Goal: Task Accomplishment & Management: Use online tool/utility

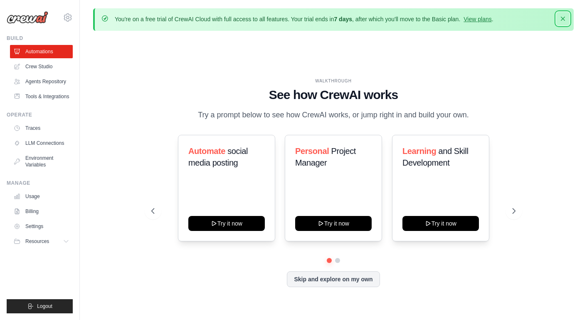
click at [562, 16] on icon "button" at bounding box center [562, 19] width 8 height 8
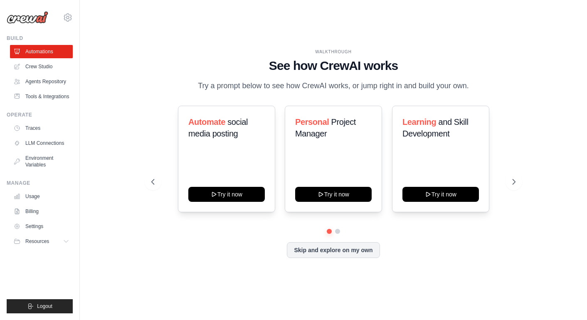
click at [116, 43] on div "WALKTHROUGH See how [PERSON_NAME] works Try a prompt below to see how [PERSON_N…" at bounding box center [333, 159] width 480 height 303
click at [42, 65] on link "Crew Studio" at bounding box center [42, 66] width 63 height 13
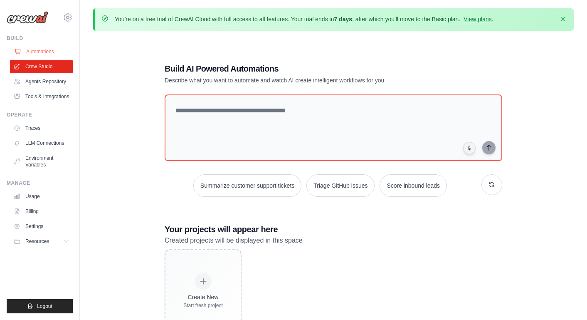
click at [41, 52] on link "Automations" at bounding box center [42, 51] width 63 height 13
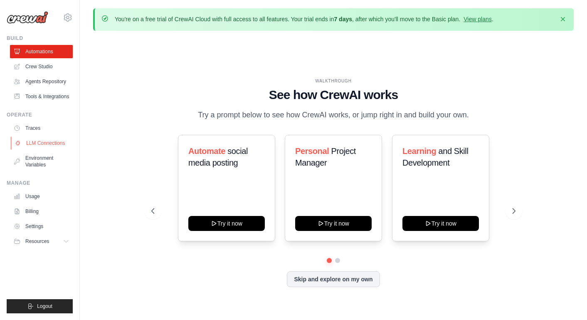
click at [49, 140] on link "LLM Connections" at bounding box center [42, 142] width 63 height 13
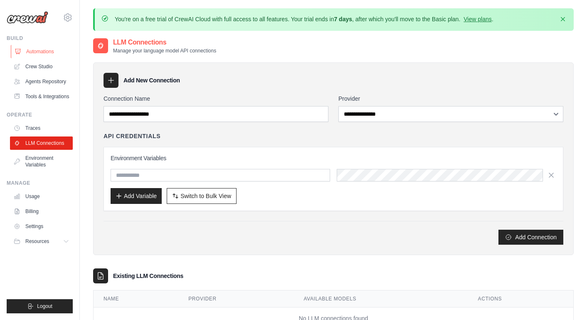
click at [51, 47] on link "Automations" at bounding box center [42, 51] width 63 height 13
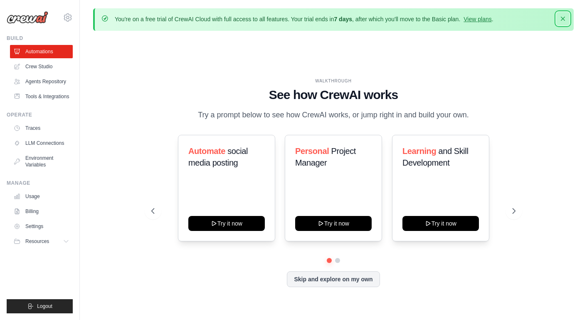
click at [563, 18] on icon "button" at bounding box center [563, 19] width 4 height 4
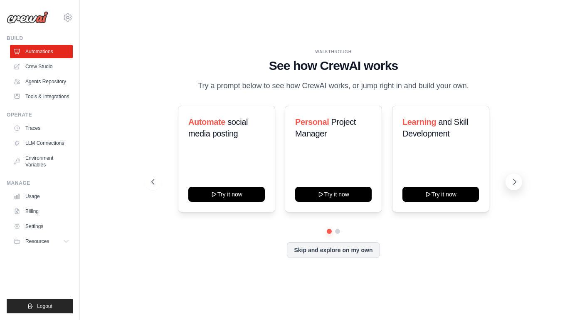
click at [514, 180] on icon at bounding box center [515, 181] width 2 height 5
click at [152, 181] on icon at bounding box center [152, 181] width 8 height 8
click at [515, 183] on icon at bounding box center [514, 181] width 8 height 8
click at [337, 230] on button at bounding box center [337, 231] width 6 height 6
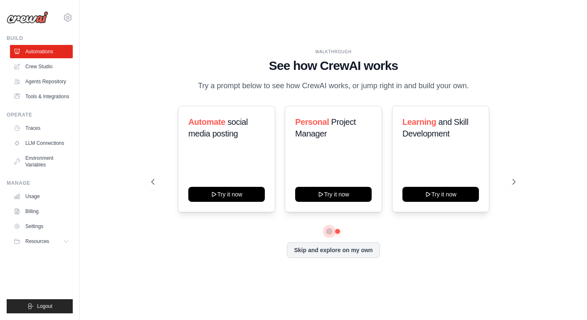
click at [329, 233] on button at bounding box center [329, 231] width 6 height 6
click at [149, 184] on icon at bounding box center [152, 181] width 8 height 8
click at [516, 180] on icon at bounding box center [514, 181] width 8 height 8
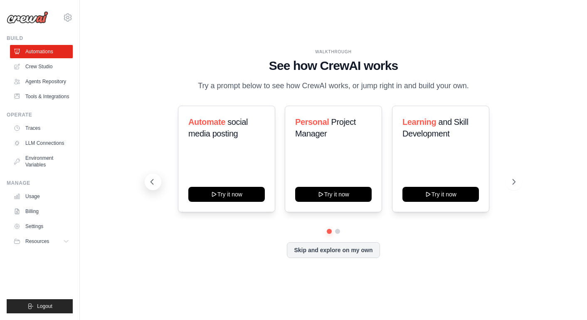
click at [153, 179] on icon at bounding box center [152, 181] width 8 height 8
click at [139, 137] on div "WALKTHROUGH See how CrewAI works Try a prompt below to see how CrewAI works, or…" at bounding box center [333, 159] width 480 height 303
click at [133, 36] on div "WALKTHROUGH See how CrewAI works Try a prompt below to see how CrewAI works, or…" at bounding box center [333, 159] width 480 height 303
click at [70, 18] on icon at bounding box center [68, 17] width 10 height 10
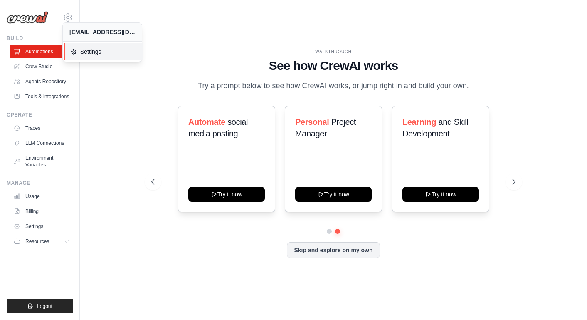
click at [87, 55] on span "Settings" at bounding box center [103, 51] width 66 height 8
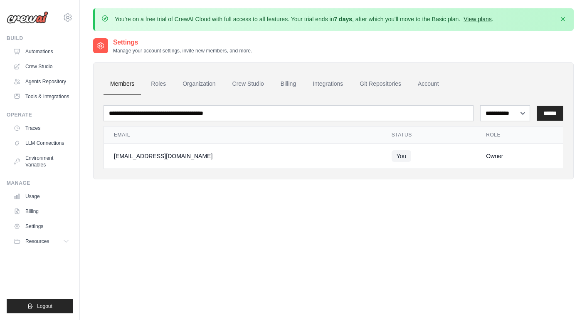
click at [484, 19] on link "View plans" at bounding box center [477, 19] width 28 height 7
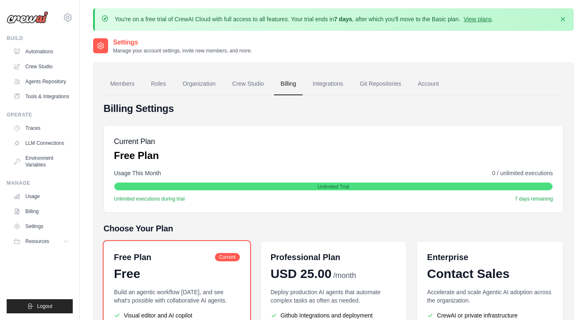
click at [578, 73] on div "You're on a free trial of CrewAI Cloud with full access to all features. Your t…" at bounding box center [333, 217] width 507 height 419
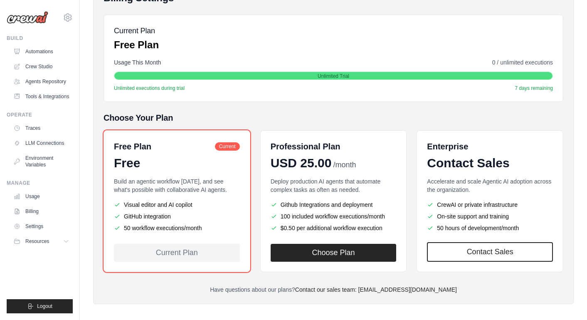
scroll to position [116, 0]
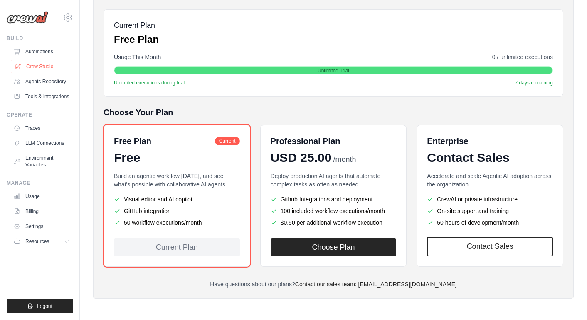
click at [44, 66] on link "Crew Studio" at bounding box center [42, 66] width 63 height 13
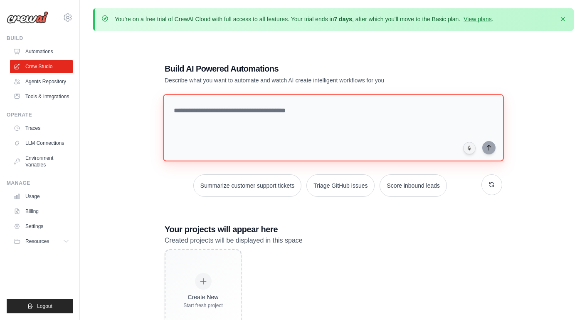
click at [234, 115] on textarea at bounding box center [333, 127] width 341 height 67
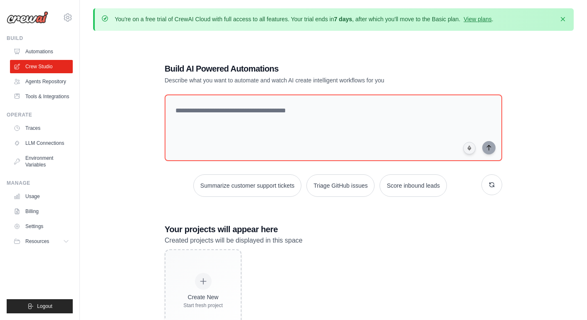
click at [543, 140] on div "Build AI Powered Automations Describe what you want to automate and watch AI cr…" at bounding box center [333, 197] width 480 height 320
click at [475, 19] on link "View plans" at bounding box center [477, 19] width 28 height 7
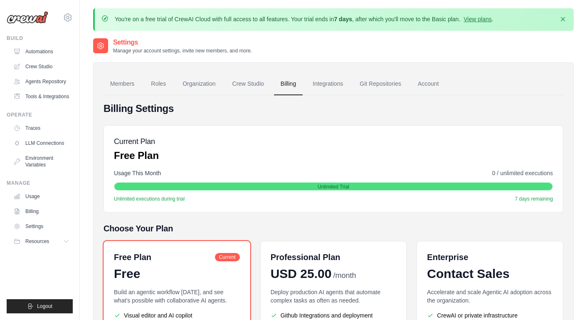
click at [580, 76] on div "You're on a free trial of CrewAI Cloud with full access to all features. Your t…" at bounding box center [333, 217] width 507 height 419
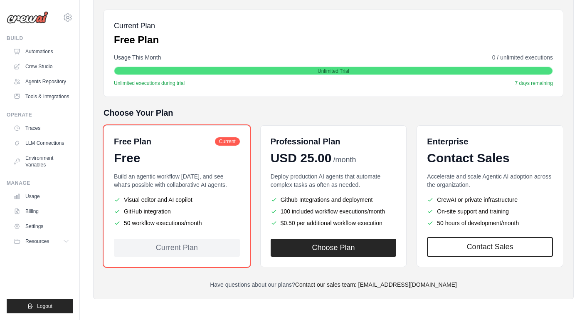
scroll to position [116, 0]
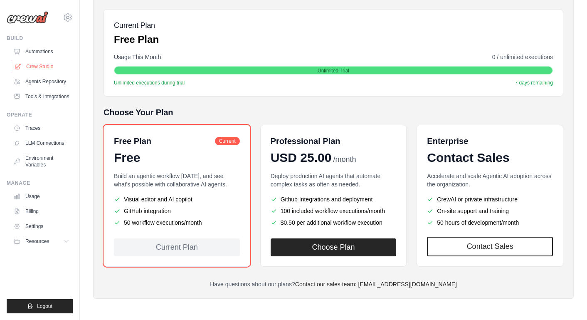
click at [45, 67] on link "Crew Studio" at bounding box center [42, 66] width 63 height 13
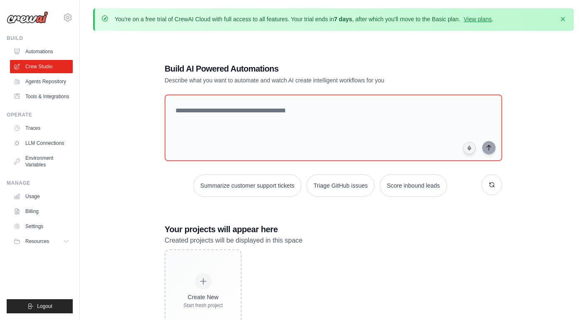
click at [554, 70] on div "Build AI Powered Automations Describe what you want to automate and watch AI cr…" at bounding box center [333, 197] width 480 height 320
click at [562, 18] on icon "button" at bounding box center [563, 19] width 4 height 4
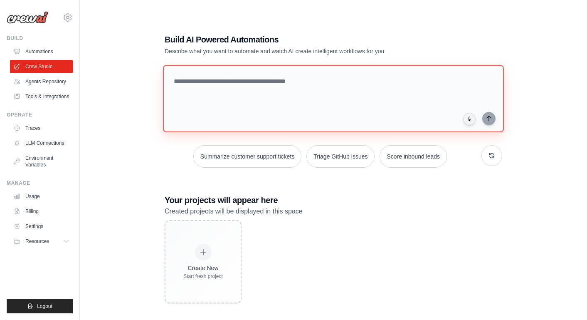
click at [176, 81] on textarea at bounding box center [333, 98] width 341 height 67
click at [280, 82] on textarea "**********" at bounding box center [333, 98] width 341 height 67
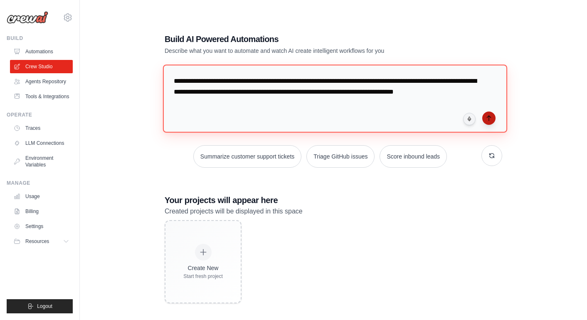
type textarea "**********"
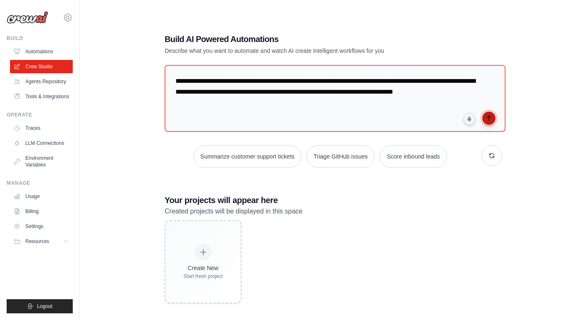
click at [486, 119] on icon "submit" at bounding box center [488, 118] width 7 height 7
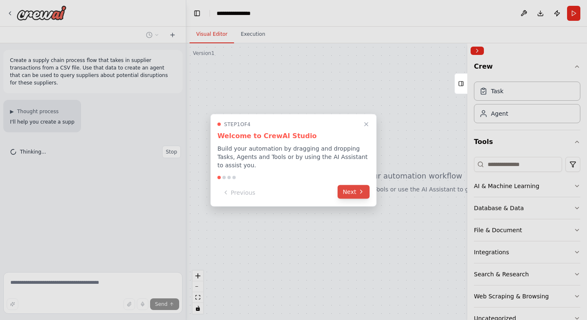
click at [351, 194] on button "Next" at bounding box center [353, 191] width 32 height 14
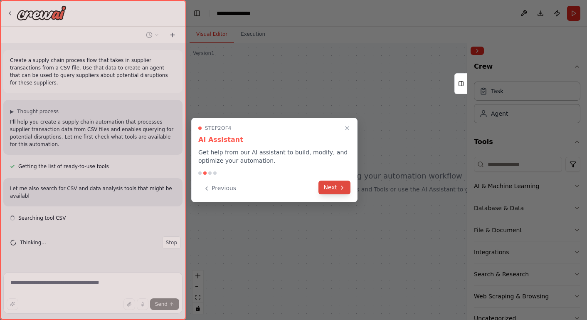
click at [334, 186] on button "Next" at bounding box center [334, 187] width 32 height 14
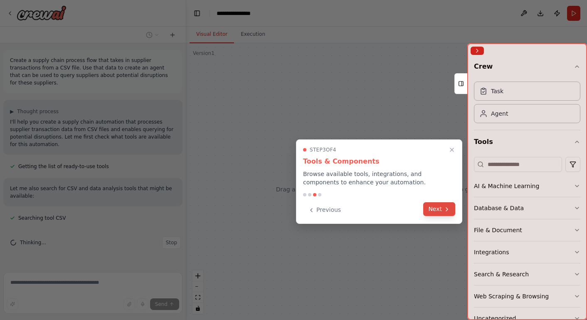
click at [437, 209] on button "Next" at bounding box center [439, 209] width 32 height 14
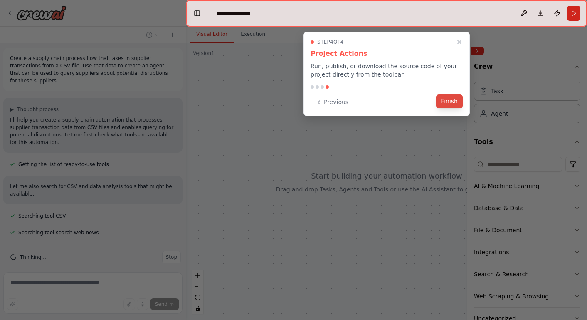
click at [450, 100] on button "Finish" at bounding box center [449, 101] width 27 height 14
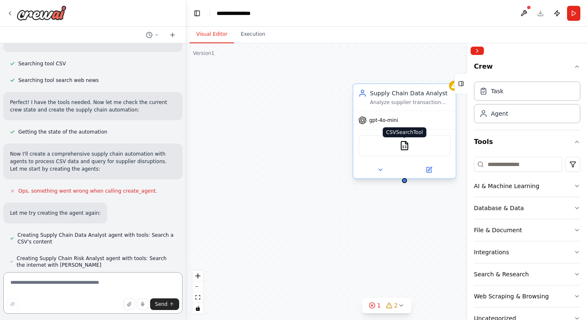
scroll to position [171, 0]
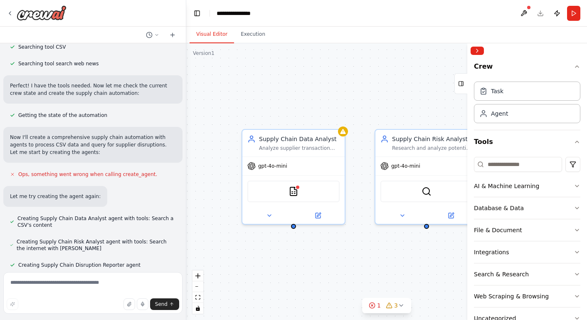
drag, startPoint x: 337, startPoint y: 113, endPoint x: 226, endPoint y: 157, distance: 119.4
click at [226, 157] on div "Supply Chain Data Analyst Analyze supplier transaction data from CSV files to i…" at bounding box center [386, 181] width 401 height 276
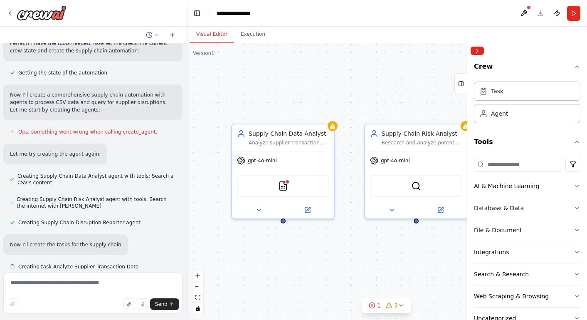
scroll to position [215, 0]
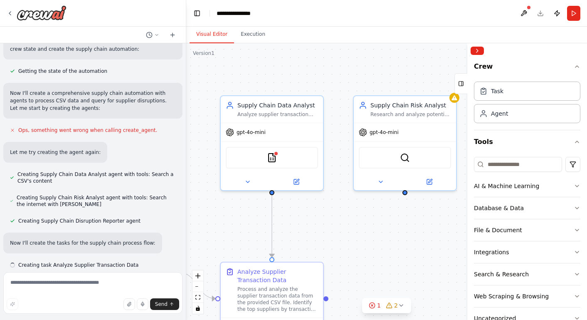
drag, startPoint x: 369, startPoint y: 84, endPoint x: 348, endPoint y: 51, distance: 39.6
click at [348, 51] on div ".deletable-edge-delete-btn { width: 20px; height: 20px; border: 0px solid #ffff…" at bounding box center [386, 181] width 401 height 276
click at [199, 286] on icon "zoom out" at bounding box center [197, 286] width 5 height 1
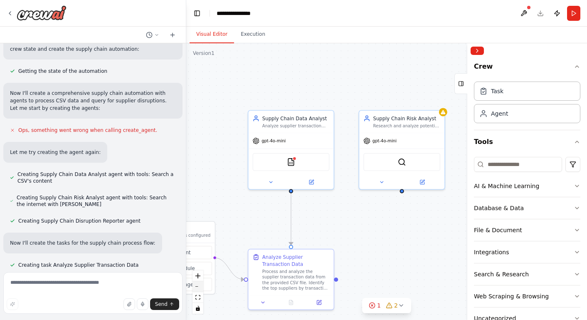
click at [199, 286] on icon "zoom out" at bounding box center [197, 286] width 5 height 1
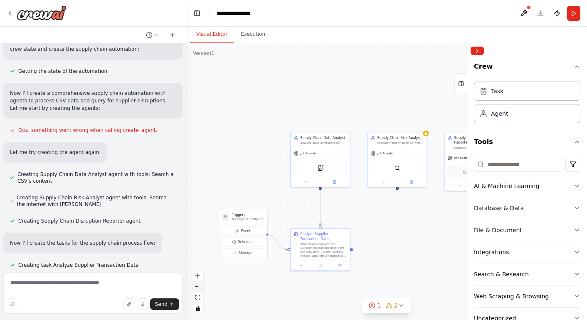
click at [199, 286] on icon "zoom out" at bounding box center [197, 286] width 5 height 1
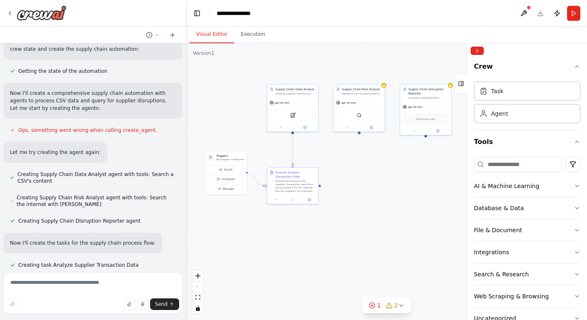
drag, startPoint x: 382, startPoint y: 237, endPoint x: 347, endPoint y: 183, distance: 64.3
click at [347, 183] on div ".deletable-edge-delete-btn { width: 20px; height: 20px; border: 0px solid #ffff…" at bounding box center [386, 181] width 401 height 276
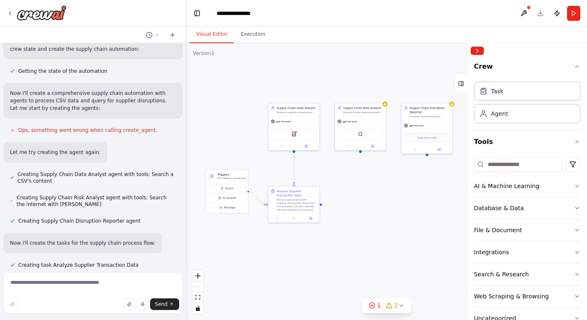
drag, startPoint x: 386, startPoint y: 161, endPoint x: 386, endPoint y: 179, distance: 18.3
click at [386, 179] on div ".deletable-edge-delete-btn { width: 20px; height: 20px; border: 0px solid #ffff…" at bounding box center [386, 181] width 401 height 276
click at [197, 275] on icon "zoom in" at bounding box center [197, 275] width 5 height 5
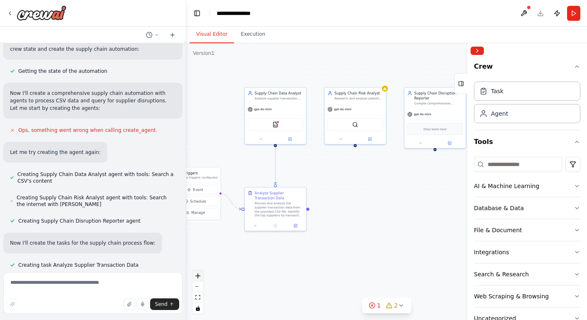
click at [197, 275] on icon "zoom in" at bounding box center [197, 275] width 5 height 5
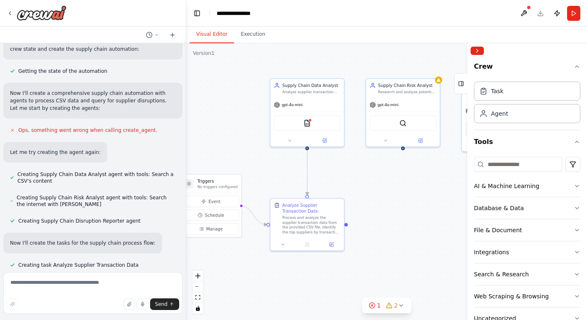
drag, startPoint x: 348, startPoint y: 199, endPoint x: 399, endPoint y: 213, distance: 52.9
click at [399, 213] on div ".deletable-edge-delete-btn { width: 20px; height: 20px; border: 0px solid #ffff…" at bounding box center [386, 181] width 401 height 276
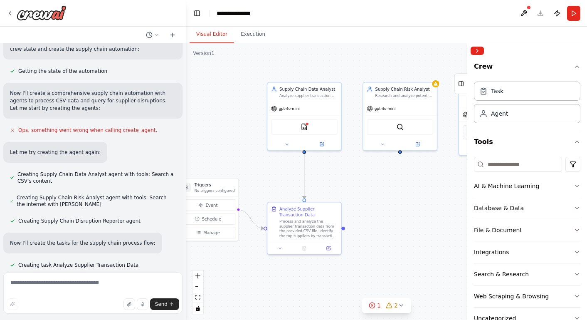
click at [399, 212] on div ".deletable-edge-delete-btn { width: 20px; height: 20px; border: 0px solid #ffff…" at bounding box center [386, 181] width 401 height 276
click at [394, 194] on div ".deletable-edge-delete-btn { width: 20px; height: 20px; border: 0px solid #ffff…" at bounding box center [386, 181] width 401 height 276
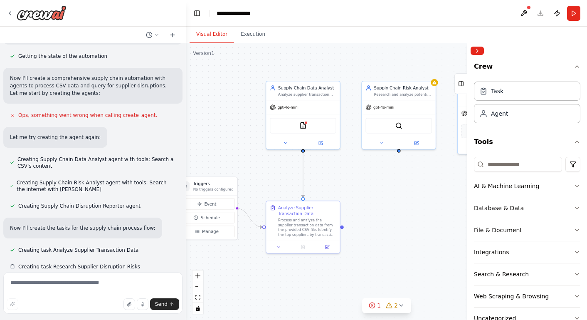
scroll to position [231, 0]
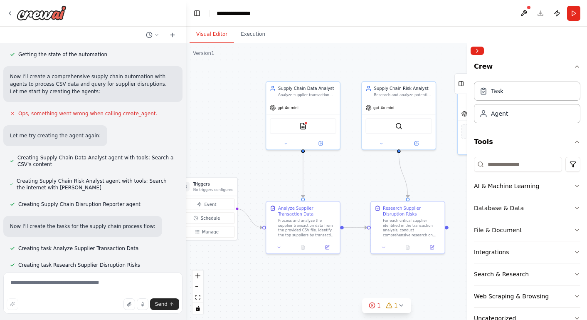
click at [393, 195] on div ".deletable-edge-delete-btn { width: 20px; height: 20px; border: 0px solid #ffff…" at bounding box center [386, 181] width 401 height 276
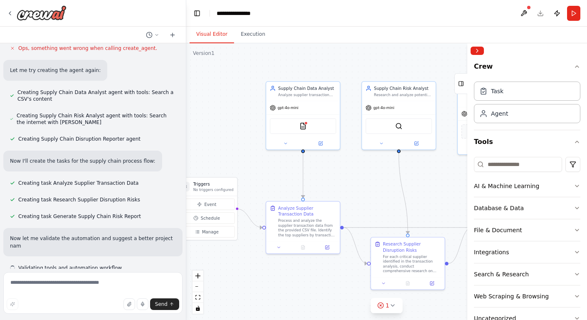
scroll to position [300, 0]
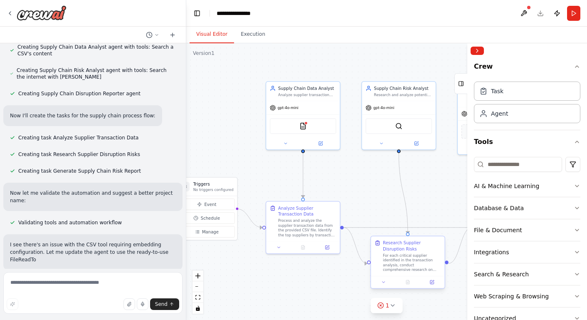
click at [393, 261] on div "For each critical supplier identified in the transaction analysis, conduct comp…" at bounding box center [412, 262] width 58 height 19
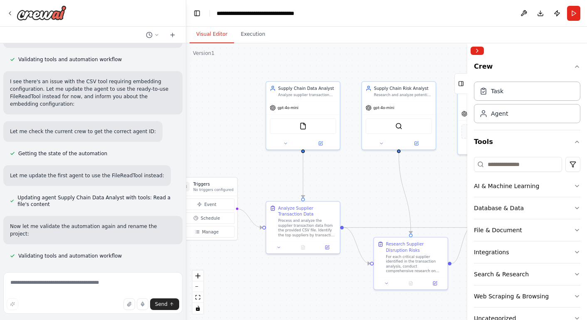
scroll to position [525, 0]
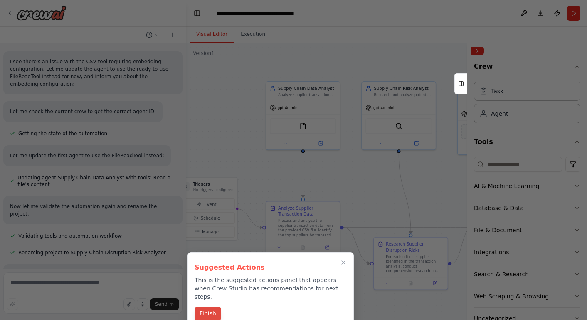
click at [204, 306] on button "Finish" at bounding box center [207, 313] width 27 height 14
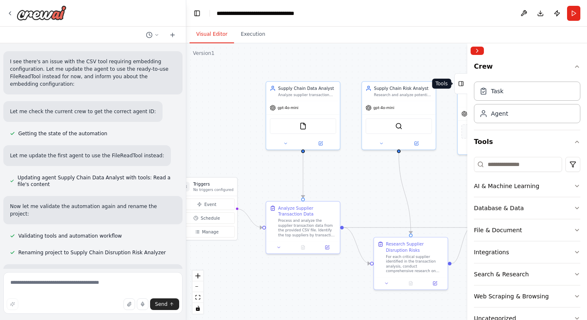
click at [462, 84] on rect at bounding box center [461, 83] width 5 height 5
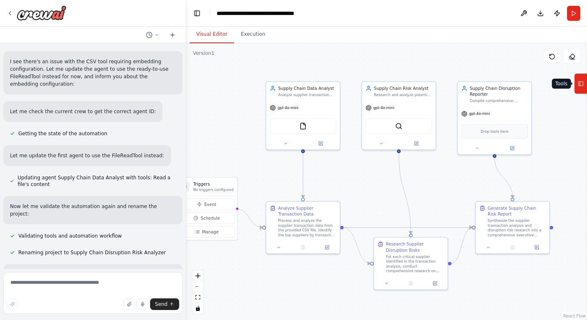
click at [580, 85] on icon at bounding box center [581, 83] width 6 height 13
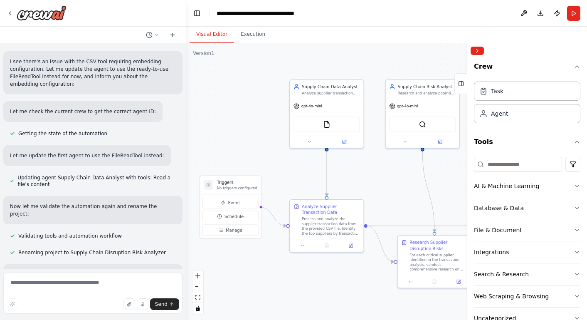
drag, startPoint x: 235, startPoint y: 117, endPoint x: 258, endPoint y: 116, distance: 23.7
click at [258, 116] on div ".deletable-edge-delete-btn { width: 20px; height: 20px; border: 0px solid #ffff…" at bounding box center [386, 181] width 401 height 276
click at [247, 93] on div ".deletable-edge-delete-btn { width: 20px; height: 20px; border: 0px solid #ffff…" at bounding box center [386, 181] width 401 height 276
click at [251, 109] on div ".deletable-edge-delete-btn { width: 20px; height: 20px; border: 0px solid #ffff…" at bounding box center [386, 181] width 401 height 276
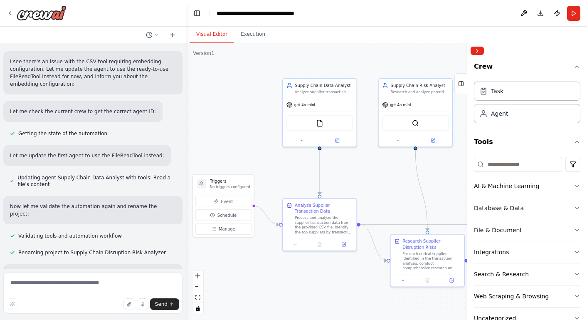
drag, startPoint x: 255, startPoint y: 101, endPoint x: 248, endPoint y: 100, distance: 7.2
click at [248, 100] on div ".deletable-edge-delete-btn { width: 20px; height: 20px; border: 0px solid #ffff…" at bounding box center [386, 181] width 401 height 276
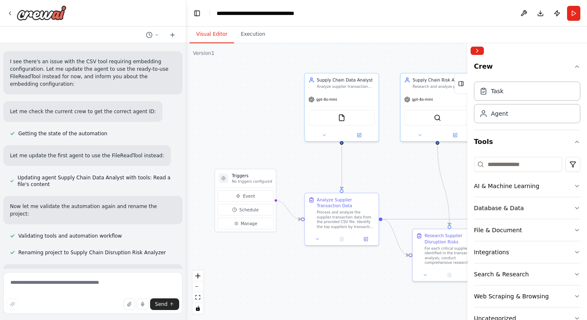
drag, startPoint x: 238, startPoint y: 108, endPoint x: 261, endPoint y: 103, distance: 22.6
click at [261, 103] on div ".deletable-edge-delete-btn { width: 20px; height: 20px; border: 0px solid #ffff…" at bounding box center [386, 181] width 401 height 276
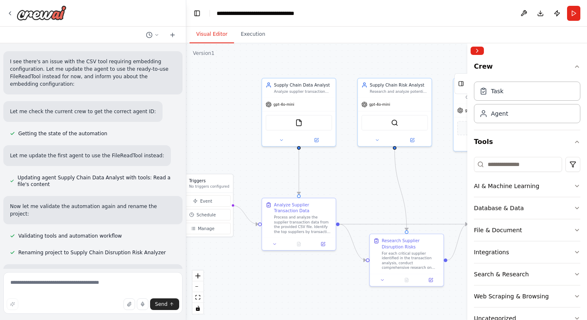
drag, startPoint x: 257, startPoint y: 103, endPoint x: 214, endPoint y: 108, distance: 43.1
click at [214, 108] on div ".deletable-edge-delete-btn { width: 20px; height: 20px; border: 0px solid #ffff…" at bounding box center [386, 181] width 401 height 276
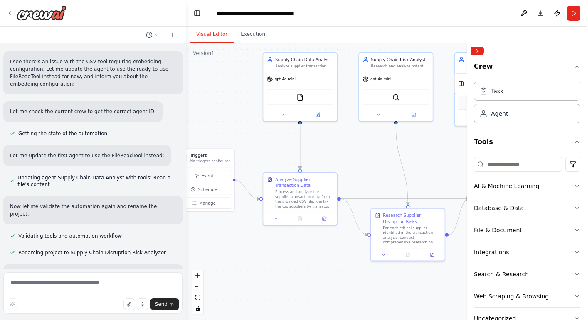
drag, startPoint x: 240, startPoint y: 115, endPoint x: 241, endPoint y: 89, distance: 25.4
click at [241, 89] on div ".deletable-edge-delete-btn { width: 20px; height: 20px; border: 0px solid #ffff…" at bounding box center [386, 181] width 401 height 276
click at [303, 64] on div "Analyze supplier transaction data from CSV files to identify key suppliers, tra…" at bounding box center [304, 64] width 58 height 5
click at [300, 96] on img at bounding box center [299, 95] width 7 height 7
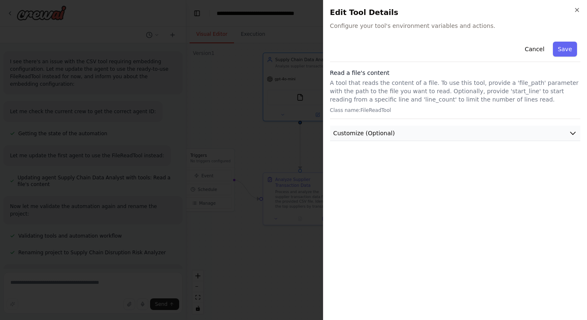
click at [524, 133] on button "Customize (Optional)" at bounding box center [455, 132] width 250 height 15
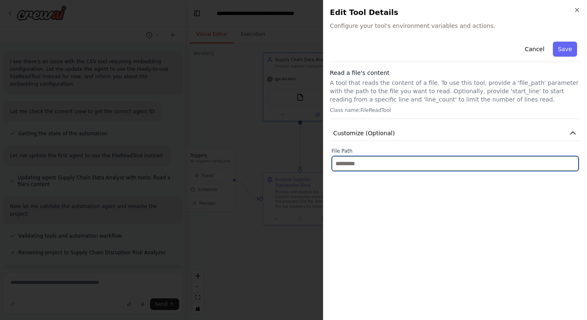
click at [380, 164] on input "text" at bounding box center [455, 163] width 247 height 15
click at [362, 167] on input "text" at bounding box center [455, 163] width 247 height 15
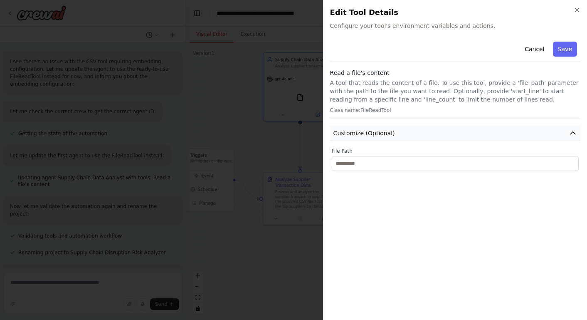
click at [572, 133] on icon "button" at bounding box center [572, 133] width 8 height 8
click at [536, 48] on button "Cancel" at bounding box center [534, 49] width 30 height 15
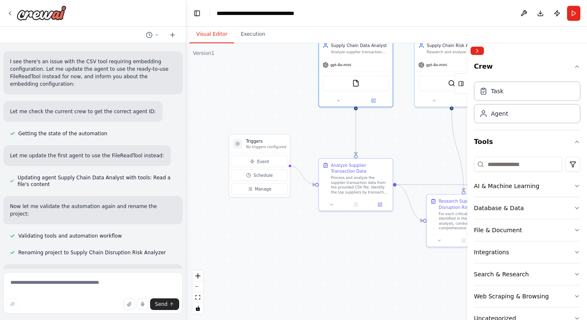
drag, startPoint x: 238, startPoint y: 113, endPoint x: 293, endPoint y: 98, distance: 57.4
click at [293, 98] on div ".deletable-edge-delete-btn { width: 20px; height: 20px; border: 0px solid #ffff…" at bounding box center [386, 181] width 401 height 276
click at [257, 189] on span "Manage" at bounding box center [263, 189] width 17 height 6
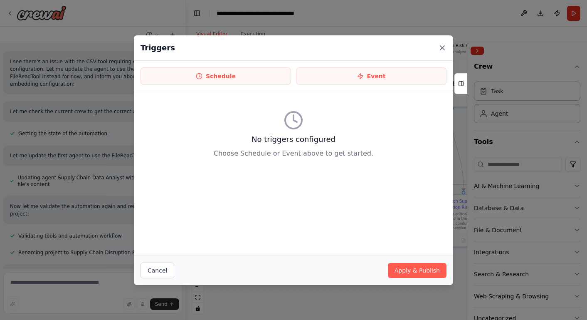
click at [441, 46] on icon at bounding box center [442, 48] width 8 height 8
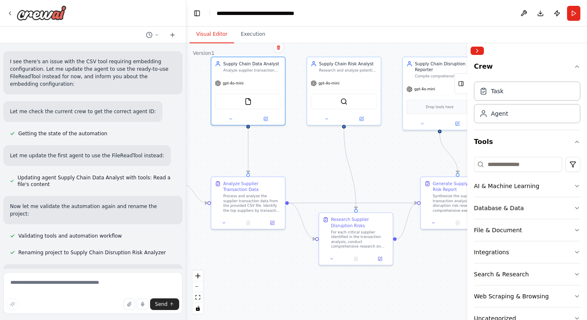
drag, startPoint x: 336, startPoint y: 133, endPoint x: 228, endPoint y: 151, distance: 109.2
click at [228, 151] on div ".deletable-edge-delete-btn { width: 20px; height: 20px; border: 0px solid #ffff…" at bounding box center [386, 181] width 401 height 276
click at [273, 221] on icon at bounding box center [272, 221] width 4 height 4
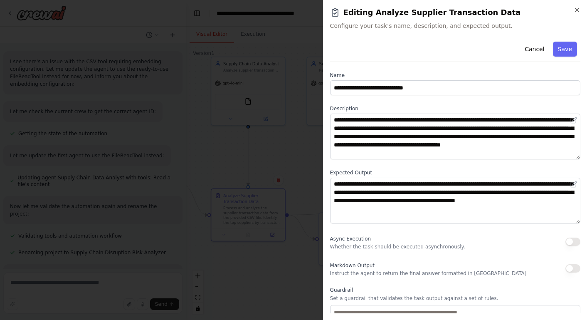
click at [534, 236] on div "Async Execution Whether the task should be executed asynchronously." at bounding box center [455, 241] width 250 height 17
click at [550, 169] on div "**********" at bounding box center [455, 203] width 250 height 330
click at [502, 73] on label "Name" at bounding box center [455, 75] width 250 height 7
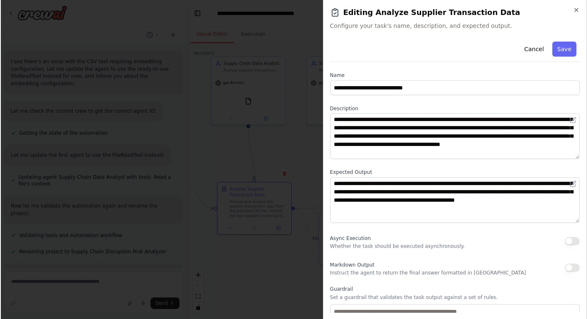
scroll to position [18, 0]
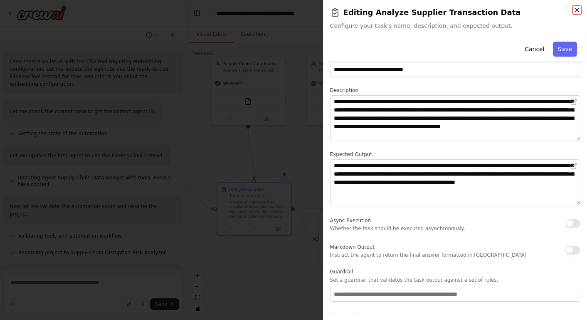
click at [579, 10] on icon "button" at bounding box center [576, 10] width 7 height 7
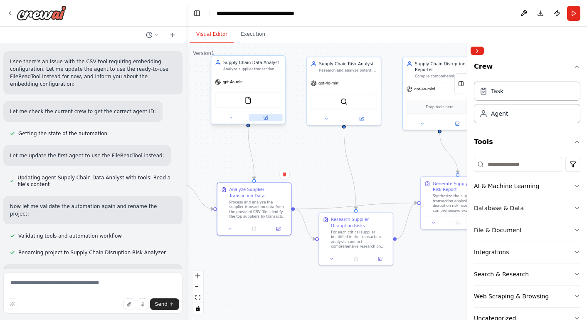
click at [266, 118] on icon at bounding box center [266, 118] width 4 height 4
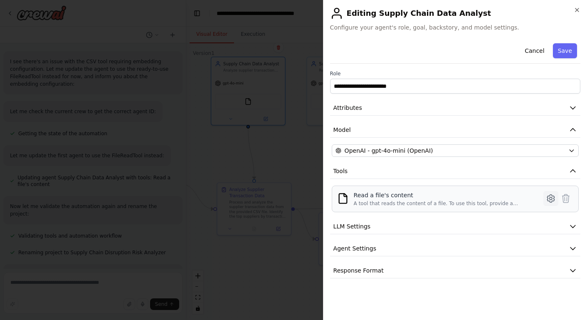
click at [550, 199] on icon at bounding box center [550, 198] width 2 height 2
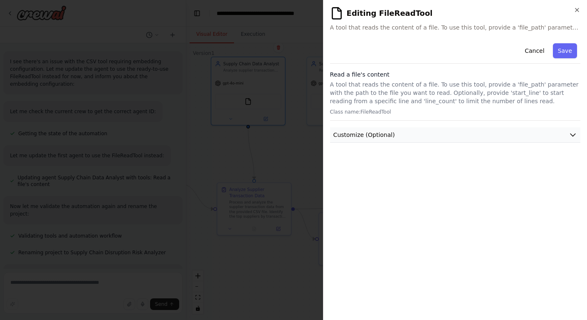
click at [415, 132] on button "Customize (Optional)" at bounding box center [455, 134] width 250 height 15
click at [530, 51] on button "Cancel" at bounding box center [534, 50] width 30 height 15
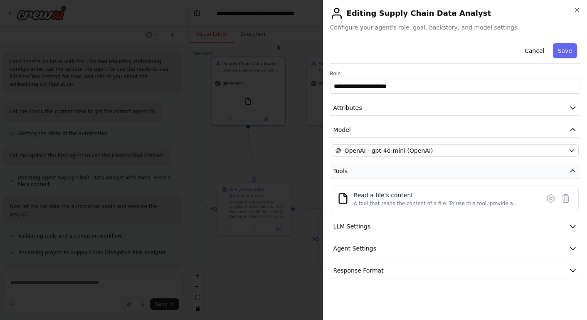
click at [571, 173] on icon "button" at bounding box center [572, 171] width 8 height 8
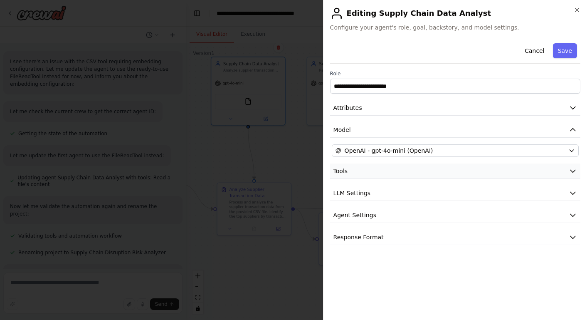
click at [573, 170] on icon "button" at bounding box center [572, 171] width 8 height 8
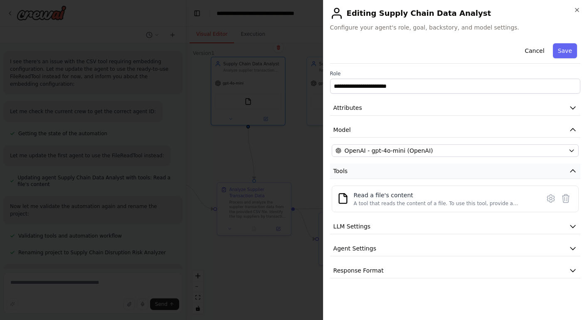
click at [571, 167] on icon "button" at bounding box center [572, 171] width 8 height 8
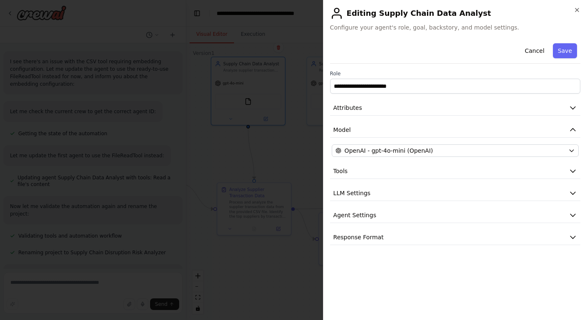
click at [534, 49] on button "Cancel" at bounding box center [534, 50] width 30 height 15
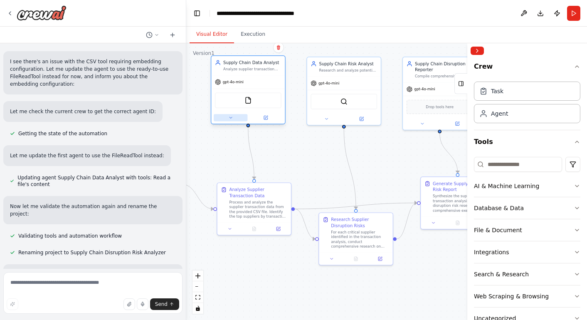
click at [232, 120] on button at bounding box center [231, 117] width 34 height 7
click at [230, 118] on icon at bounding box center [230, 117] width 5 height 5
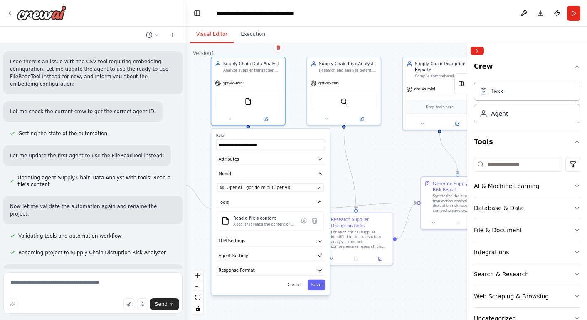
click at [304, 222] on icon at bounding box center [303, 220] width 5 height 5
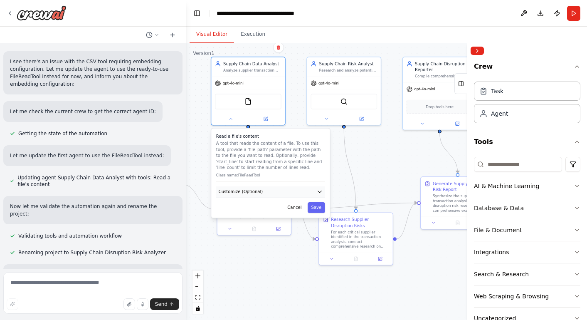
click at [318, 192] on icon "button" at bounding box center [320, 192] width 6 height 6
click at [243, 214] on input "text" at bounding box center [270, 213] width 106 height 11
click at [476, 52] on button "Collapse right sidebar" at bounding box center [476, 51] width 13 height 8
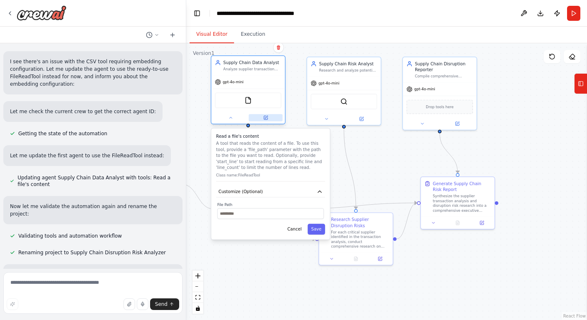
click at [267, 118] on icon at bounding box center [266, 118] width 4 height 4
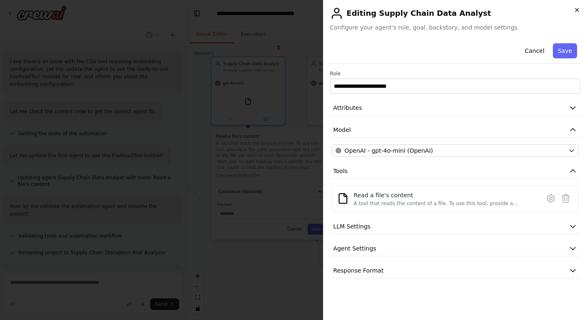
click at [577, 10] on icon "button" at bounding box center [576, 10] width 7 height 7
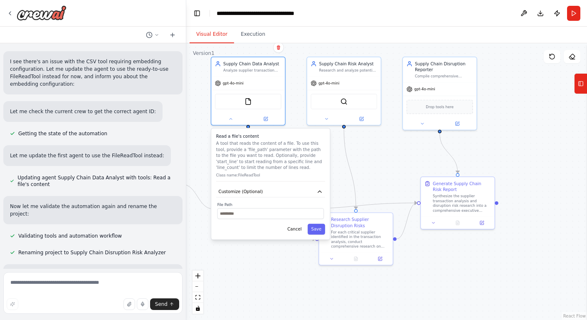
click at [539, 102] on div ".deletable-edge-delete-btn { width: 20px; height: 20px; border: 0px solid #ffff…" at bounding box center [386, 181] width 401 height 276
click at [298, 228] on button "Cancel" at bounding box center [293, 228] width 21 height 11
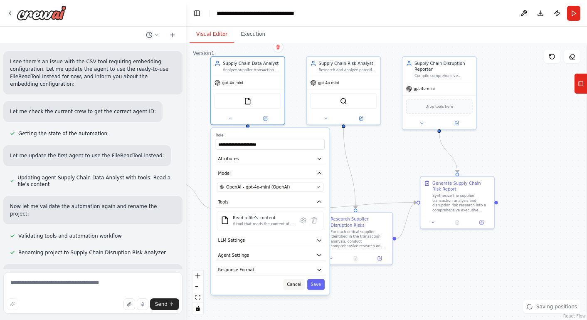
click at [293, 282] on button "Cancel" at bounding box center [293, 284] width 21 height 11
click at [294, 284] on button "Cancel" at bounding box center [293, 284] width 21 height 11
click at [370, 175] on div ".deletable-edge-delete-btn { width: 20px; height: 20px; border: 0px solid #ffff…" at bounding box center [386, 181] width 401 height 276
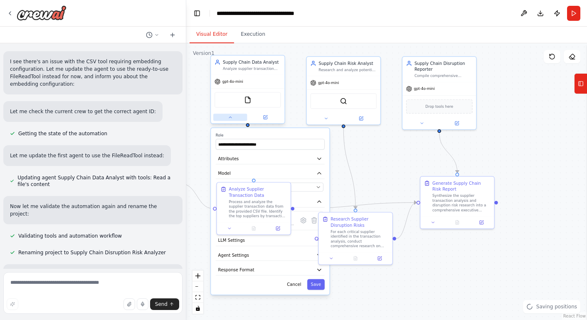
click at [231, 120] on button at bounding box center [230, 116] width 34 height 7
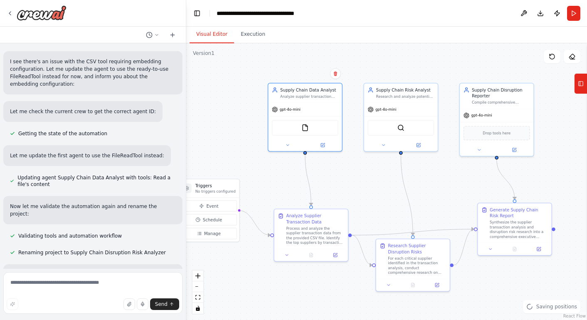
drag, startPoint x: 239, startPoint y: 152, endPoint x: 279, endPoint y: 176, distance: 46.4
click at [279, 175] on div ".deletable-edge-delete-btn { width: 20px; height: 20px; border: 0px solid #ffff…" at bounding box center [386, 181] width 401 height 276
click at [572, 57] on icon at bounding box center [571, 56] width 7 height 7
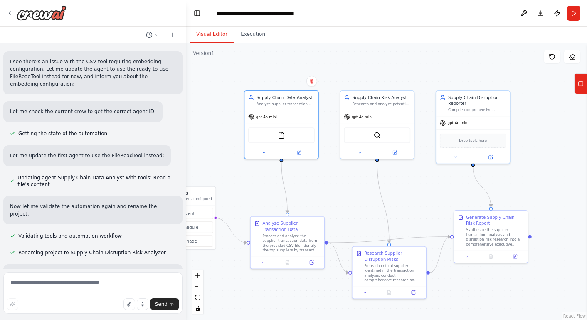
drag, startPoint x: 220, startPoint y: 114, endPoint x: 197, endPoint y: 120, distance: 24.2
click at [196, 120] on div ".deletable-edge-delete-btn { width: 20px; height: 20px; border: 0px solid #ffff…" at bounding box center [386, 181] width 401 height 276
click at [300, 151] on icon at bounding box center [298, 151] width 5 height 5
click at [300, 150] on icon at bounding box center [298, 151] width 5 height 5
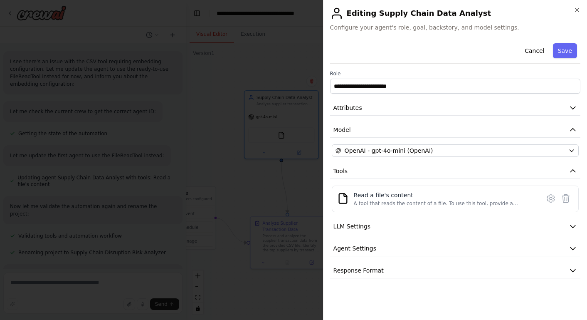
click at [550, 198] on icon at bounding box center [551, 198] width 10 height 10
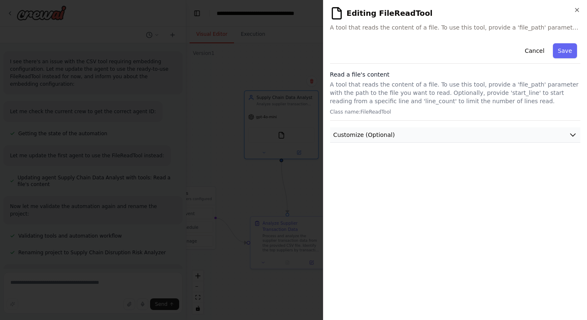
click at [520, 135] on button "Customize (Optional)" at bounding box center [455, 134] width 250 height 15
click at [521, 135] on button "Customize (Optional)" at bounding box center [455, 134] width 250 height 15
click at [575, 12] on icon "button" at bounding box center [576, 10] width 7 height 7
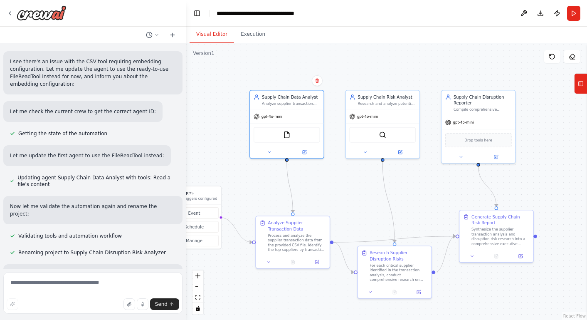
drag, startPoint x: 223, startPoint y: 133, endPoint x: 236, endPoint y: 137, distance: 14.5
click at [228, 132] on div ".deletable-edge-delete-btn { width: 20px; height: 20px; border: 0px solid #ffff…" at bounding box center [386, 181] width 401 height 276
click at [304, 152] on icon at bounding box center [304, 151] width 4 height 4
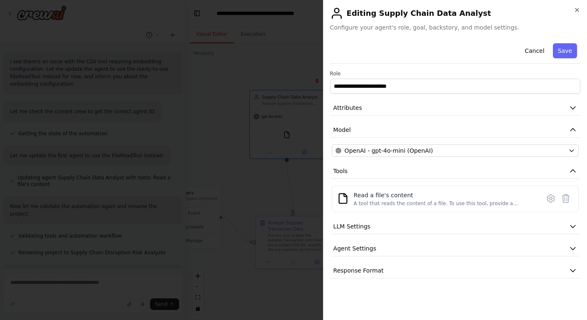
click at [552, 198] on icon at bounding box center [550, 198] width 2 height 2
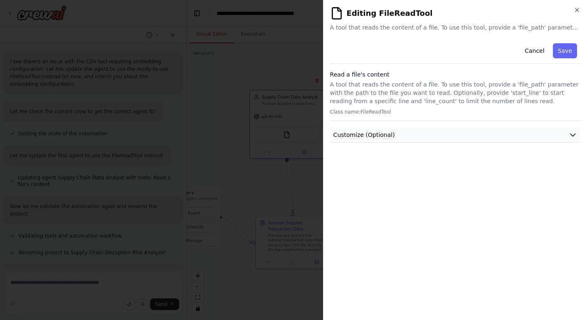
click at [378, 135] on span "Customize (Optional)" at bounding box center [363, 134] width 61 height 8
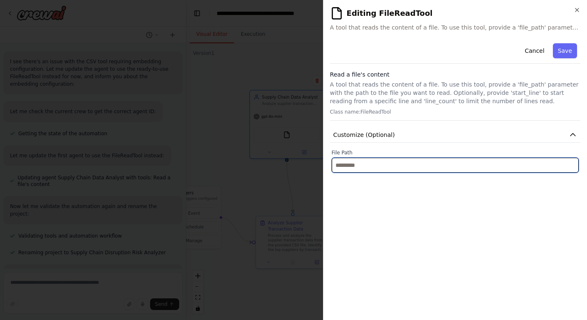
click at [354, 162] on input "text" at bounding box center [455, 164] width 247 height 15
paste input "**********"
type input "**********"
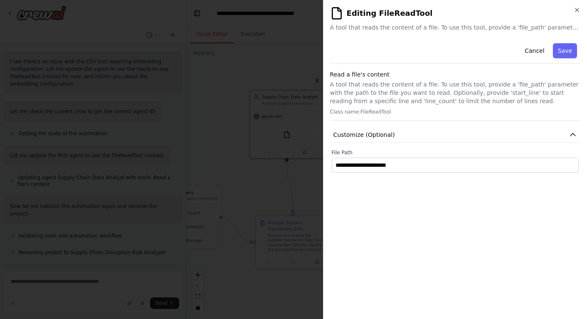
click at [562, 50] on button "Save" at bounding box center [565, 50] width 24 height 15
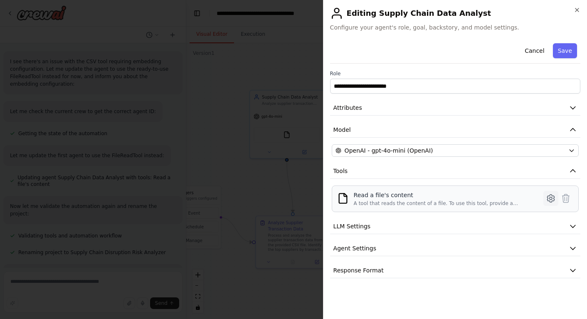
click at [551, 197] on icon at bounding box center [550, 198] width 2 height 2
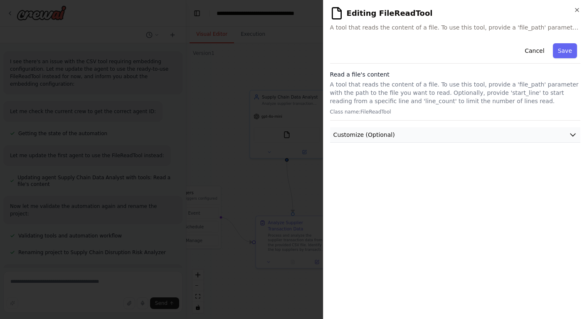
click at [423, 133] on button "Customize (Optional)" at bounding box center [455, 134] width 250 height 15
click at [568, 49] on button "Save" at bounding box center [565, 50] width 24 height 15
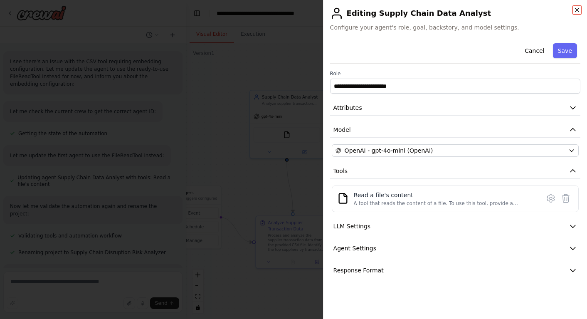
click at [576, 10] on icon "button" at bounding box center [576, 9] width 3 height 3
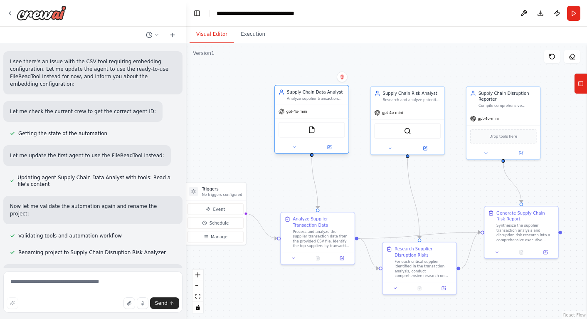
drag, startPoint x: 209, startPoint y: 120, endPoint x: 278, endPoint y: 138, distance: 71.8
click at [234, 116] on div ".deletable-edge-delete-btn { width: 20px; height: 20px; border: 0px solid #ffff…" at bounding box center [386, 180] width 401 height 275
click at [331, 150] on button at bounding box center [330, 147] width 34 height 7
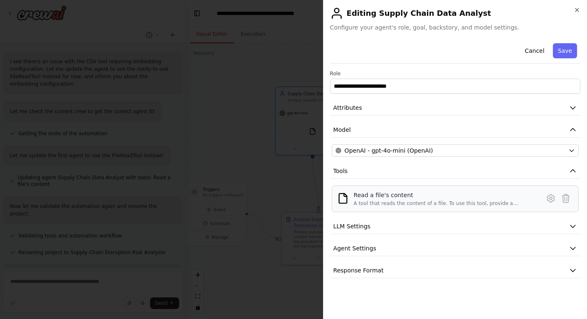
click at [403, 198] on div "Read a file's content" at bounding box center [444, 195] width 181 height 8
click at [549, 198] on icon at bounding box center [551, 198] width 10 height 10
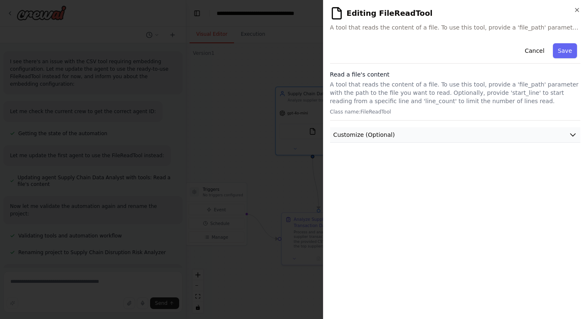
click at [458, 133] on button "Customize (Optional)" at bounding box center [455, 134] width 250 height 15
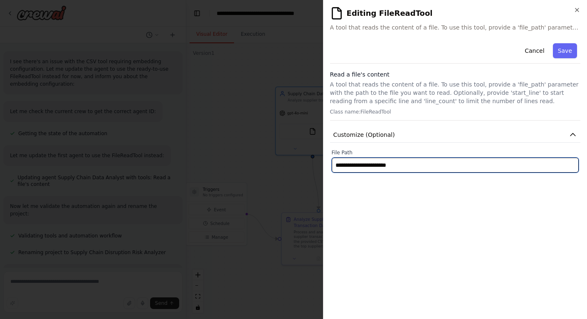
drag, startPoint x: 407, startPoint y: 168, endPoint x: 341, endPoint y: 166, distance: 65.7
click at [341, 165] on input "**********" at bounding box center [455, 164] width 247 height 15
type input "*"
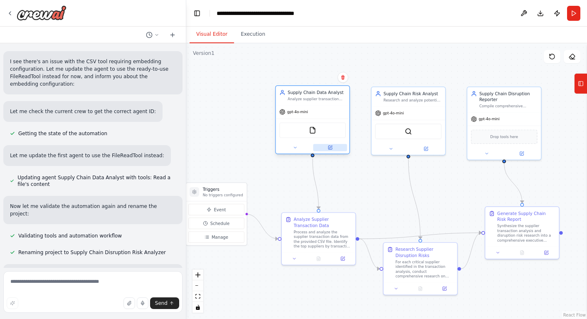
click at [331, 149] on icon at bounding box center [329, 147] width 5 height 5
click at [331, 148] on icon at bounding box center [330, 148] width 4 height 4
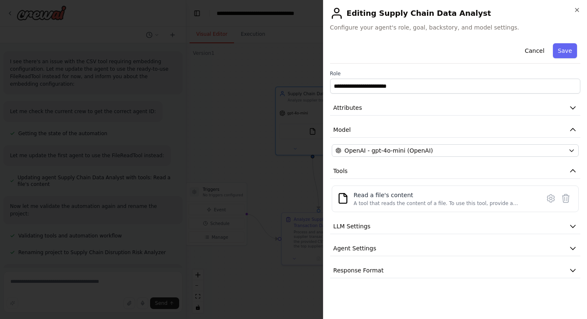
click at [555, 196] on icon at bounding box center [551, 198] width 10 height 10
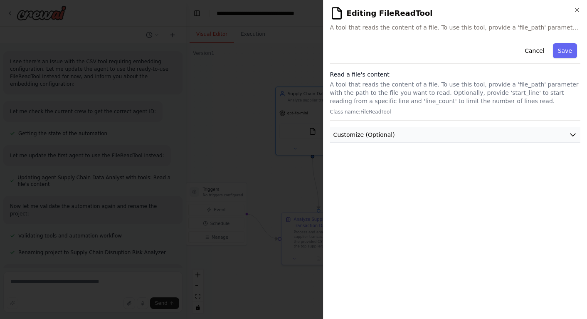
click at [382, 137] on span "Customize (Optional)" at bounding box center [363, 134] width 61 height 8
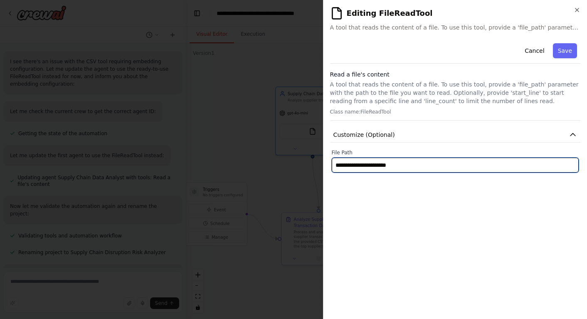
click at [336, 165] on input "**********" at bounding box center [455, 164] width 247 height 15
paste input "**********"
type input "**********"
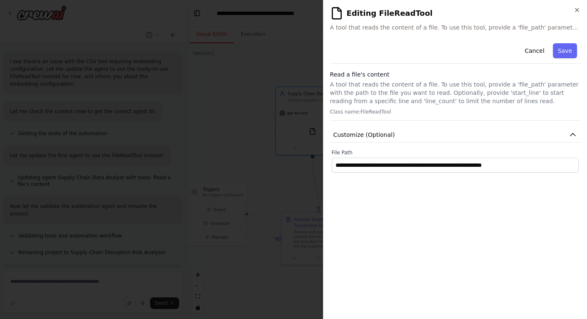
click at [444, 191] on div "**********" at bounding box center [455, 176] width 250 height 272
click at [563, 52] on button "Save" at bounding box center [565, 50] width 24 height 15
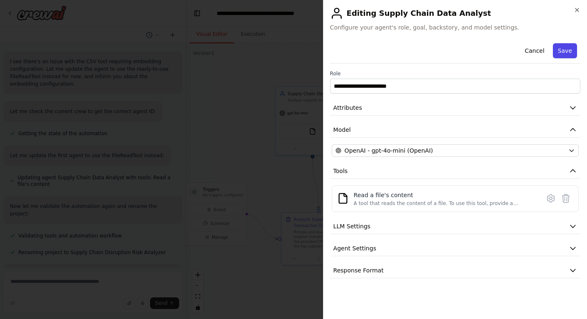
click at [562, 50] on button "Save" at bounding box center [565, 50] width 24 height 15
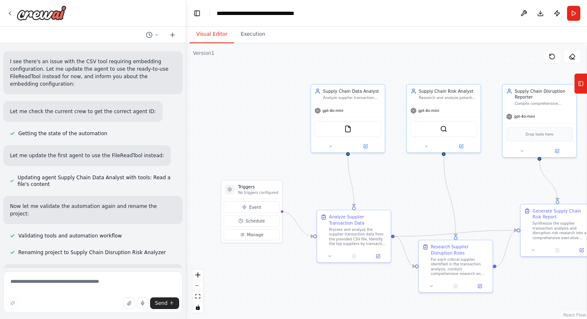
drag, startPoint x: 246, startPoint y: 106, endPoint x: 281, endPoint y: 103, distance: 35.4
click at [281, 103] on div ".deletable-edge-delete-btn { width: 20px; height: 20px; border: 0px solid #ffff…" at bounding box center [386, 180] width 401 height 275
click at [351, 234] on div "Process and analyze the supplier transaction data from the provided CSV file. I…" at bounding box center [358, 235] width 58 height 19
click at [376, 254] on icon at bounding box center [378, 255] width 4 height 4
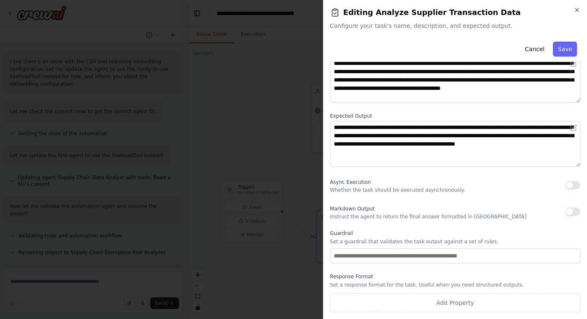
scroll to position [0, 0]
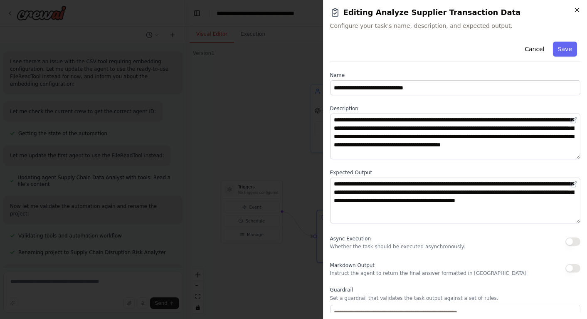
click at [576, 7] on icon "button" at bounding box center [576, 10] width 7 height 7
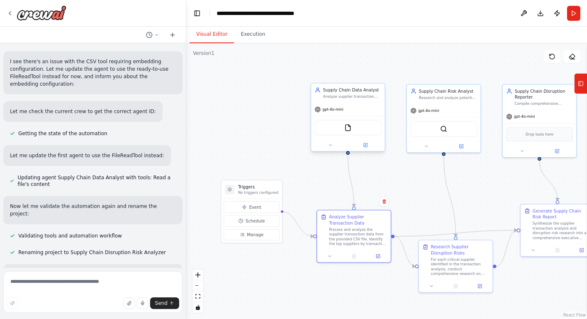
click at [365, 96] on div "Analyze supplier transaction data from CSV files to identify key suppliers, tra…" at bounding box center [352, 96] width 58 height 5
click at [364, 145] on icon at bounding box center [366, 145] width 4 height 4
click at [349, 93] on div "Supply Chain Data Analyst Analyze supplier transaction data from CSV files to i…" at bounding box center [352, 93] width 58 height 12
click at [552, 58] on icon at bounding box center [551, 56] width 7 height 7
click at [551, 55] on icon at bounding box center [549, 54] width 1 height 1
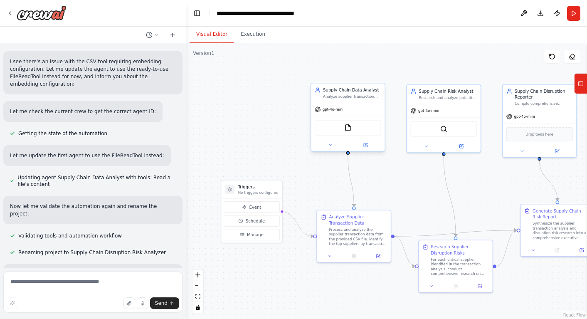
click at [348, 98] on div "Analyze supplier transaction data from CSV files to identify key suppliers, tra…" at bounding box center [352, 96] width 58 height 5
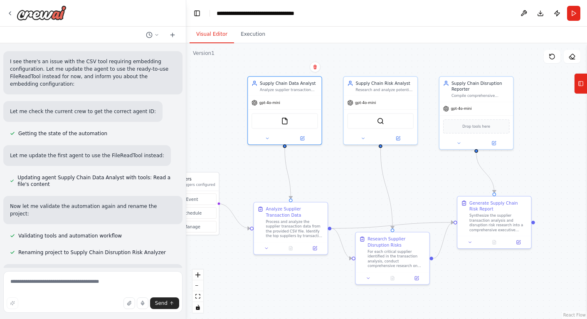
drag, startPoint x: 435, startPoint y: 69, endPoint x: 373, endPoint y: 61, distance: 62.8
click at [373, 61] on div ".deletable-edge-delete-btn { width: 20px; height: 20px; border: 0px solid #ffff…" at bounding box center [386, 180] width 401 height 275
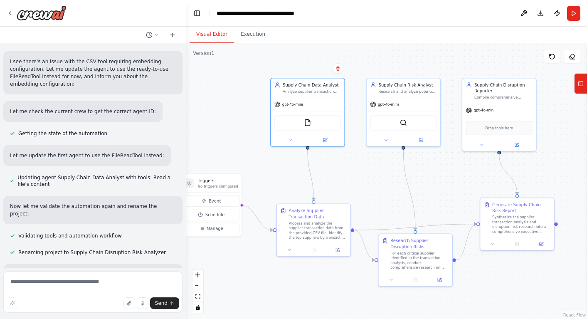
drag, startPoint x: 408, startPoint y: 61, endPoint x: 469, endPoint y: 52, distance: 61.4
click at [430, 63] on div ".deletable-edge-delete-btn { width: 20px; height: 20px; border: 0px solid #ffff…" at bounding box center [386, 180] width 401 height 275
click at [521, 12] on button at bounding box center [523, 13] width 13 height 15
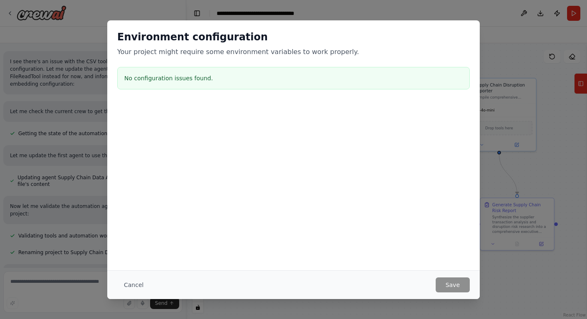
drag, startPoint x: 134, startPoint y: 283, endPoint x: 148, endPoint y: 281, distance: 14.2
click at [134, 283] on button "Cancel" at bounding box center [133, 284] width 33 height 15
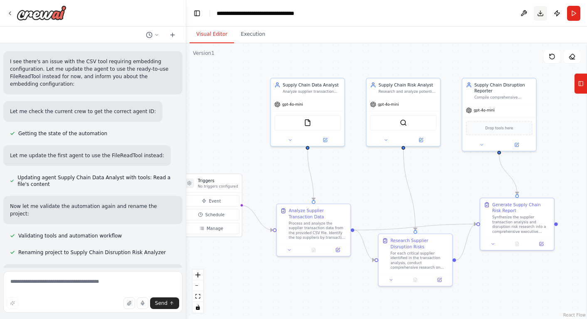
click at [543, 12] on button "Download" at bounding box center [540, 13] width 13 height 15
click at [561, 12] on button "Publish" at bounding box center [556, 13] width 13 height 15
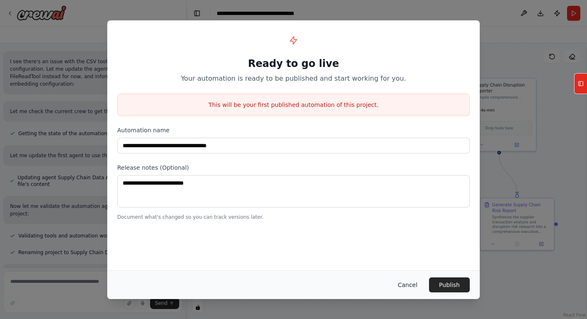
click at [403, 285] on button "Cancel" at bounding box center [407, 284] width 33 height 15
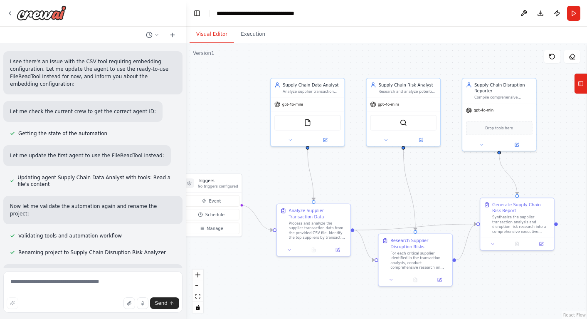
click at [571, 16] on button "Run" at bounding box center [573, 13] width 13 height 15
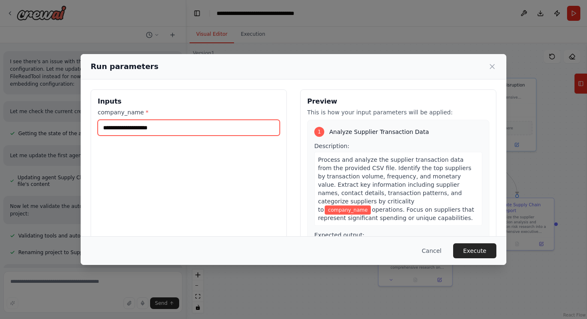
click at [117, 125] on input "company_name *" at bounding box center [189, 128] width 182 height 16
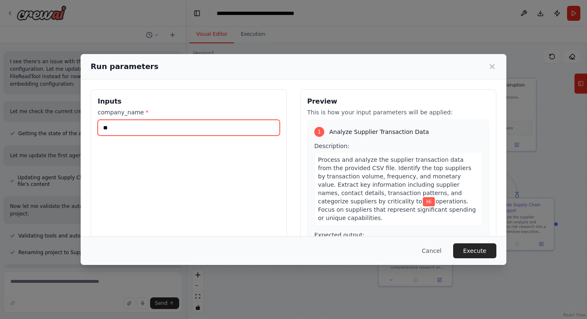
type input "*"
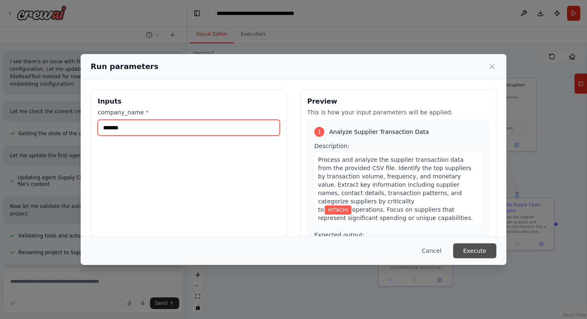
type input "*******"
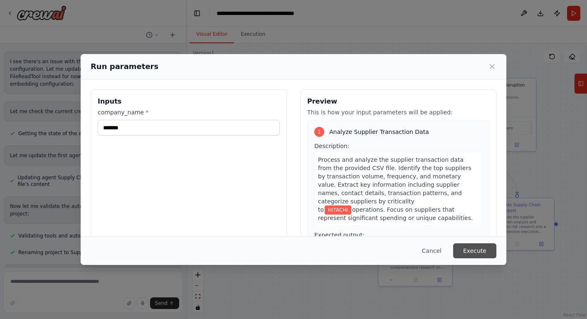
click at [472, 247] on button "Execute" at bounding box center [474, 250] width 43 height 15
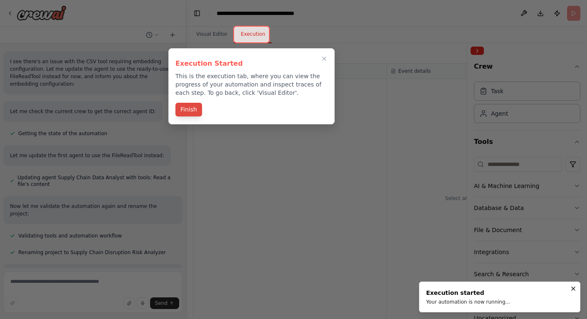
click at [192, 106] on button "Finish" at bounding box center [188, 110] width 27 height 14
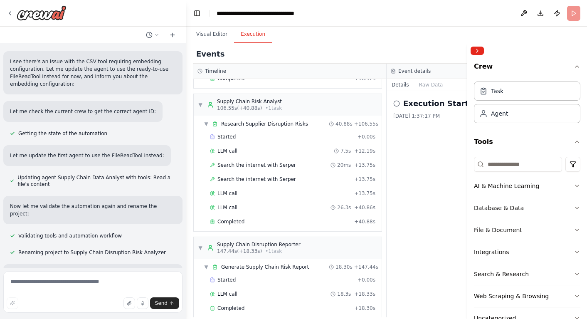
scroll to position [453, 0]
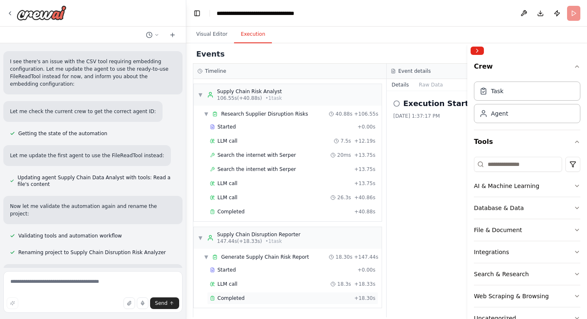
click at [275, 296] on div "Completed" at bounding box center [280, 298] width 141 height 7
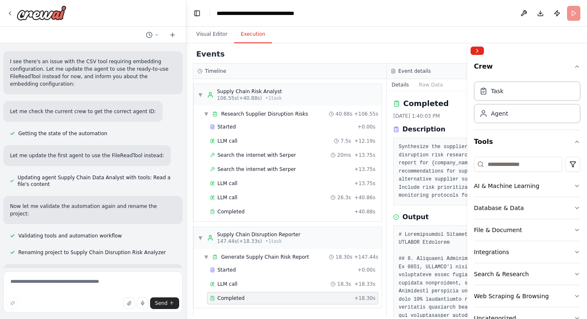
click at [474, 51] on button "Collapse right sidebar" at bounding box center [476, 51] width 13 height 8
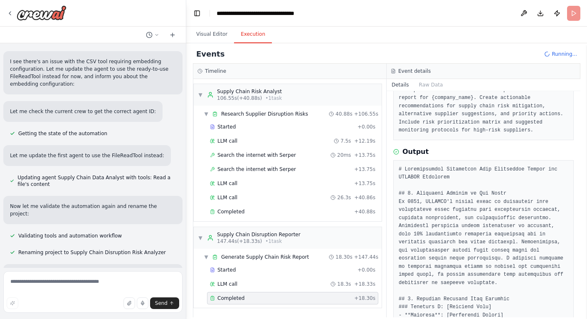
scroll to position [66, 0]
click at [249, 210] on div "Completed" at bounding box center [280, 211] width 141 height 7
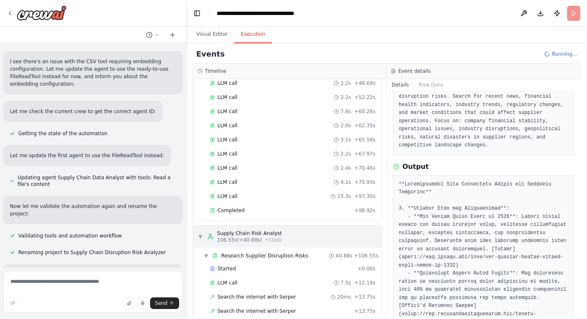
scroll to position [325, 0]
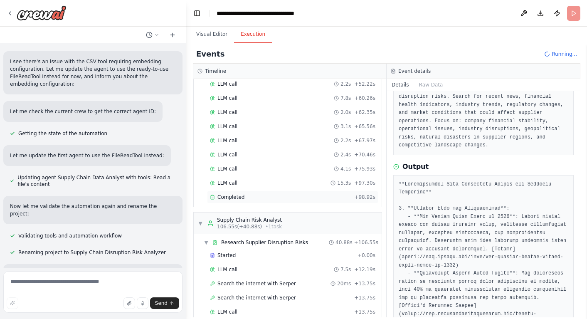
click at [231, 197] on span "Completed" at bounding box center [230, 197] width 27 height 7
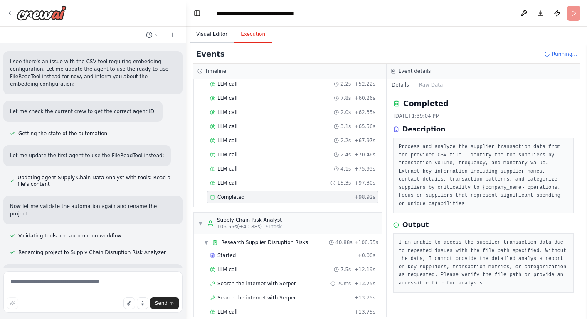
click at [207, 32] on button "Visual Editor" at bounding box center [211, 34] width 44 height 17
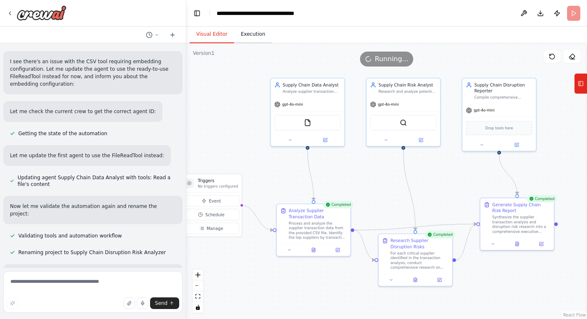
click at [248, 34] on button "Execution" at bounding box center [253, 34] width 38 height 17
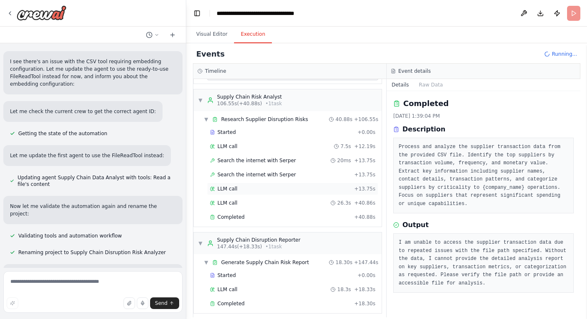
scroll to position [452, 0]
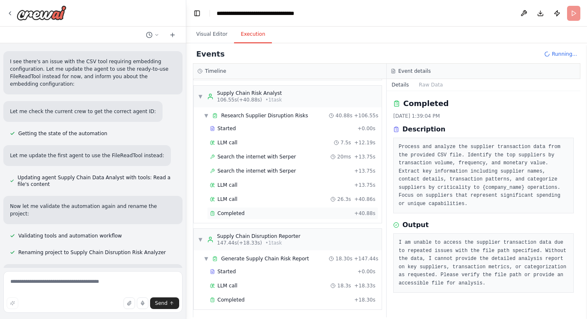
click at [250, 216] on div "Completed + 40.88s" at bounding box center [292, 213] width 171 height 12
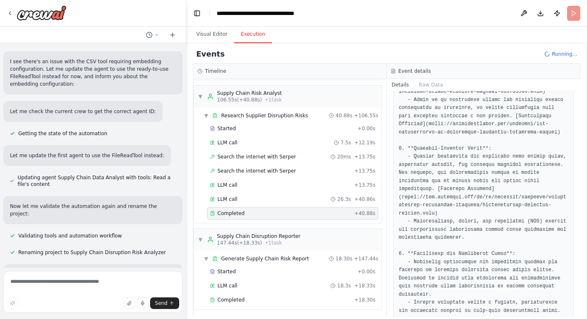
scroll to position [531, 0]
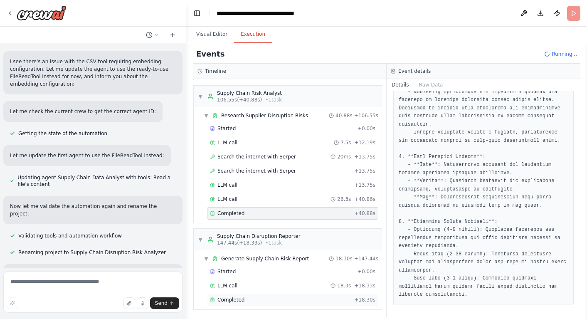
click at [241, 297] on span "Completed" at bounding box center [230, 299] width 27 height 7
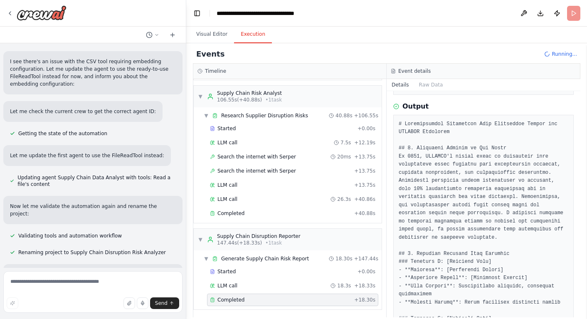
scroll to position [112, 0]
click at [205, 32] on button "Visual Editor" at bounding box center [211, 34] width 44 height 17
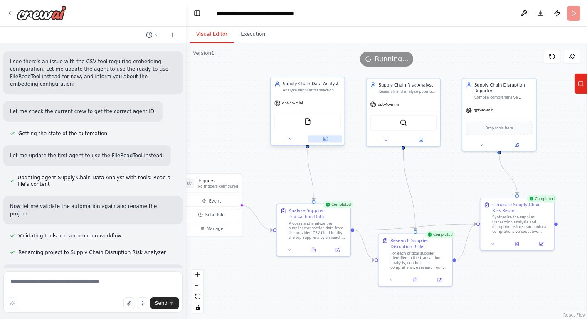
click at [325, 137] on icon at bounding box center [325, 139] width 4 height 4
click at [306, 123] on img at bounding box center [307, 121] width 7 height 7
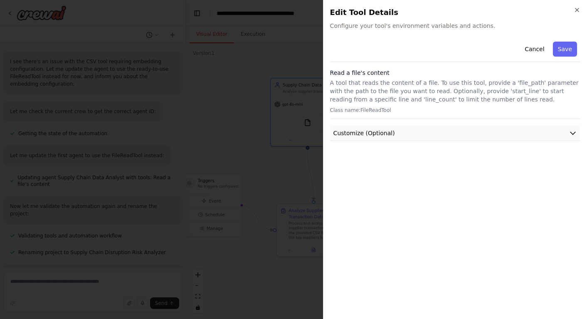
click at [482, 130] on button "Customize (Optional)" at bounding box center [455, 132] width 250 height 15
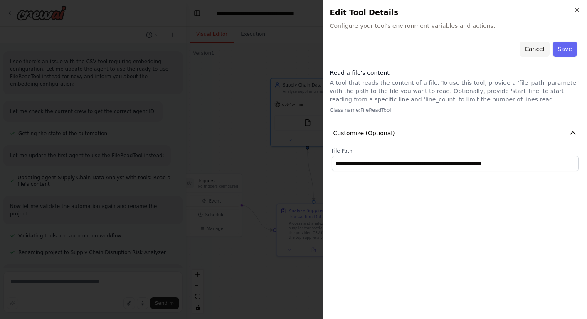
click at [535, 47] on button "Cancel" at bounding box center [534, 49] width 30 height 15
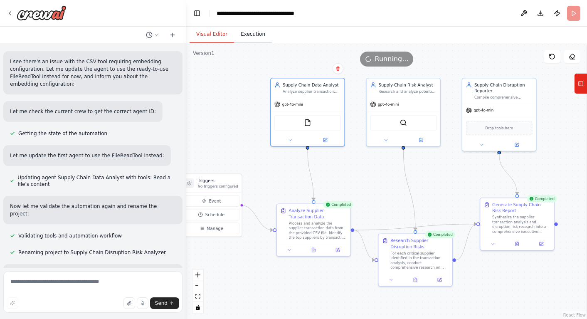
click at [248, 35] on button "Execution" at bounding box center [253, 34] width 38 height 17
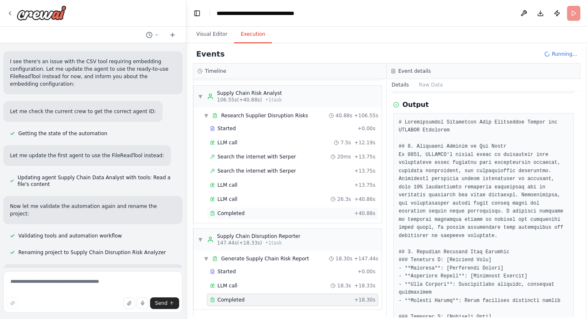
click at [243, 212] on div "Completed" at bounding box center [280, 213] width 141 height 7
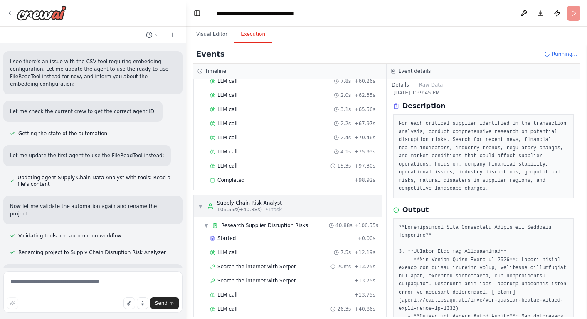
scroll to position [340, 0]
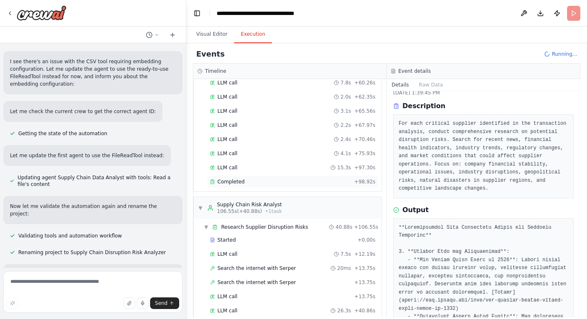
click at [238, 182] on span "Completed" at bounding box center [230, 181] width 27 height 7
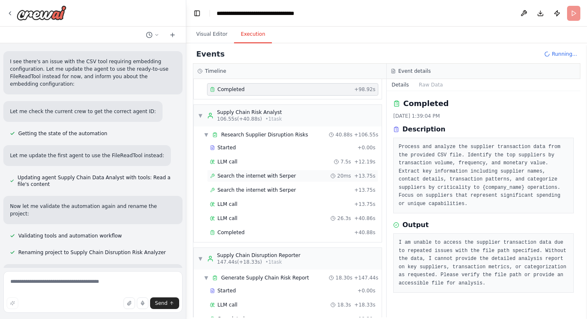
scroll to position [453, 0]
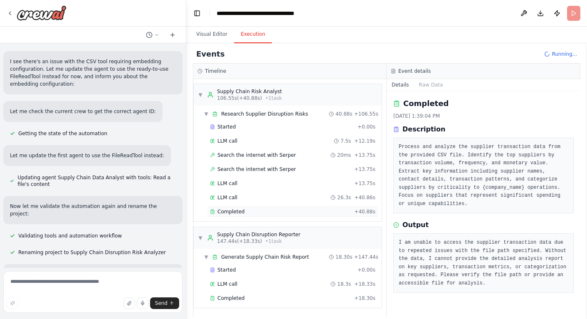
click at [278, 214] on div "Completed" at bounding box center [280, 211] width 141 height 7
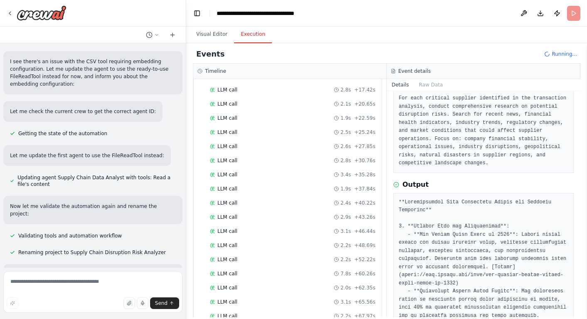
scroll to position [0, 0]
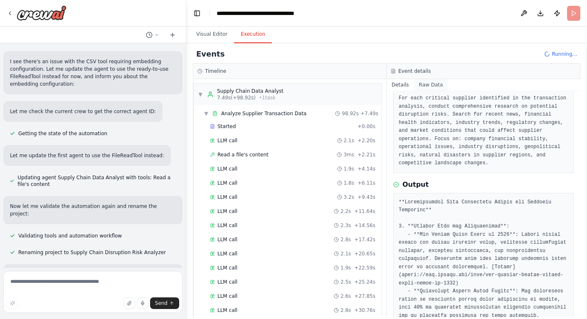
click at [428, 86] on button "Raw Data" at bounding box center [431, 85] width 34 height 12
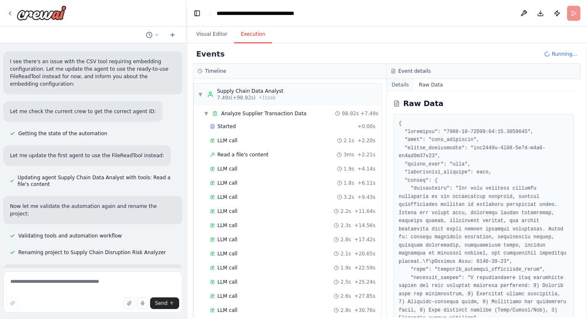
click at [401, 85] on button "Details" at bounding box center [399, 85] width 27 height 12
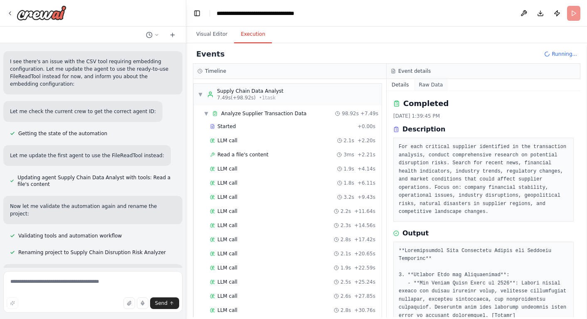
click at [430, 84] on button "Raw Data" at bounding box center [431, 85] width 34 height 12
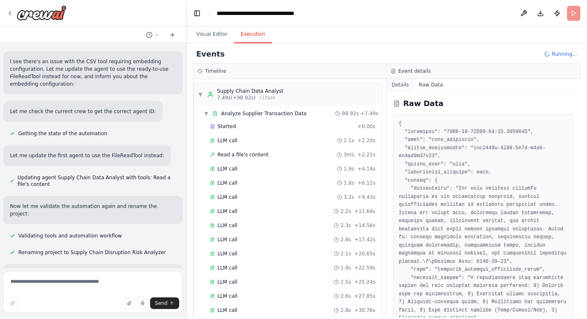
click at [396, 85] on button "Details" at bounding box center [399, 85] width 27 height 12
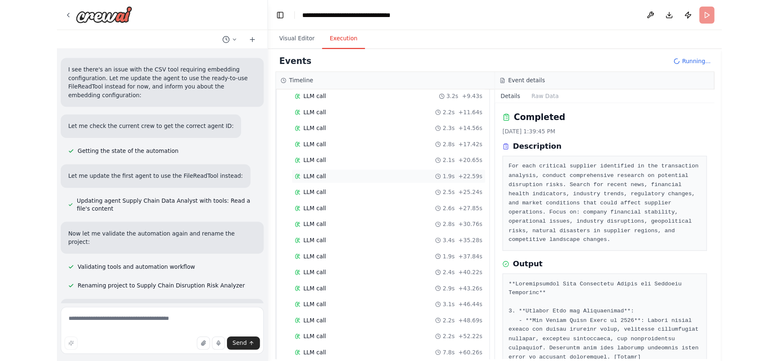
scroll to position [126, 0]
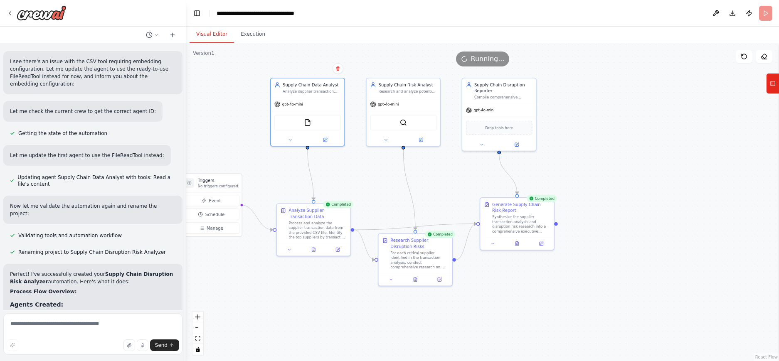
click at [208, 36] on button "Visual Editor" at bounding box center [211, 34] width 44 height 17
click at [198, 316] on icon "zoom in" at bounding box center [197, 317] width 5 height 5
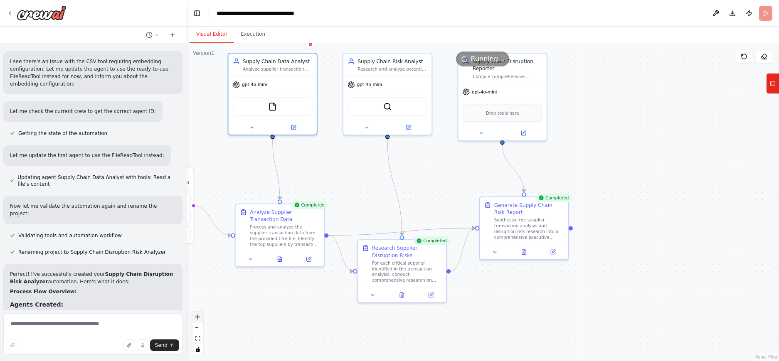
click at [199, 316] on icon "zoom in" at bounding box center [197, 317] width 5 height 5
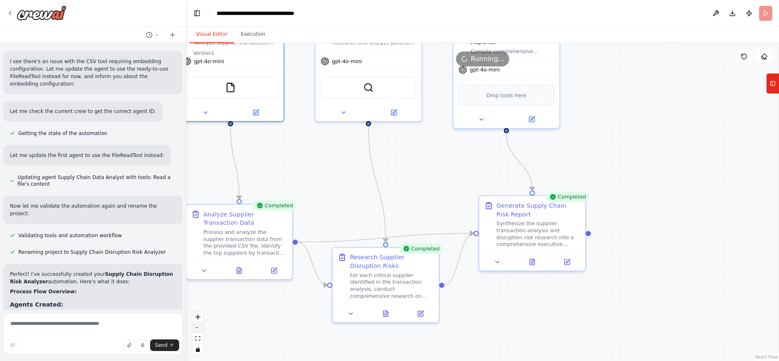
click at [198, 319] on icon "zoom out" at bounding box center [197, 327] width 5 height 1
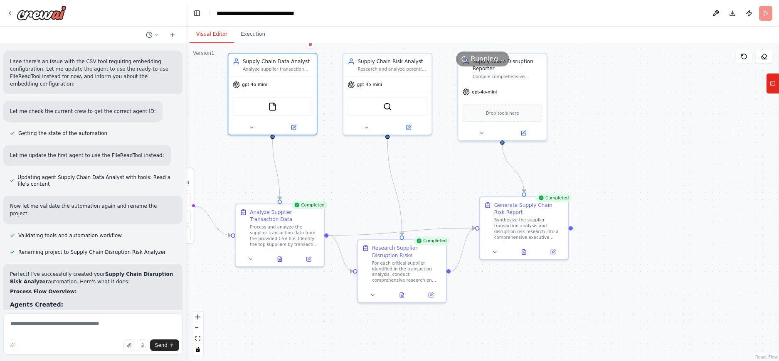
drag, startPoint x: 216, startPoint y: 349, endPoint x: 205, endPoint y: 349, distance: 11.2
click at [215, 319] on div ".deletable-edge-delete-btn { width: 20px; height: 20px; border: 0px solid #ffff…" at bounding box center [482, 202] width 593 height 318
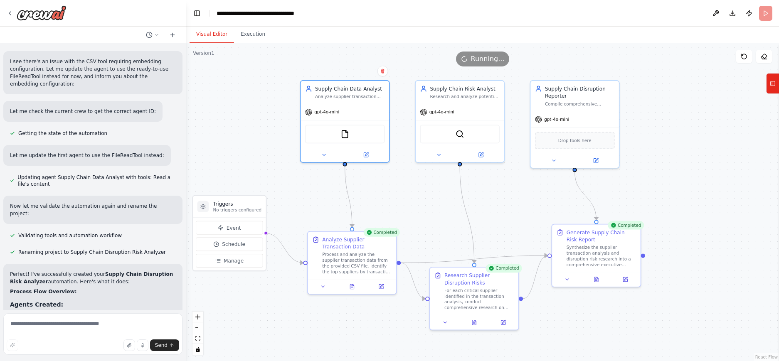
drag, startPoint x: 214, startPoint y: 244, endPoint x: 284, endPoint y: 271, distance: 75.2
click at [283, 271] on div ".deletable-edge-delete-btn { width: 20px; height: 20px; border: 0px solid #ffff…" at bounding box center [482, 202] width 593 height 318
click at [586, 278] on icon at bounding box center [596, 277] width 4 height 5
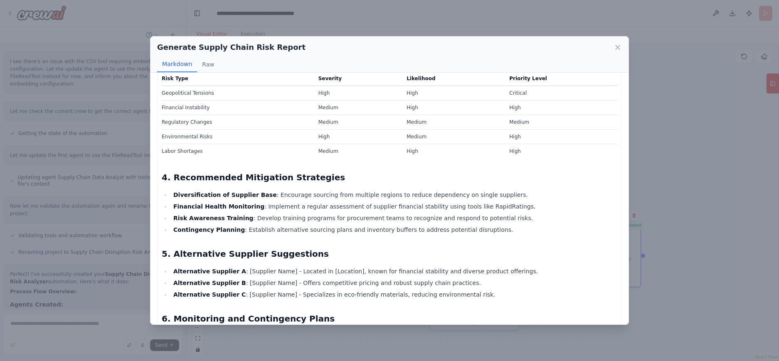
scroll to position [0, 0]
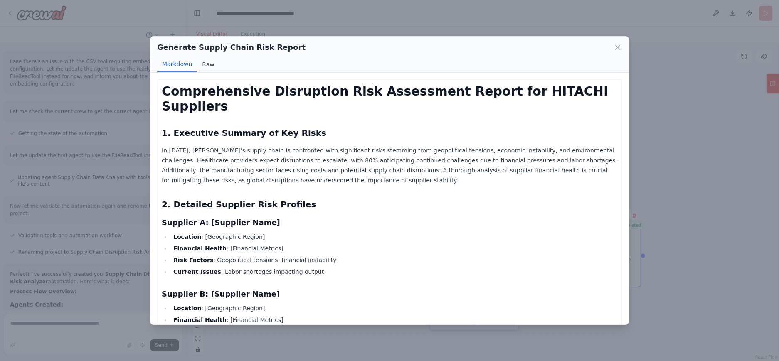
click at [206, 64] on button "Raw" at bounding box center [208, 65] width 22 height 16
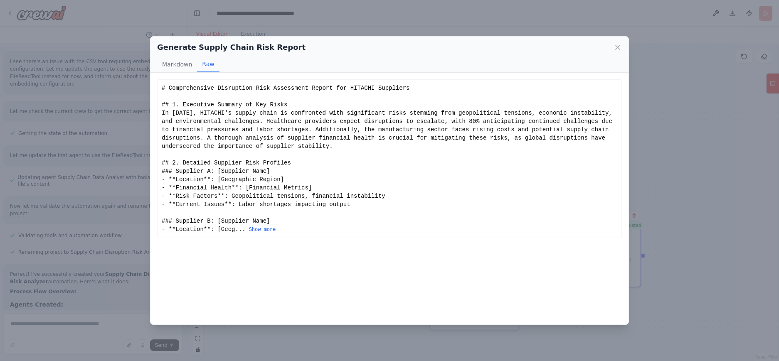
click at [268, 228] on button "Show more" at bounding box center [262, 229] width 27 height 7
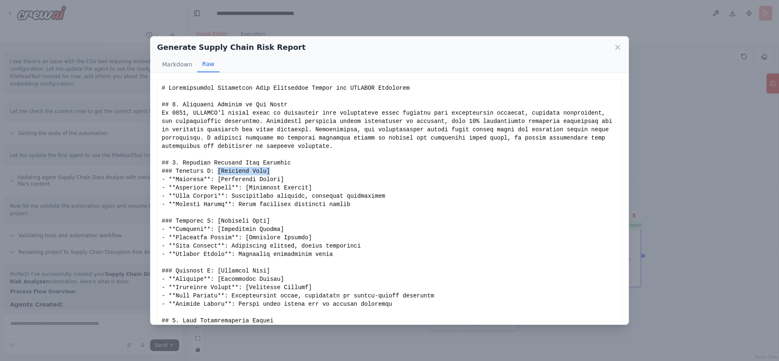
drag, startPoint x: 275, startPoint y: 171, endPoint x: 219, endPoint y: 167, distance: 57.0
click at [219, 167] on div "Show less" at bounding box center [389, 362] width 455 height 557
click at [586, 46] on icon at bounding box center [617, 47] width 4 height 4
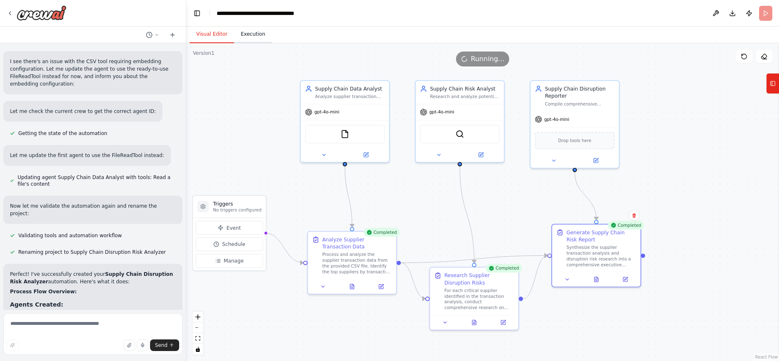
click at [259, 36] on button "Execution" at bounding box center [253, 34] width 38 height 17
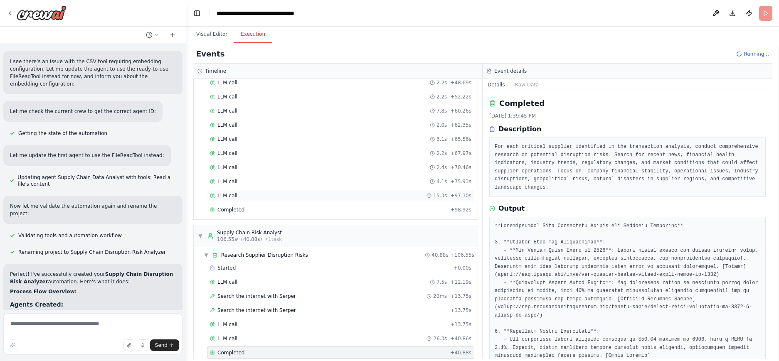
scroll to position [314, 0]
click at [275, 206] on div "Completed" at bounding box center [328, 207] width 237 height 7
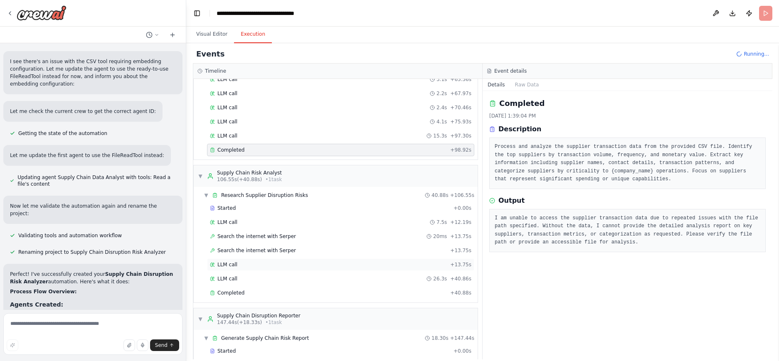
scroll to position [411, 0]
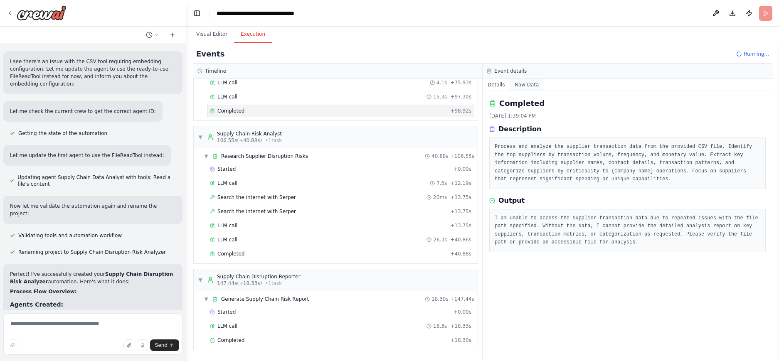
drag, startPoint x: 522, startPoint y: 82, endPoint x: 514, endPoint y: 81, distance: 7.5
click at [522, 82] on button "Raw Data" at bounding box center [527, 85] width 34 height 12
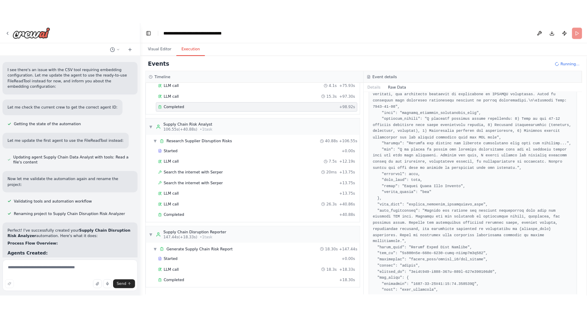
scroll to position [111, 0]
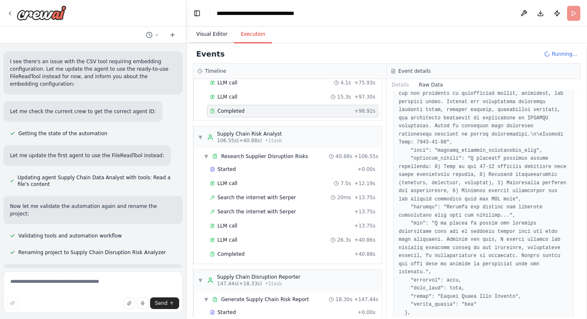
click at [209, 32] on button "Visual Editor" at bounding box center [211, 34] width 44 height 17
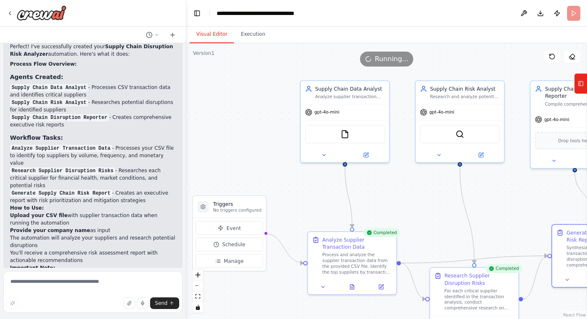
scroll to position [894, 0]
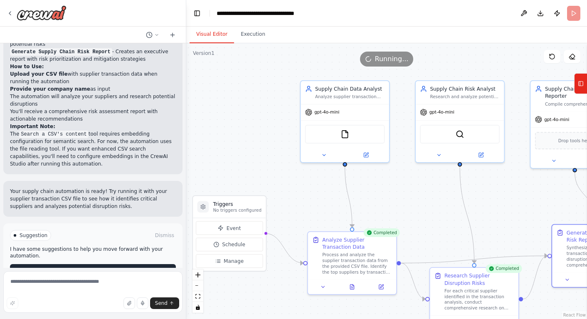
click at [101, 267] on span "Improve automation" at bounding box center [96, 270] width 51 height 7
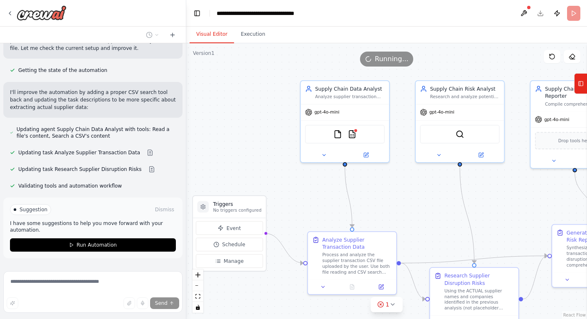
scroll to position [1112, 0]
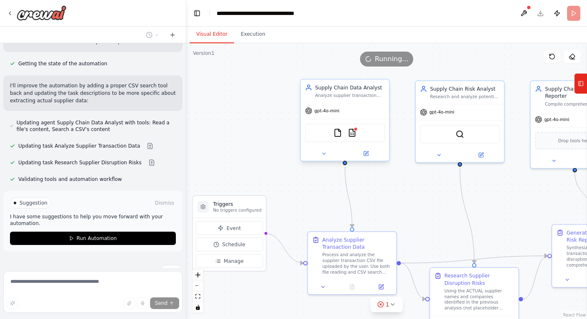
click at [352, 137] on div "FileReadTool CSVSearchTool" at bounding box center [345, 132] width 80 height 19
click at [247, 130] on div ".deletable-edge-delete-btn { width: 20px; height: 20px; border: 0px solid #ffff…" at bounding box center [386, 180] width 401 height 275
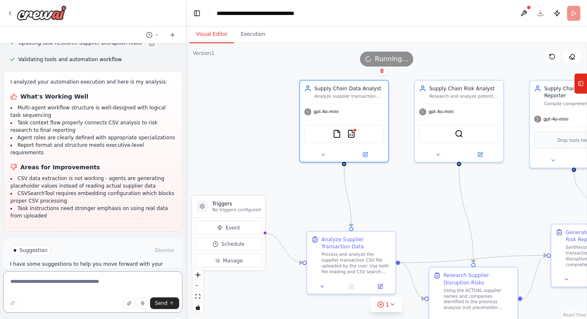
scroll to position [1247, 0]
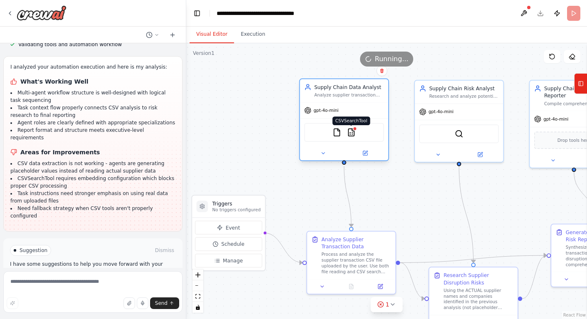
click at [352, 135] on img at bounding box center [351, 132] width 9 height 9
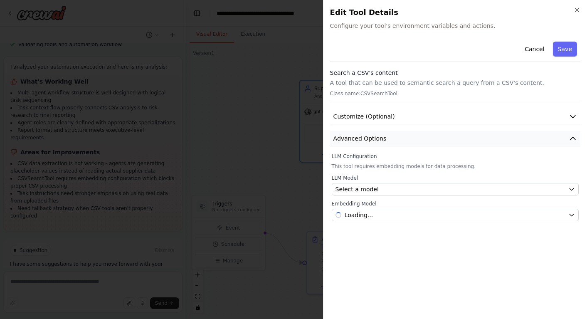
click at [414, 138] on button "Advanced Options" at bounding box center [455, 138] width 250 height 15
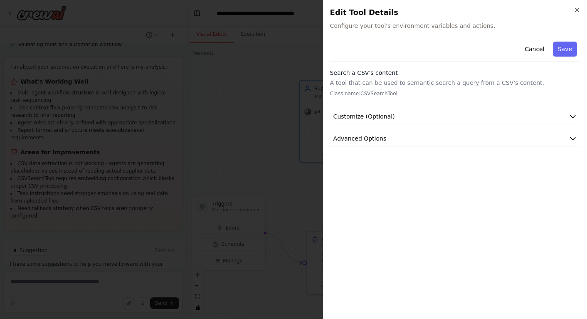
click at [531, 48] on button "Cancel" at bounding box center [534, 49] width 30 height 15
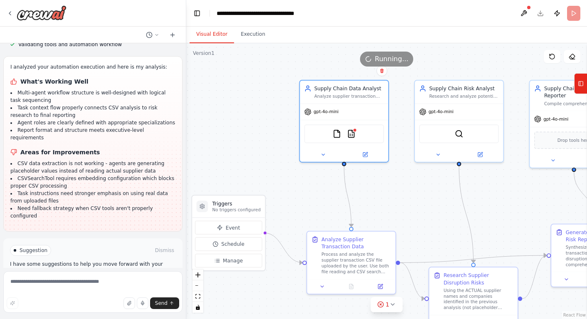
click at [96, 282] on span "Run Automation" at bounding box center [96, 285] width 40 height 7
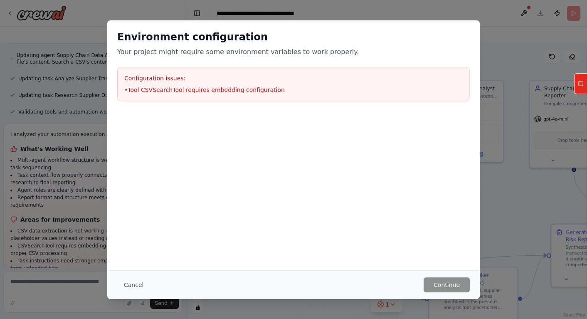
click at [194, 90] on li "• Tool CSVSearchTool requires embedding configuration" at bounding box center [293, 90] width 338 height 8
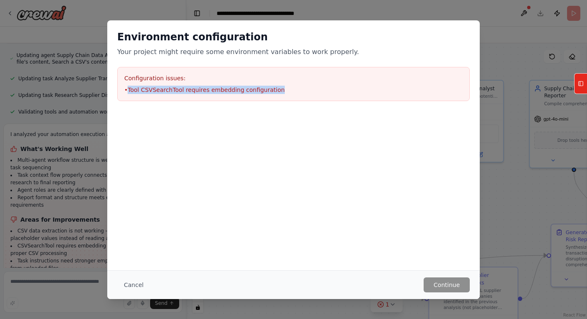
drag, startPoint x: 270, startPoint y: 89, endPoint x: 141, endPoint y: 90, distance: 129.2
click at [128, 90] on li "• Tool CSVSearchTool requires embedding configuration" at bounding box center [293, 90] width 338 height 8
copy li "Tool CSVSearchTool requires embedding configuration"
click at [132, 283] on button "Cancel" at bounding box center [133, 284] width 33 height 15
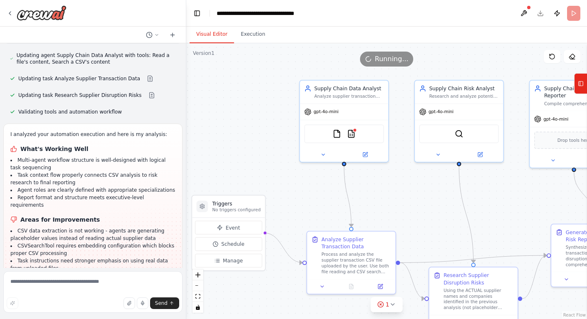
click at [572, 15] on header "**********" at bounding box center [386, 13] width 401 height 27
click at [352, 131] on img at bounding box center [351, 132] width 9 height 9
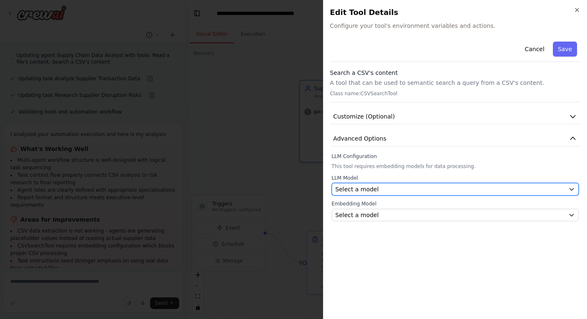
click at [364, 191] on span "Select a model" at bounding box center [356, 189] width 43 height 8
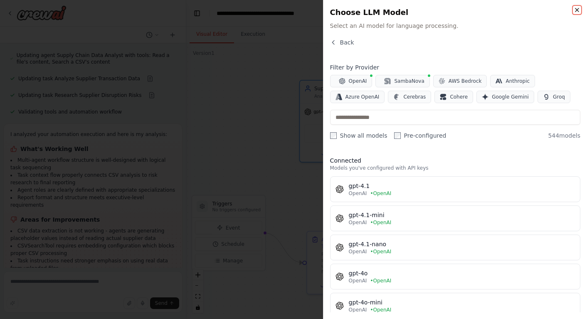
click at [576, 10] on icon "button" at bounding box center [576, 9] width 3 height 3
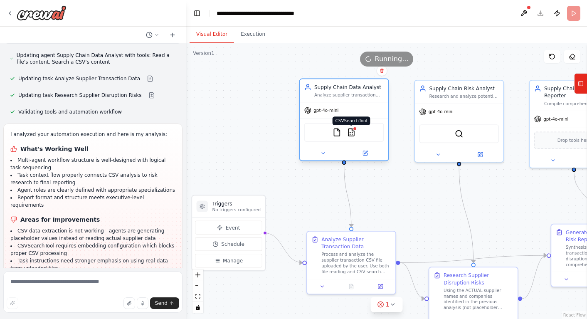
click at [351, 136] on img at bounding box center [351, 132] width 9 height 9
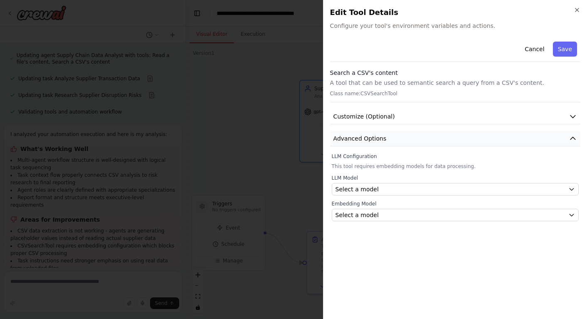
click at [353, 140] on span "Advanced Options" at bounding box center [359, 138] width 53 height 8
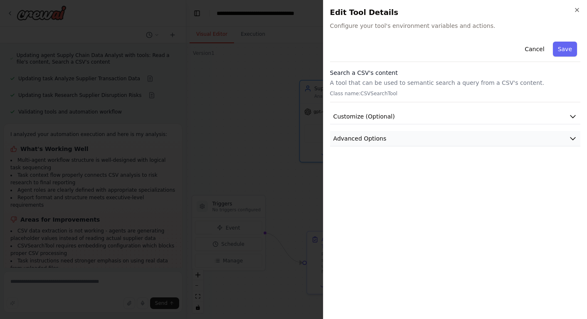
click at [353, 139] on span "Advanced Options" at bounding box center [359, 138] width 53 height 8
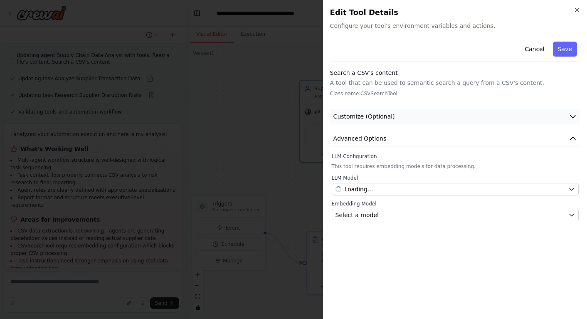
click at [356, 116] on span "Customize (Optional)" at bounding box center [363, 116] width 61 height 8
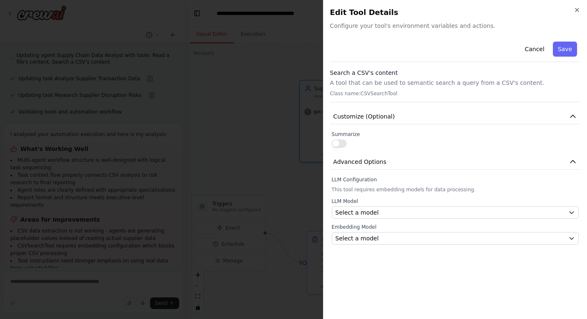
click at [341, 144] on button "button" at bounding box center [339, 143] width 15 height 8
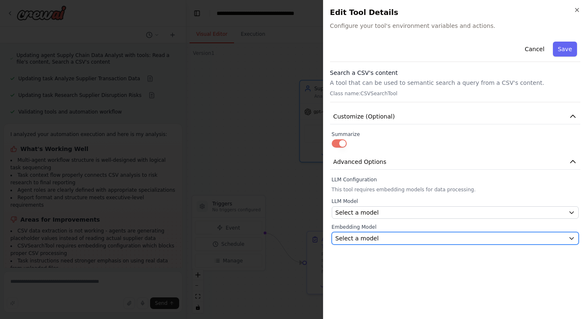
click at [366, 238] on span "Select a model" at bounding box center [356, 238] width 43 height 8
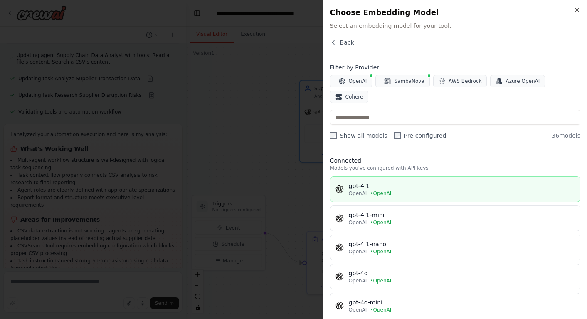
click at [367, 190] on div "OpenAI • OpenAI" at bounding box center [462, 193] width 226 height 7
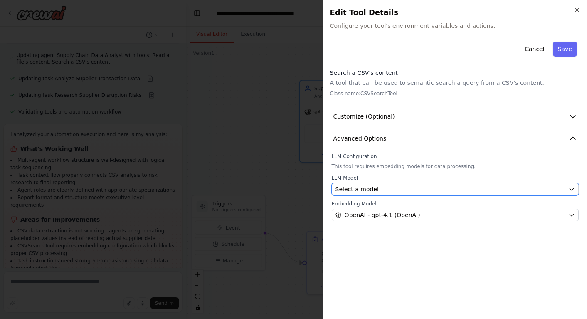
click at [366, 189] on span "Select a model" at bounding box center [356, 189] width 43 height 8
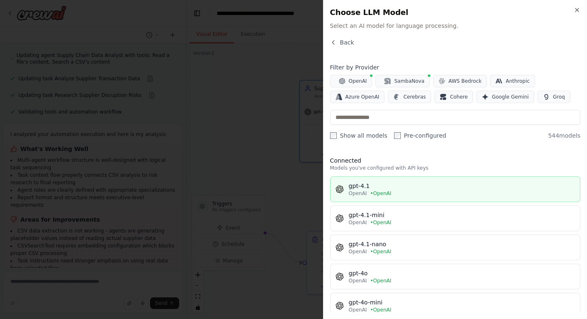
click at [354, 190] on span "OpenAI" at bounding box center [358, 193] width 18 height 7
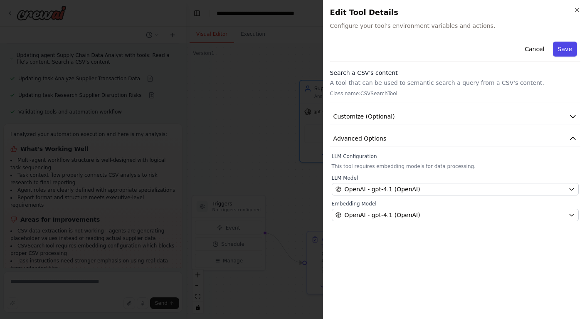
click at [564, 49] on button "Save" at bounding box center [565, 49] width 24 height 15
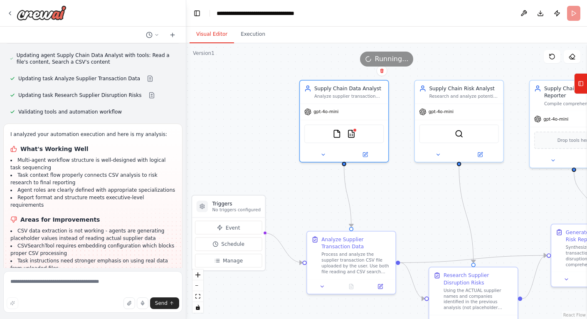
click at [382, 61] on span "Running..." at bounding box center [392, 59] width 34 height 10
click at [548, 56] on icon at bounding box center [551, 56] width 7 height 7
click at [312, 65] on div "Running..." at bounding box center [386, 59] width 401 height 15
click at [253, 37] on button "Execution" at bounding box center [253, 34] width 38 height 17
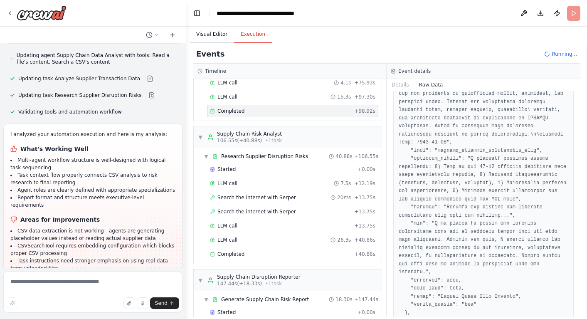
click at [217, 35] on button "Visual Editor" at bounding box center [211, 34] width 44 height 17
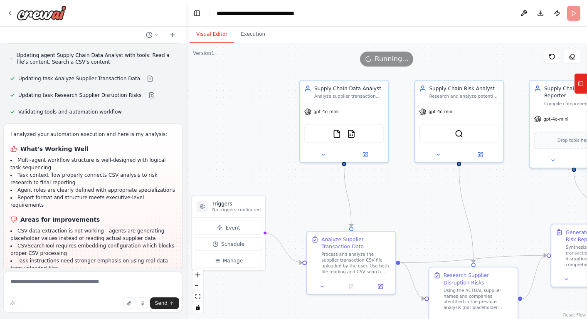
click at [573, 12] on header "**********" at bounding box center [386, 13] width 401 height 27
click at [251, 34] on button "Execution" at bounding box center [253, 34] width 38 height 17
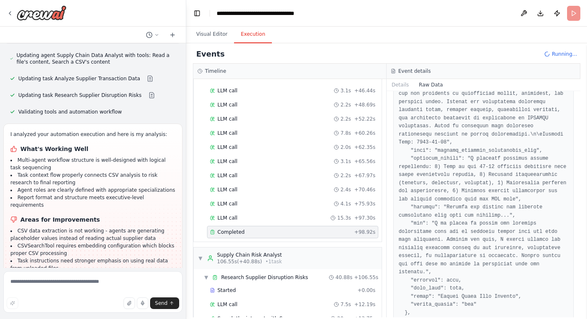
scroll to position [0, 0]
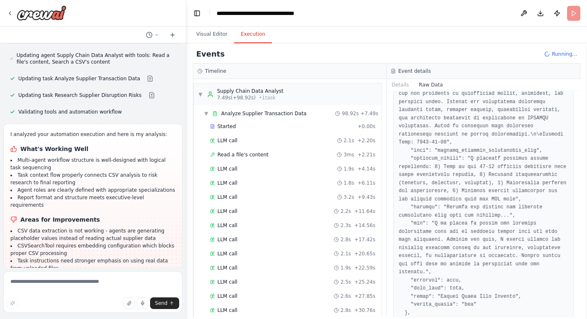
click at [562, 49] on div "Events Running..." at bounding box center [386, 54] width 387 height 19
click at [214, 31] on button "Visual Editor" at bounding box center [211, 34] width 44 height 17
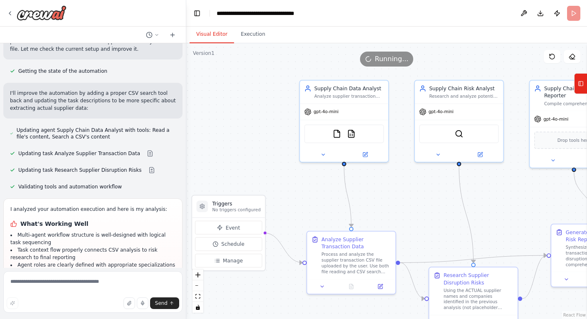
scroll to position [1180, 0]
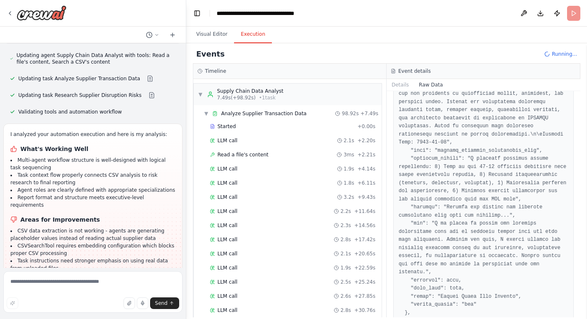
click at [249, 34] on button "Execution" at bounding box center [253, 34] width 38 height 17
click at [211, 35] on button "Visual Editor" at bounding box center [211, 34] width 44 height 17
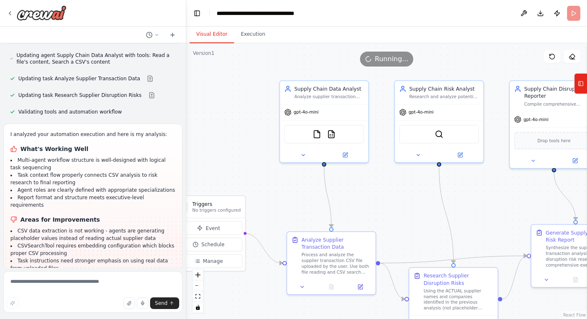
drag, startPoint x: 245, startPoint y: 85, endPoint x: 225, endPoint y: 86, distance: 19.9
click at [225, 86] on div ".deletable-edge-delete-btn { width: 20px; height: 20px; border: 0px solid #ffff…" at bounding box center [386, 180] width 401 height 275
click at [331, 133] on img at bounding box center [331, 132] width 9 height 9
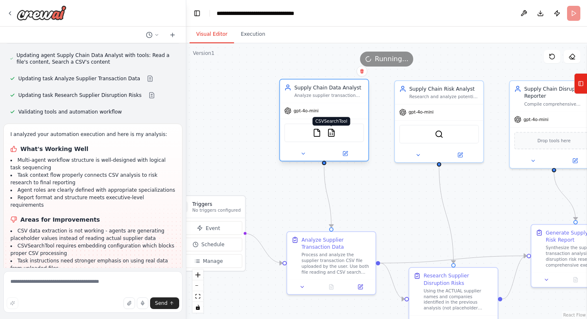
click at [332, 134] on img at bounding box center [331, 132] width 9 height 9
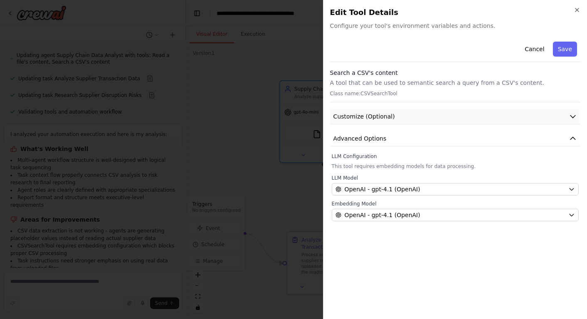
click at [363, 120] on button "Customize (Optional)" at bounding box center [455, 116] width 250 height 15
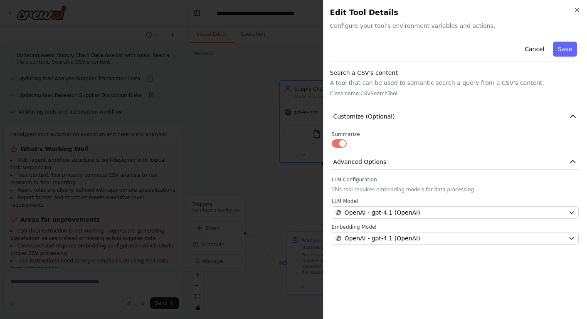
drag, startPoint x: 337, startPoint y: 143, endPoint x: 346, endPoint y: 145, distance: 9.3
click at [337, 143] on button "button" at bounding box center [339, 143] width 15 height 8
click at [536, 54] on button "Cancel" at bounding box center [534, 49] width 30 height 15
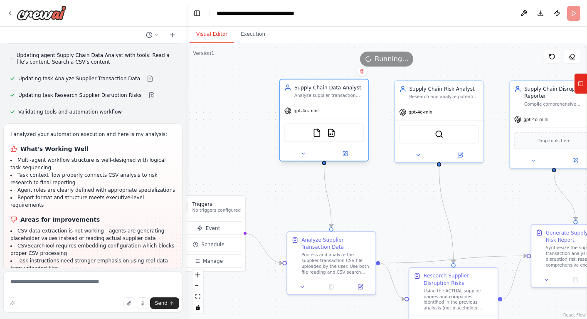
click at [331, 89] on div "Supply Chain Data Analyst" at bounding box center [329, 87] width 70 height 7
drag, startPoint x: 20, startPoint y: 283, endPoint x: 25, endPoint y: 283, distance: 5.4
click at [20, 283] on textarea at bounding box center [92, 292] width 179 height 42
type textarea "**********"
click at [160, 304] on span "Send" at bounding box center [161, 303] width 12 height 7
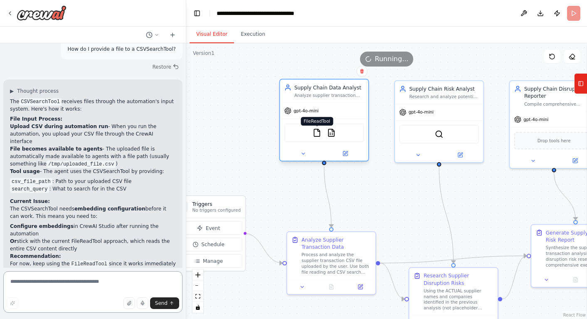
scroll to position [1454, 0]
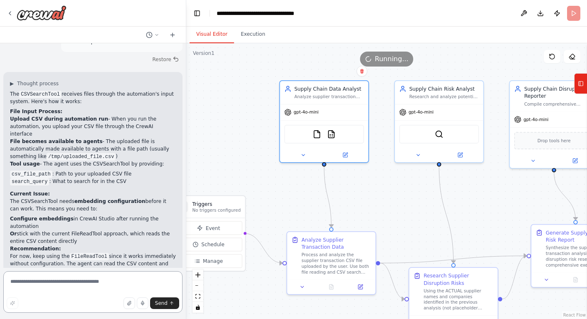
drag, startPoint x: 20, startPoint y: 281, endPoint x: 76, endPoint y: 277, distance: 56.7
click at [20, 281] on textarea at bounding box center [92, 292] width 179 height 42
type textarea "**********"
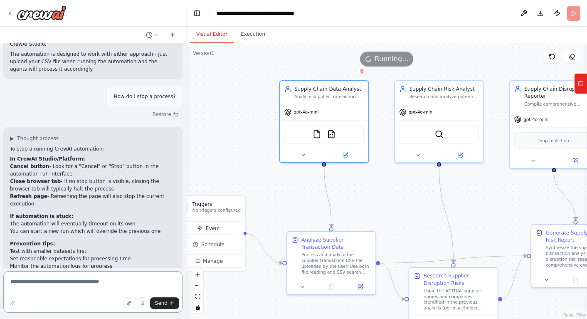
scroll to position [1703, 0]
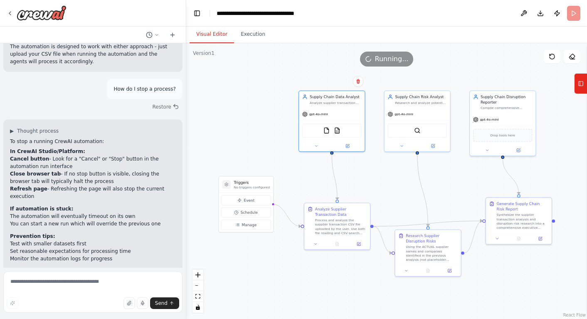
drag, startPoint x: 226, startPoint y: 140, endPoint x: 250, endPoint y: 135, distance: 24.3
click at [248, 135] on div ".deletable-edge-delete-btn { width: 20px; height: 20px; border: 0px solid #ffff…" at bounding box center [386, 180] width 401 height 275
click at [570, 57] on icon at bounding box center [571, 56] width 7 height 7
click at [574, 56] on icon at bounding box center [571, 56] width 7 height 7
drag, startPoint x: 525, startPoint y: 61, endPoint x: 556, endPoint y: 57, distance: 31.4
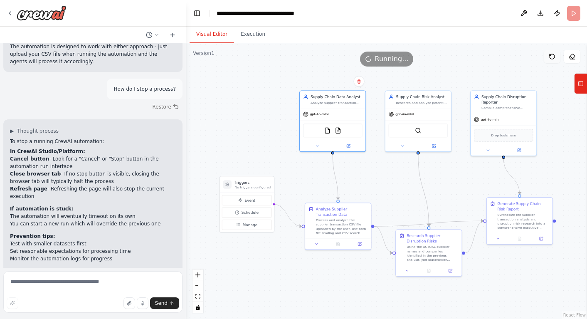
click at [527, 61] on div "Running..." at bounding box center [386, 59] width 401 height 15
click at [557, 14] on button "Publish" at bounding box center [556, 13] width 13 height 15
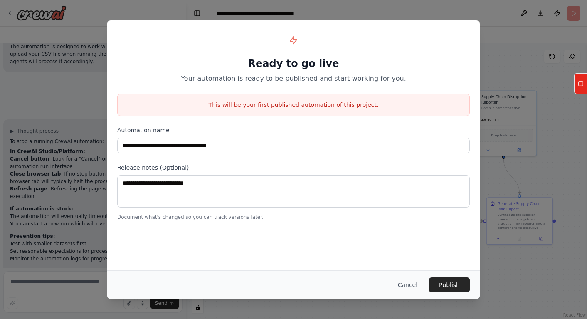
click at [405, 284] on button "Cancel" at bounding box center [407, 284] width 33 height 15
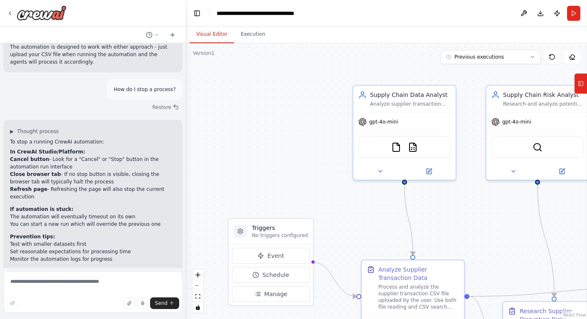
scroll to position [1703, 0]
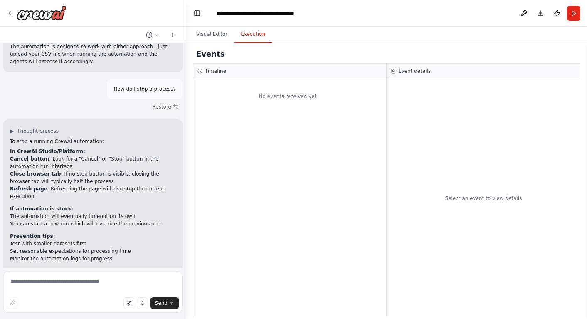
click at [252, 34] on button "Execution" at bounding box center [253, 34] width 38 height 17
click at [211, 35] on button "Visual Editor" at bounding box center [211, 34] width 44 height 17
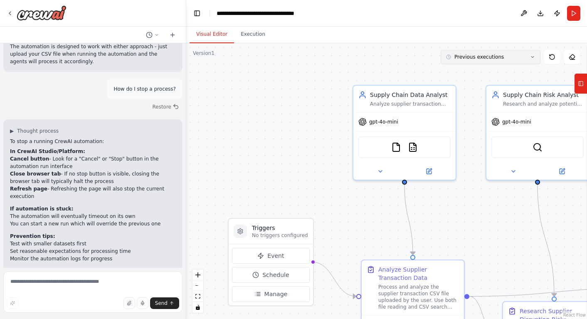
click at [477, 62] on button "Previous executions" at bounding box center [490, 57] width 100 height 14
click at [322, 71] on div ".deletable-edge-delete-btn { width: 20px; height: 20px; border: 0px solid #ffff…" at bounding box center [386, 180] width 401 height 275
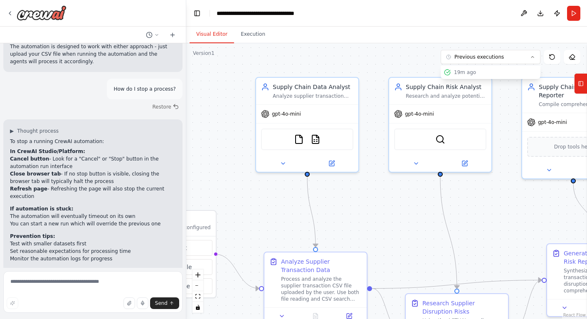
drag, startPoint x: 299, startPoint y: 109, endPoint x: 215, endPoint y: 100, distance: 84.4
click at [215, 100] on div ".deletable-edge-delete-btn { width: 20px; height: 20px; border: 0px solid #ffff…" at bounding box center [386, 180] width 401 height 275
click at [573, 15] on button "Run" at bounding box center [573, 13] width 13 height 15
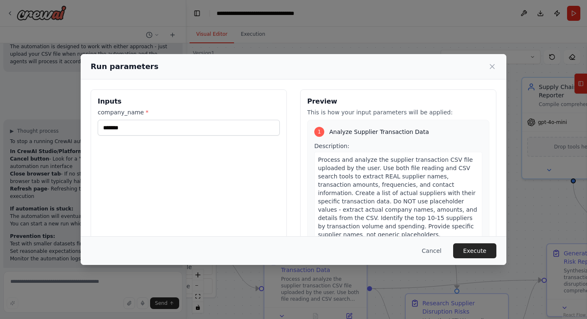
click at [469, 250] on button "Execute" at bounding box center [474, 250] width 43 height 15
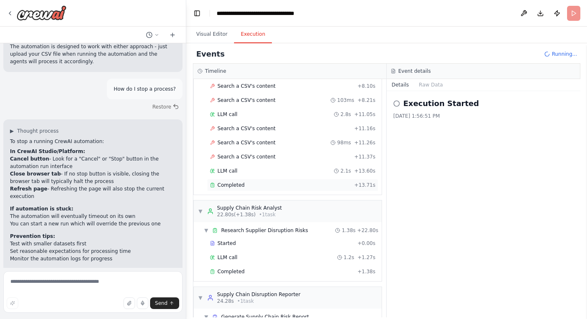
scroll to position [126, 0]
click at [240, 182] on span "Completed" at bounding box center [230, 184] width 27 height 7
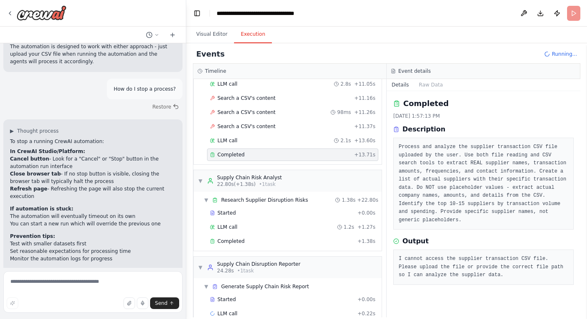
scroll to position [171, 0]
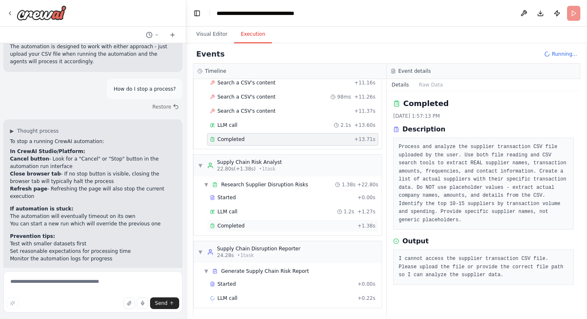
click at [238, 226] on span "Completed" at bounding box center [230, 225] width 27 height 7
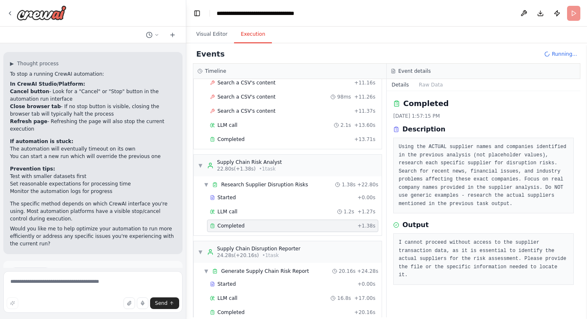
scroll to position [185, 0]
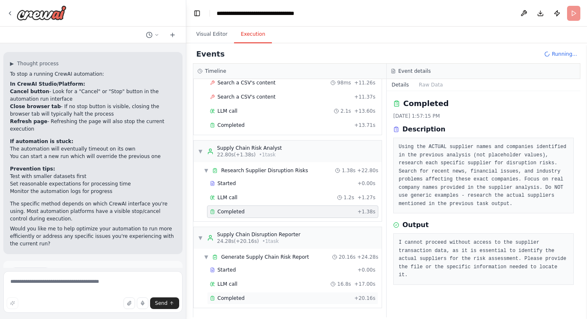
click at [237, 297] on span "Completed" at bounding box center [230, 298] width 27 height 7
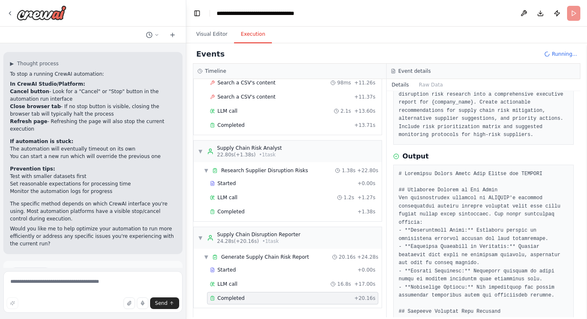
scroll to position [69, 0]
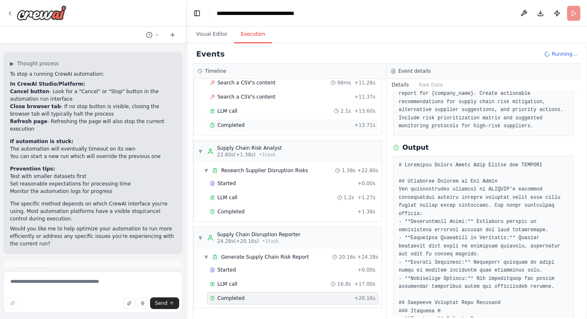
click at [237, 127] on span "Completed" at bounding box center [230, 125] width 27 height 7
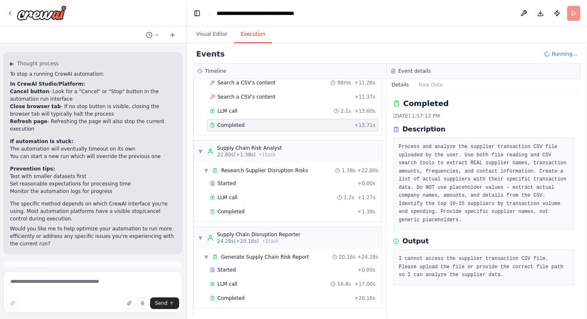
scroll to position [0, 0]
click at [429, 84] on button "Raw Data" at bounding box center [431, 85] width 34 height 12
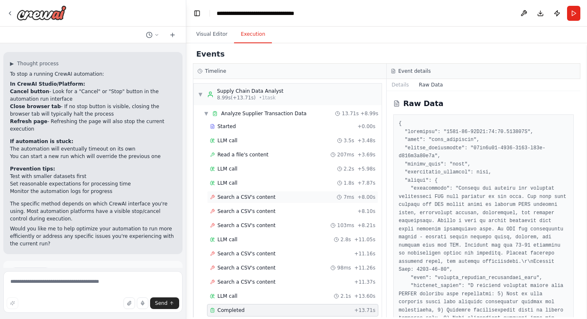
click at [241, 194] on span "Search a CSV's content" at bounding box center [246, 197] width 58 height 7
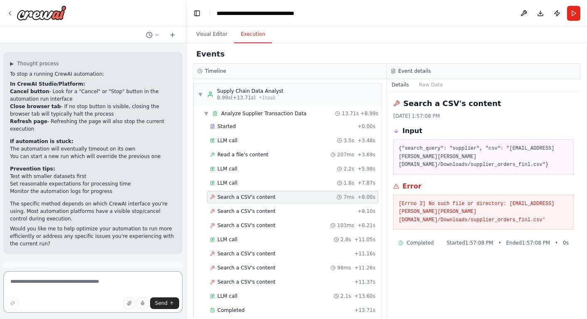
click at [30, 283] on textarea at bounding box center [92, 292] width 179 height 42
type textarea "**********"
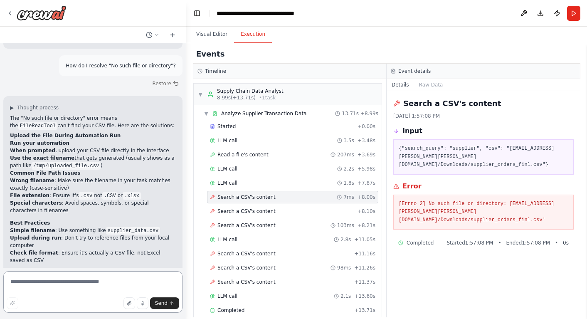
scroll to position [1972, 0]
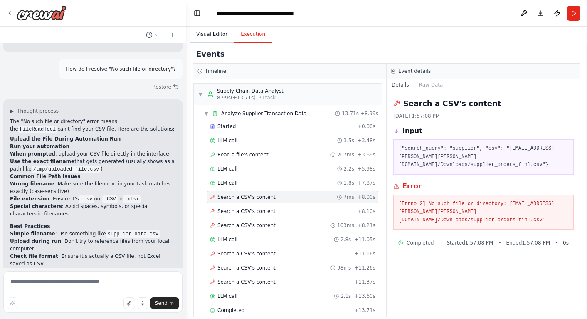
click at [206, 34] on button "Visual Editor" at bounding box center [211, 34] width 44 height 17
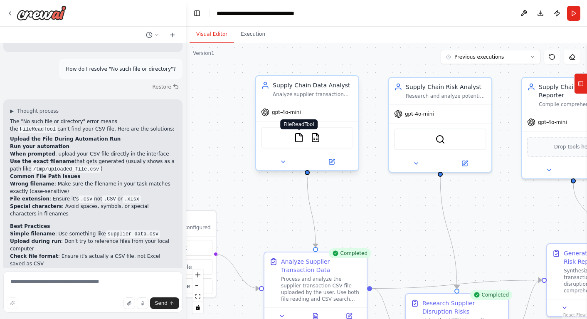
click at [299, 140] on img at bounding box center [299, 138] width 10 height 10
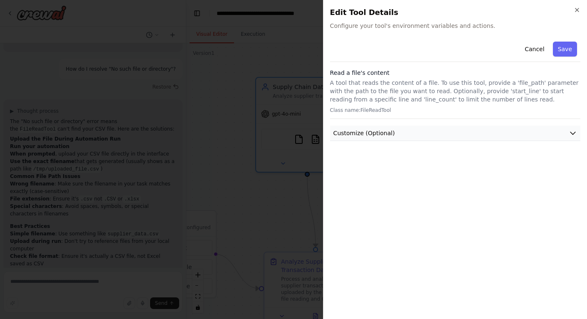
click at [353, 136] on span "Customize (Optional)" at bounding box center [363, 133] width 61 height 8
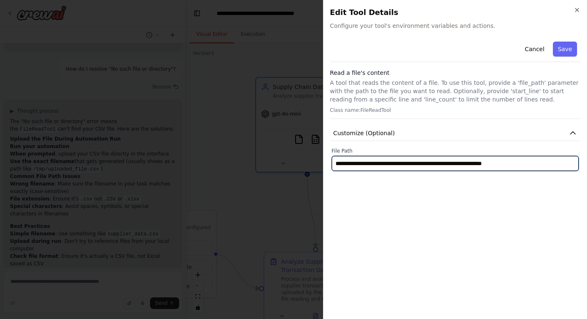
drag, startPoint x: 537, startPoint y: 164, endPoint x: 327, endPoint y: 165, distance: 209.8
click at [325, 163] on div "**********" at bounding box center [455, 159] width 264 height 319
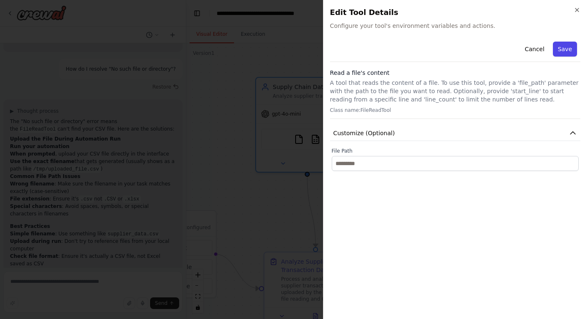
click at [564, 50] on button "Save" at bounding box center [565, 49] width 24 height 15
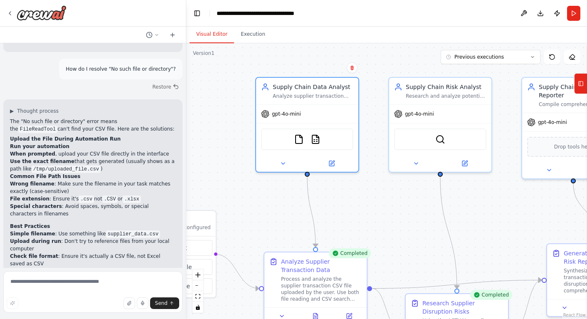
click at [571, 14] on button "Run" at bounding box center [573, 13] width 13 height 15
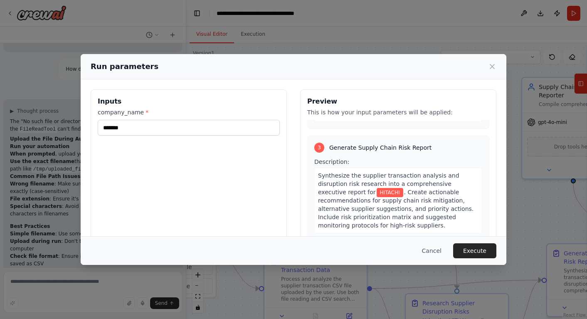
scroll to position [61, 0]
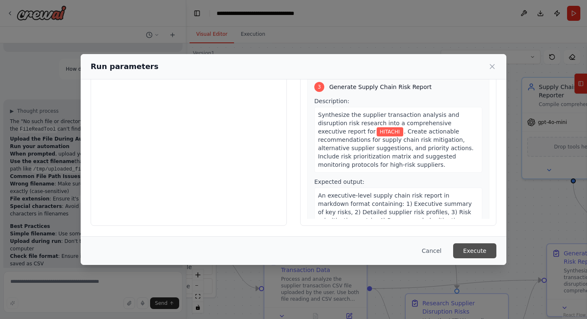
click at [466, 249] on button "Execute" at bounding box center [474, 250] width 43 height 15
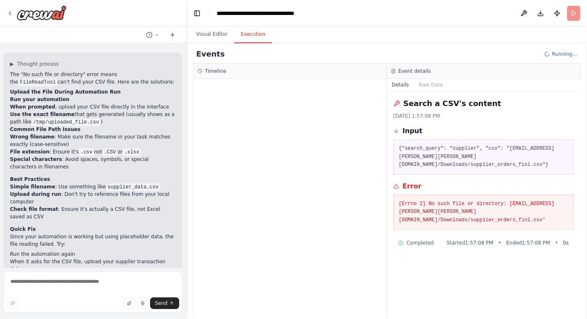
scroll to position [2020, 0]
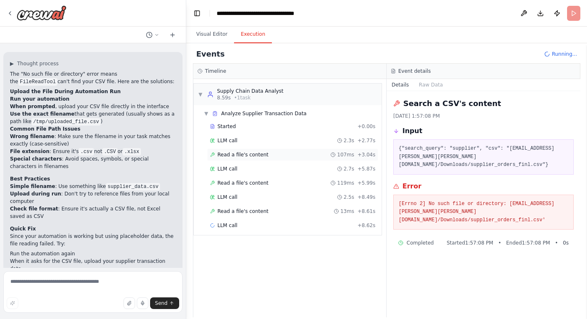
click at [230, 155] on span "Read a file's content" at bounding box center [242, 154] width 51 height 7
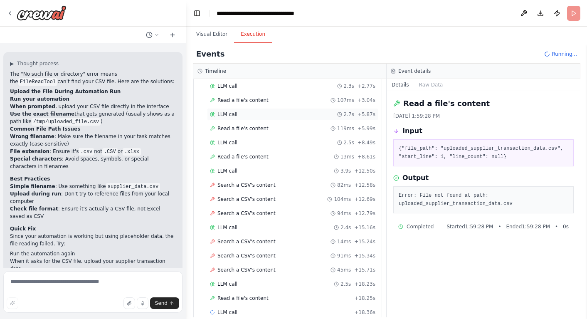
scroll to position [55, 0]
click at [32, 286] on textarea at bounding box center [92, 292] width 179 height 42
type textarea "**********"
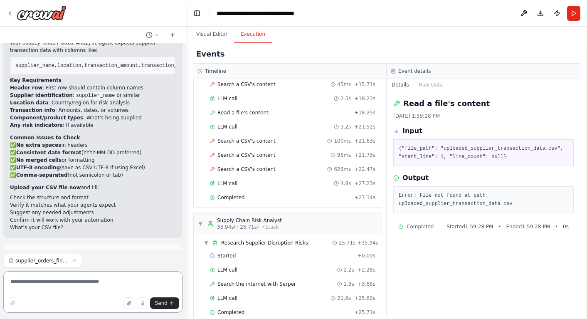
scroll to position [2429, 0]
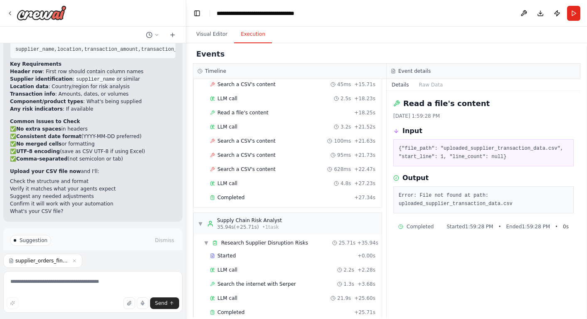
click at [123, 269] on button "Improve automation" at bounding box center [93, 275] width 166 height 13
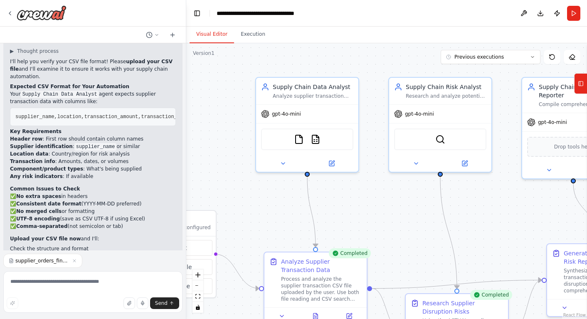
click at [207, 37] on button "Visual Editor" at bounding box center [211, 34] width 44 height 17
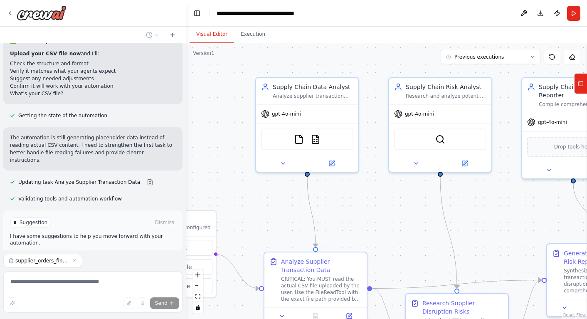
scroll to position [2553, 0]
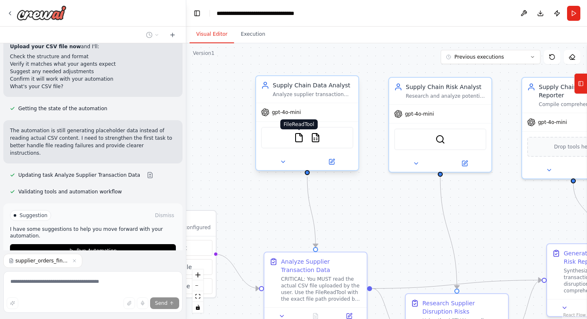
click at [300, 139] on img at bounding box center [299, 138] width 10 height 10
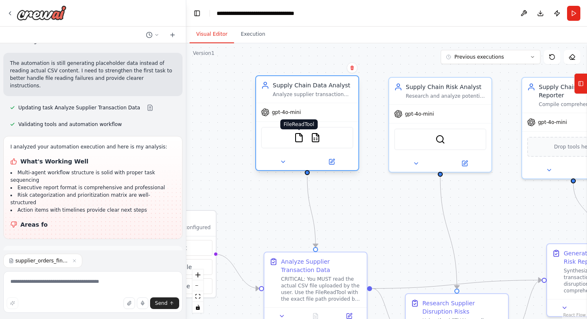
click at [300, 140] on img at bounding box center [299, 138] width 10 height 10
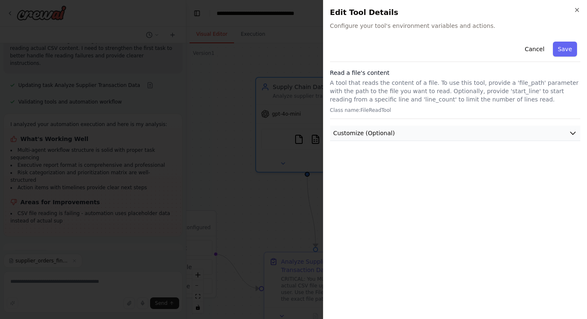
click at [359, 133] on span "Customize (Optional)" at bounding box center [363, 133] width 61 height 8
click at [531, 48] on button "Cancel" at bounding box center [534, 49] width 30 height 15
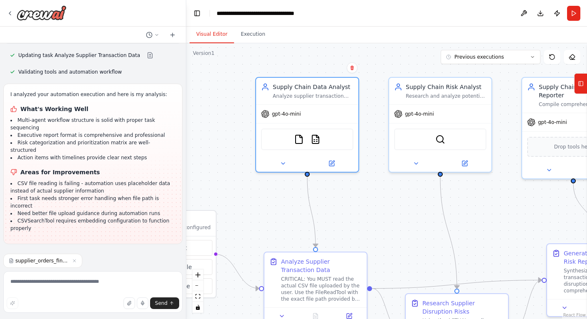
click at [41, 262] on span "supplier_orders_finl.csv" at bounding box center [41, 260] width 53 height 7
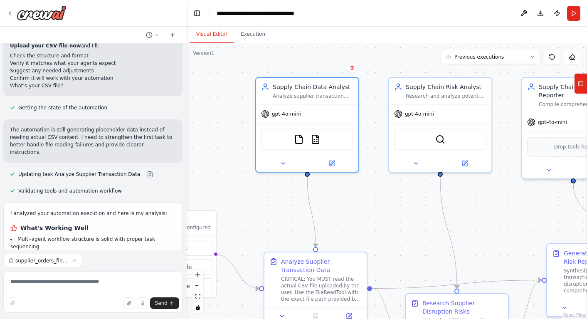
scroll to position [2552, 0]
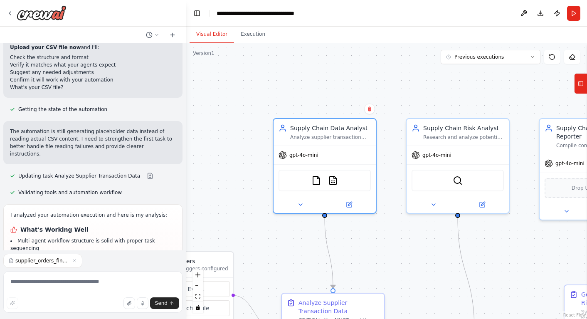
drag, startPoint x: 234, startPoint y: 200, endPoint x: 248, endPoint y: 241, distance: 43.4
click at [248, 241] on div ".deletable-edge-delete-btn { width: 20px; height: 20px; border: 0px solid #ffff…" at bounding box center [386, 180] width 401 height 275
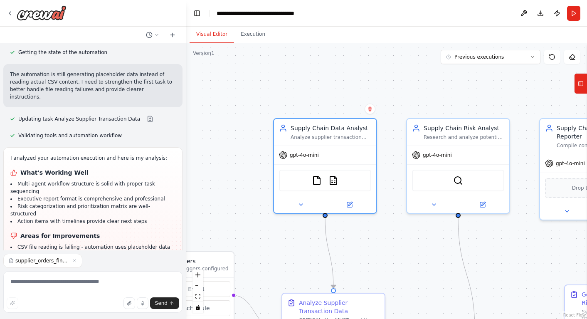
scroll to position [2612, 0]
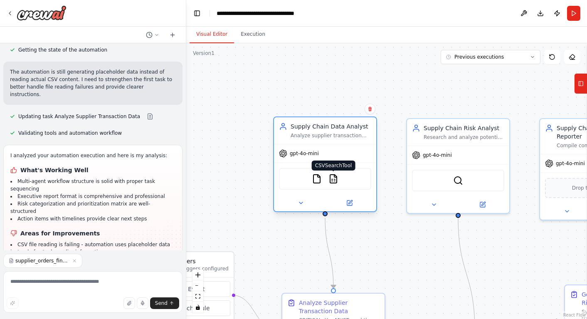
click at [331, 179] on img at bounding box center [333, 179] width 10 height 10
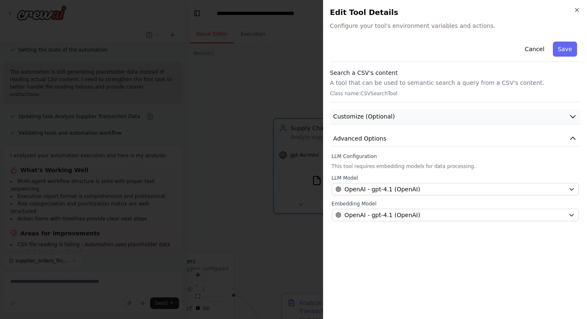
click at [350, 120] on button "Customize (Optional)" at bounding box center [455, 116] width 250 height 15
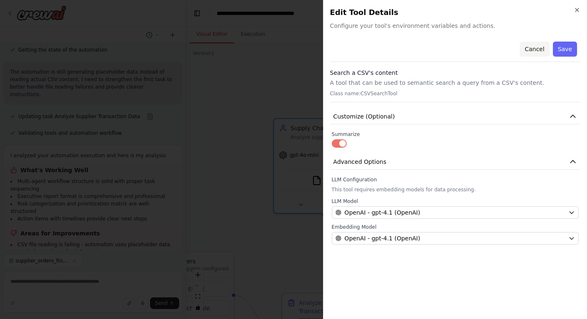
click at [538, 46] on button "Cancel" at bounding box center [534, 49] width 30 height 15
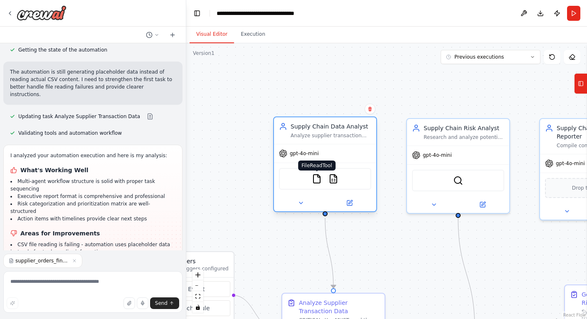
click at [314, 180] on img at bounding box center [317, 179] width 10 height 10
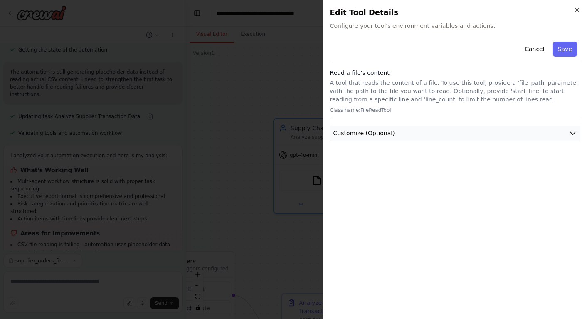
click at [350, 135] on span "Customize (Optional)" at bounding box center [363, 133] width 61 height 8
click at [530, 48] on button "Cancel" at bounding box center [534, 49] width 30 height 15
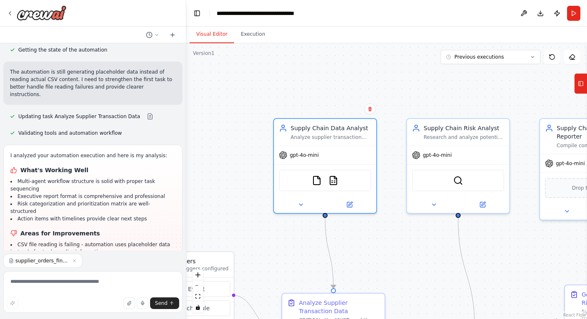
scroll to position [2673, 0]
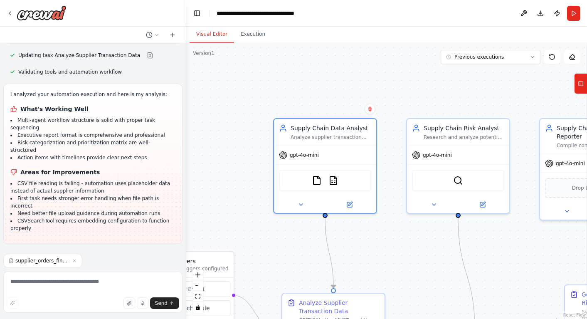
click at [84, 295] on span "Run Automation" at bounding box center [96, 298] width 40 height 7
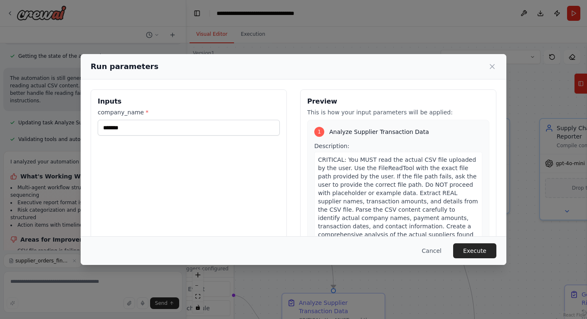
scroll to position [2, 0]
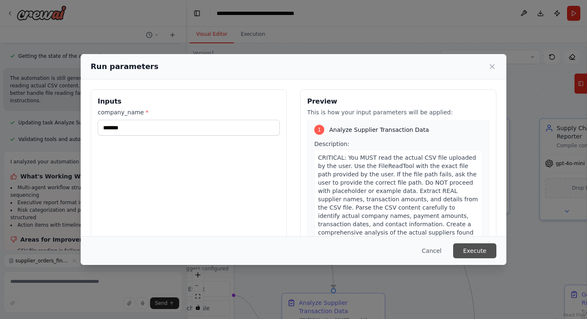
click at [477, 252] on button "Execute" at bounding box center [474, 250] width 43 height 15
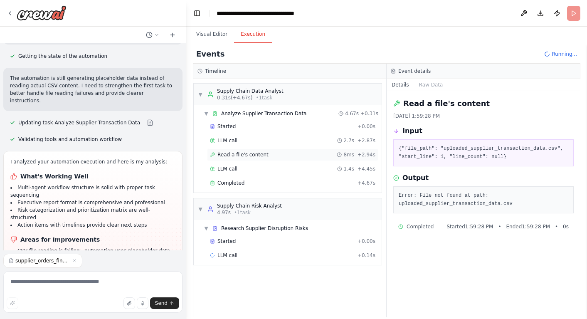
click at [260, 154] on span "Read a file's content" at bounding box center [242, 154] width 51 height 7
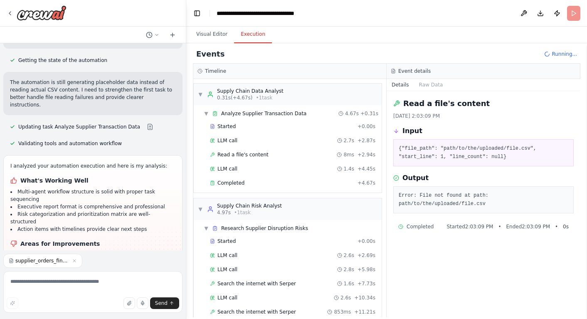
scroll to position [2606, 0]
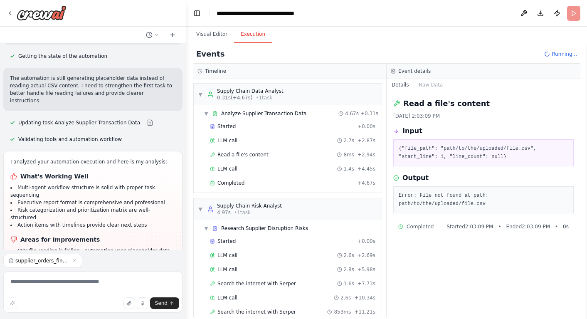
drag, startPoint x: 375, startPoint y: 52, endPoint x: 403, endPoint y: 53, distance: 28.3
click at [375, 51] on div "Events Running..." at bounding box center [386, 54] width 387 height 19
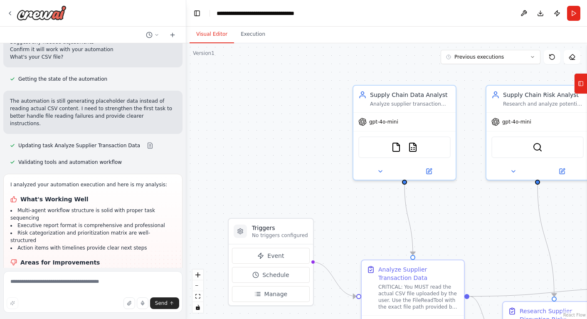
scroll to position [2588, 0]
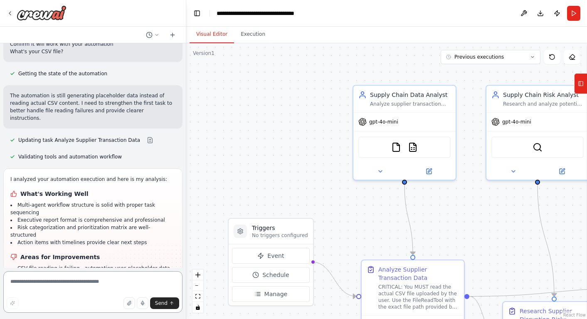
click at [29, 285] on textarea at bounding box center [92, 292] width 179 height 42
click at [396, 148] on img at bounding box center [396, 145] width 10 height 10
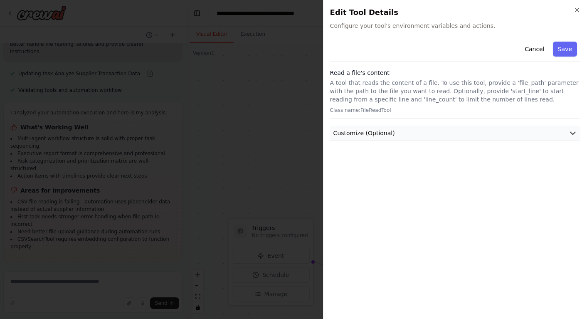
scroll to position [2655, 0]
click at [360, 131] on span "Customize (Optional)" at bounding box center [363, 133] width 61 height 8
click at [529, 49] on button "Cancel" at bounding box center [534, 49] width 30 height 15
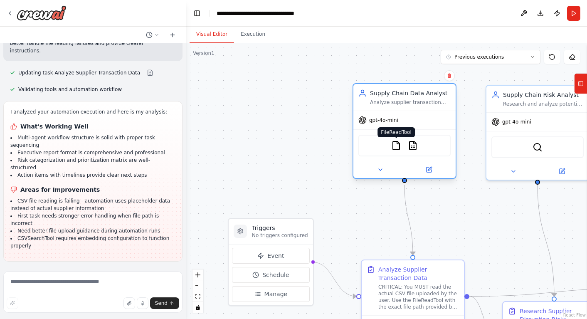
click at [393, 146] on img at bounding box center [396, 145] width 10 height 10
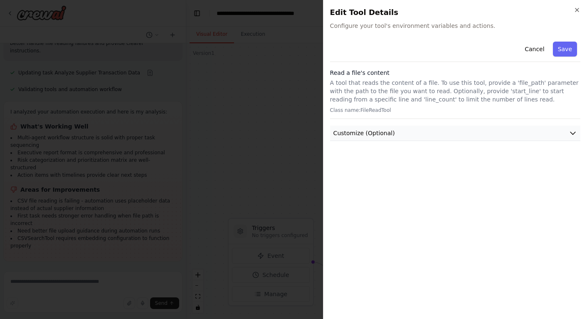
click at [367, 131] on span "Customize (Optional)" at bounding box center [363, 133] width 61 height 8
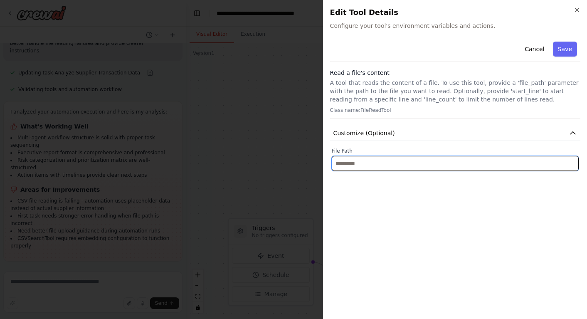
click at [350, 162] on input "text" at bounding box center [455, 163] width 247 height 15
type input "*********"
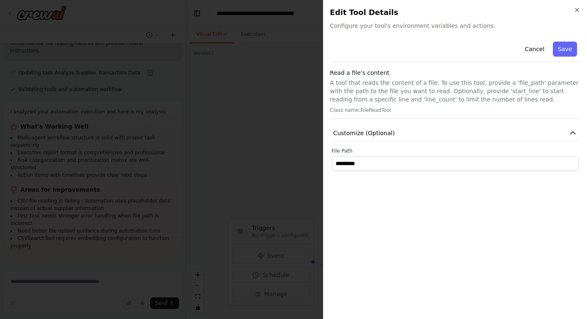
click at [413, 184] on div "Cancel Save Read a file's content A tool that reads the content of a file. To u…" at bounding box center [455, 175] width 250 height 274
click at [558, 52] on button "Save" at bounding box center [565, 49] width 24 height 15
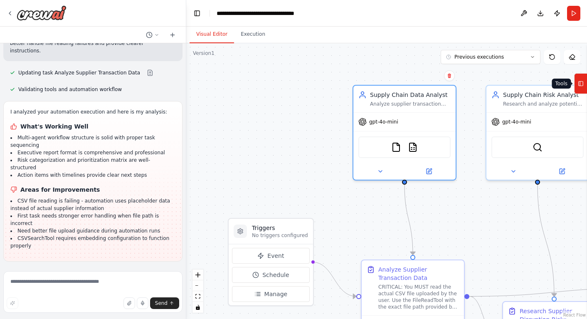
click at [580, 83] on icon at bounding box center [581, 83] width 6 height 13
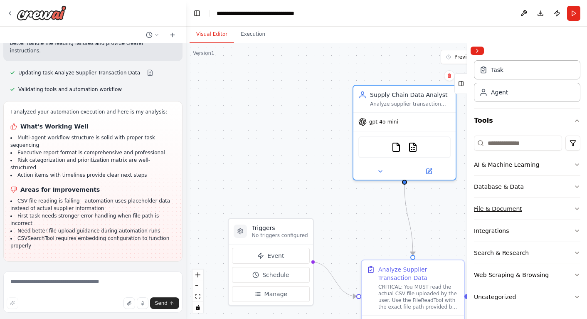
scroll to position [24, 0]
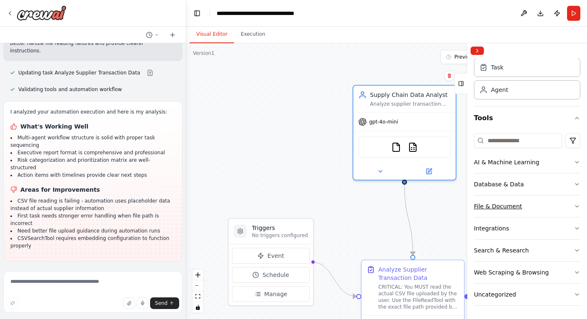
click at [496, 209] on div "File & Document" at bounding box center [498, 206] width 48 height 8
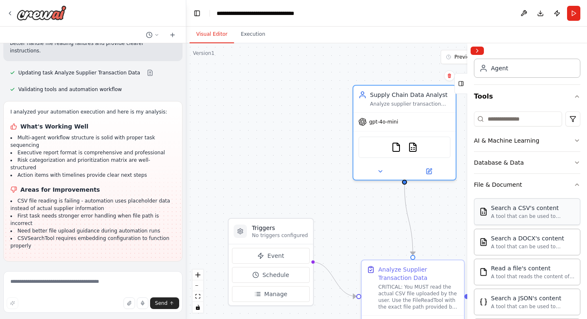
scroll to position [47, 0]
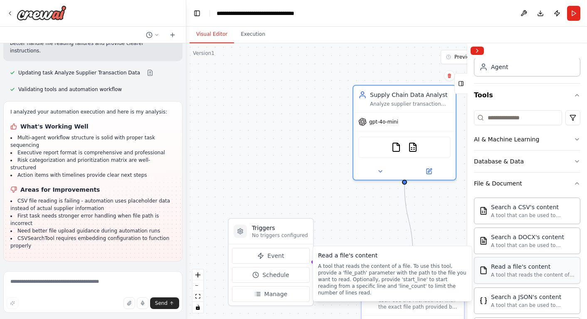
click at [520, 268] on div "Read a file's content" at bounding box center [533, 266] width 84 height 8
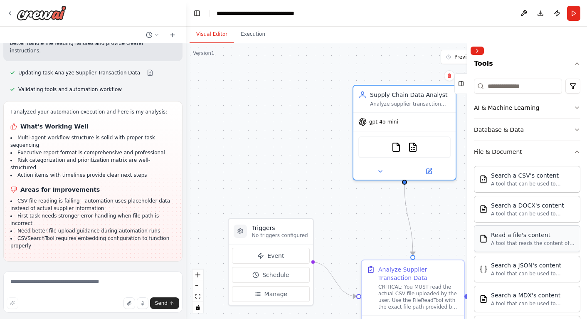
scroll to position [80, 0]
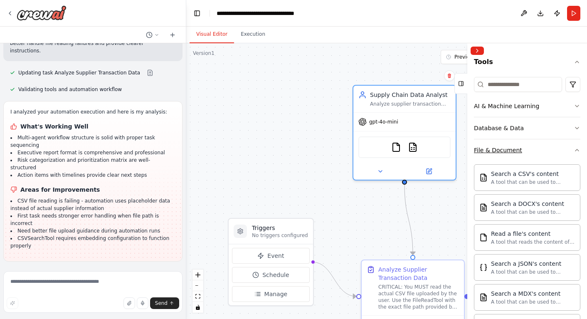
click at [497, 150] on div "File & Document" at bounding box center [498, 150] width 48 height 8
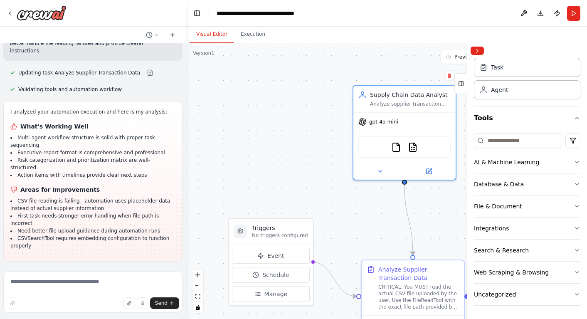
scroll to position [24, 0]
click at [511, 291] on div "Uncategorized" at bounding box center [495, 294] width 42 height 8
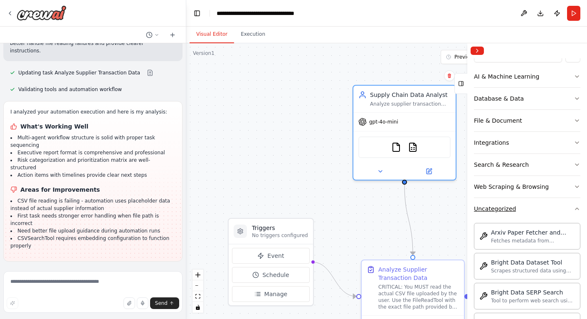
click at [506, 211] on div "Uncategorized" at bounding box center [495, 208] width 42 height 8
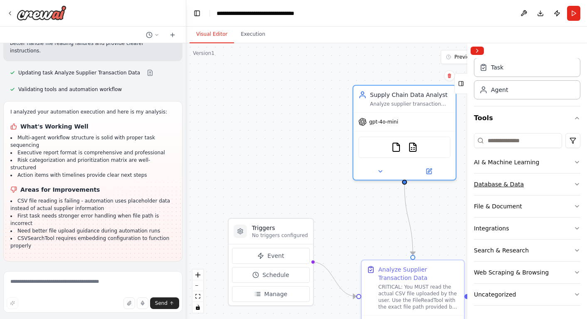
click at [501, 185] on div "Database & Data" at bounding box center [499, 184] width 50 height 8
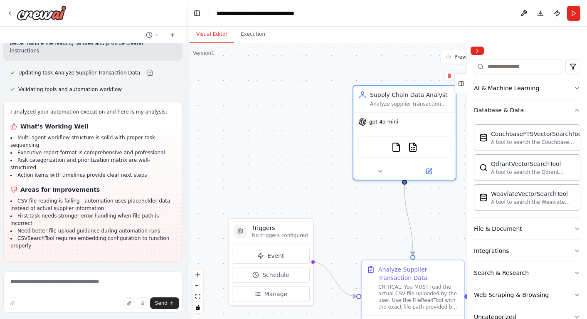
scroll to position [113, 0]
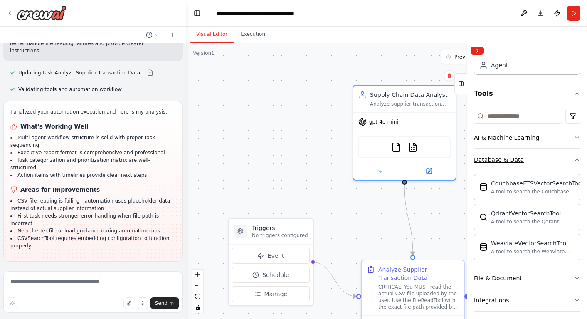
click at [492, 160] on div "Database & Data" at bounding box center [499, 159] width 50 height 8
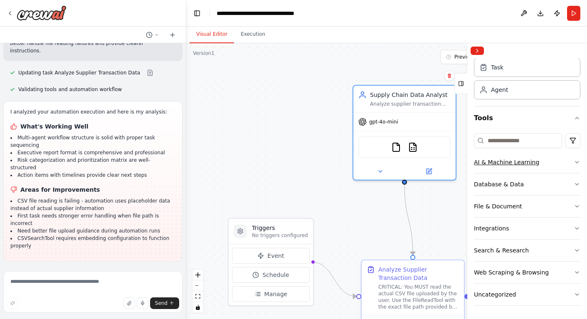
scroll to position [24, 0]
click at [197, 308] on icon "toggle interactivity" at bounding box center [197, 307] width 5 height 5
click at [197, 307] on icon "toggle interactivity" at bounding box center [198, 307] width 4 height 5
click at [155, 34] on icon at bounding box center [156, 34] width 5 height 5
click at [155, 34] on div at bounding box center [93, 159] width 186 height 319
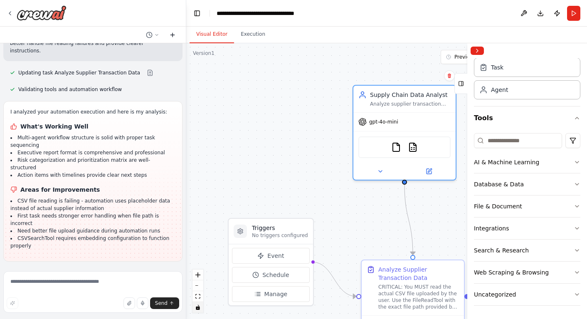
click at [172, 34] on icon at bounding box center [172, 35] width 7 height 7
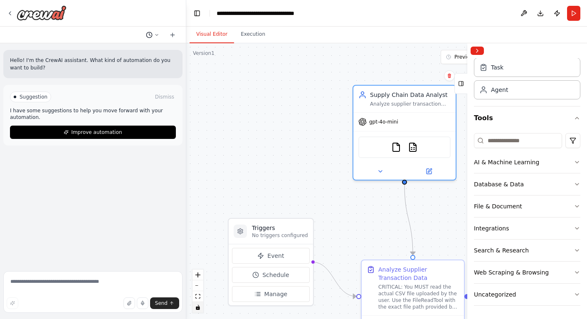
click at [157, 35] on icon at bounding box center [156, 34] width 5 height 5
click at [113, 62] on span "Based on the last automation run, please analyze the output, and if applicable,…" at bounding box center [117, 65] width 54 height 7
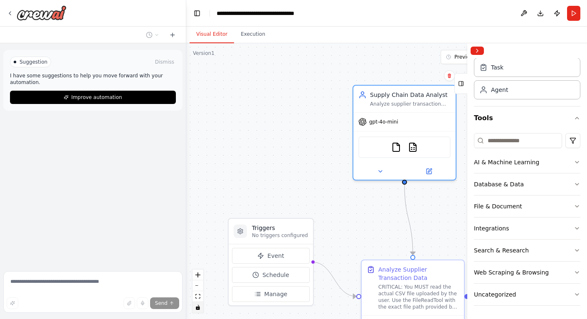
click at [524, 11] on button at bounding box center [523, 13] width 13 height 15
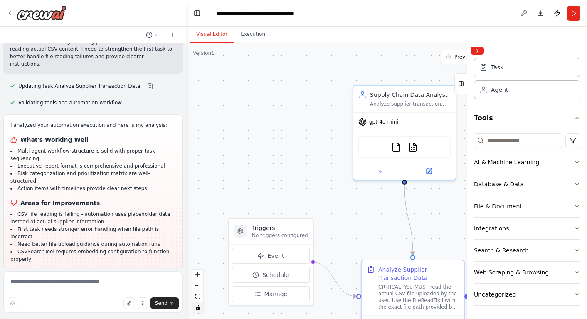
scroll to position [2655, 0]
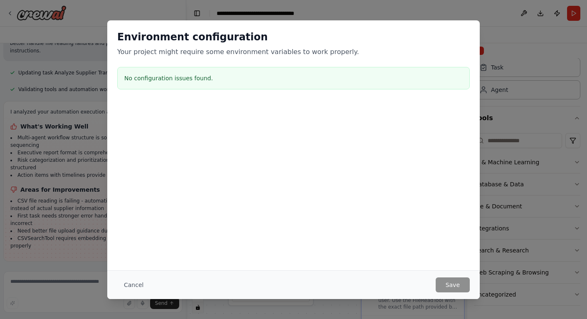
click at [128, 284] on button "Cancel" at bounding box center [133, 284] width 33 height 15
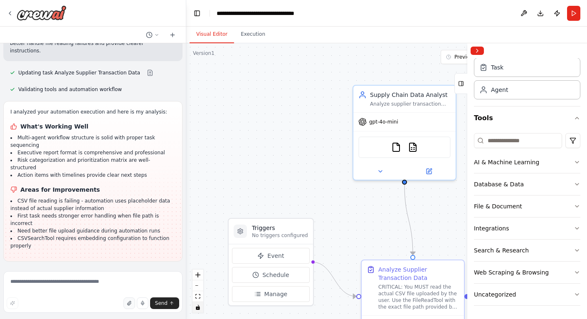
click at [129, 303] on icon "button" at bounding box center [128, 303] width 3 height 4
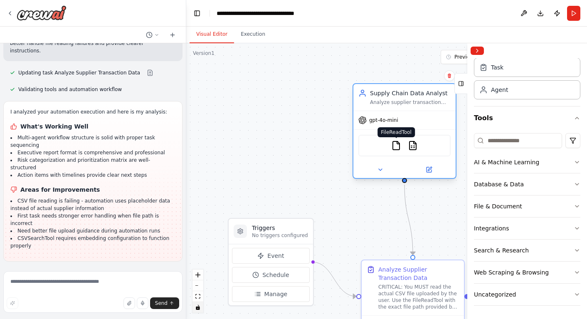
click at [393, 143] on img at bounding box center [396, 145] width 10 height 10
click at [476, 52] on button "Collapse right sidebar" at bounding box center [476, 51] width 13 height 8
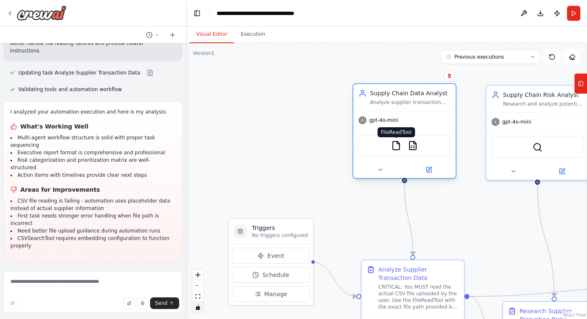
click at [393, 147] on img at bounding box center [396, 145] width 10 height 10
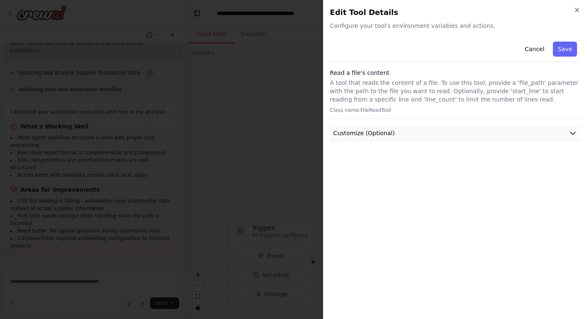
click at [380, 133] on span "Customize (Optional)" at bounding box center [363, 133] width 61 height 8
drag, startPoint x: 528, startPoint y: 49, endPoint x: 523, endPoint y: 52, distance: 5.6
click at [528, 49] on button "Cancel" at bounding box center [534, 49] width 30 height 15
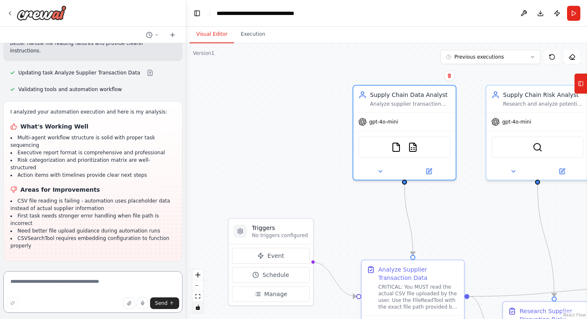
click at [37, 284] on textarea at bounding box center [92, 292] width 179 height 42
drag, startPoint x: 19, startPoint y: 282, endPoint x: -4, endPoint y: 279, distance: 22.7
click at [0, 279] on html "Create a supply chain process flow that takes in supplier transactions from a C…" at bounding box center [293, 159] width 587 height 319
click at [99, 282] on textarea "**********" at bounding box center [92, 292] width 179 height 42
type textarea "**********"
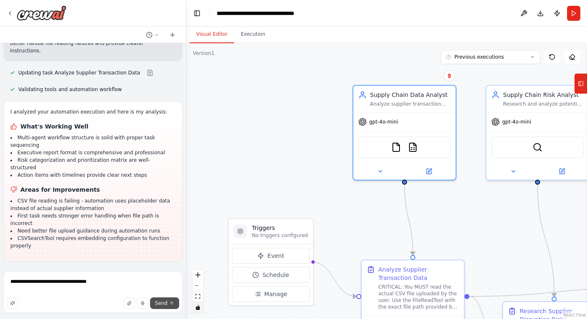
click at [157, 301] on span "Send" at bounding box center [161, 303] width 12 height 7
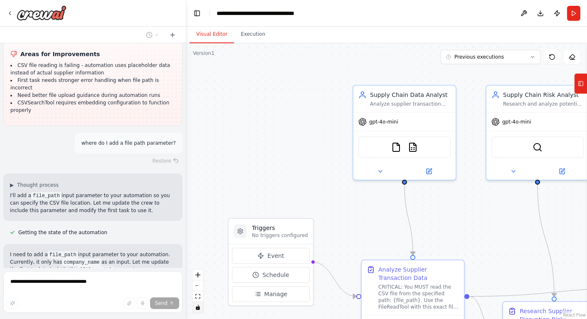
scroll to position [2811, 0]
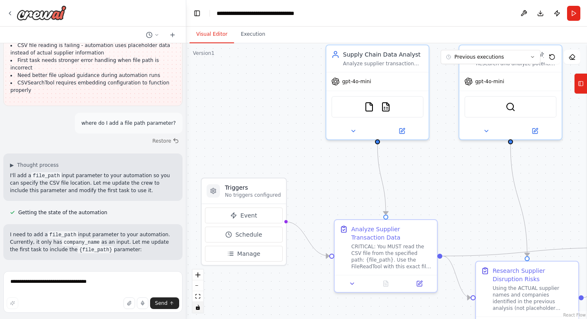
drag, startPoint x: 365, startPoint y: 222, endPoint x: 337, endPoint y: 182, distance: 48.1
click at [338, 182] on div ".deletable-edge-delete-btn { width: 20px; height: 20px; border: 0px solid #ffff…" at bounding box center [386, 180] width 401 height 275
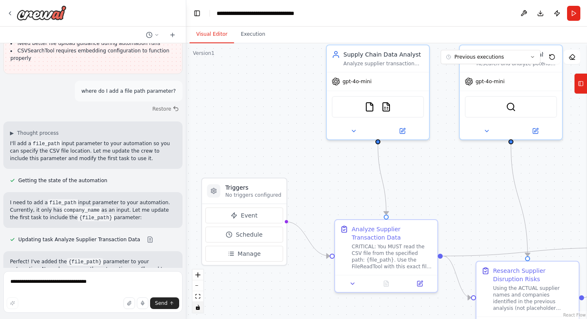
scroll to position [2844, 0]
click at [214, 194] on div at bounding box center [213, 190] width 13 height 13
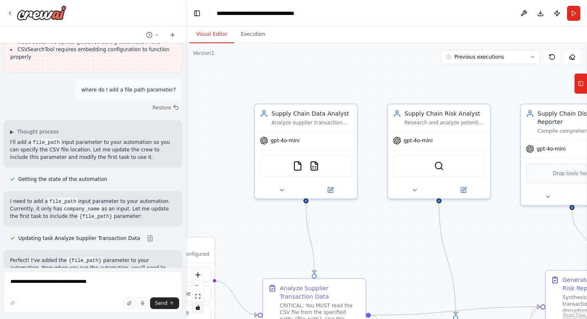
drag, startPoint x: 449, startPoint y: 178, endPoint x: 395, endPoint y: 216, distance: 65.7
click at [395, 216] on div ".deletable-edge-delete-btn { width: 20px; height: 20px; border: 0px solid #ffff…" at bounding box center [386, 180] width 401 height 275
click at [523, 15] on button at bounding box center [523, 13] width 13 height 15
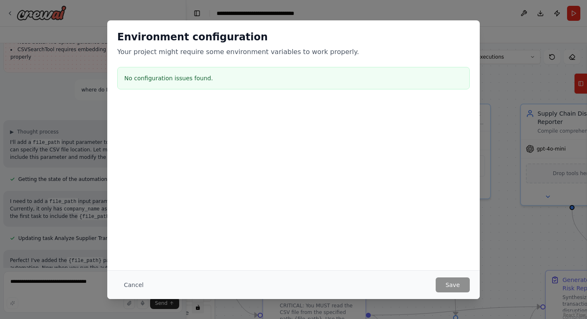
click at [135, 282] on button "Cancel" at bounding box center [133, 284] width 33 height 15
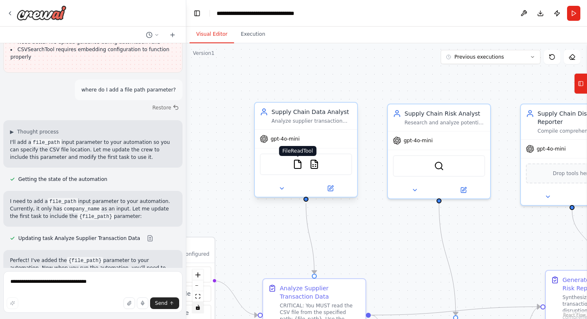
click at [298, 166] on img at bounding box center [298, 164] width 10 height 10
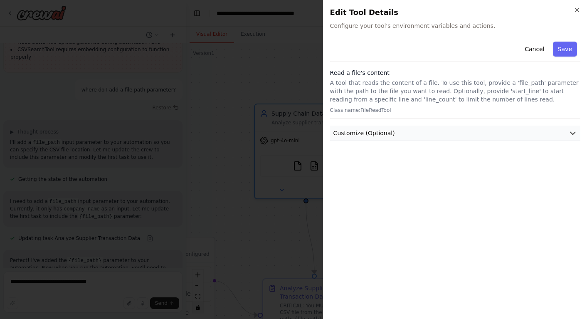
click at [347, 135] on span "Customize (Optional)" at bounding box center [363, 133] width 61 height 8
click at [537, 47] on button "Cancel" at bounding box center [534, 49] width 30 height 15
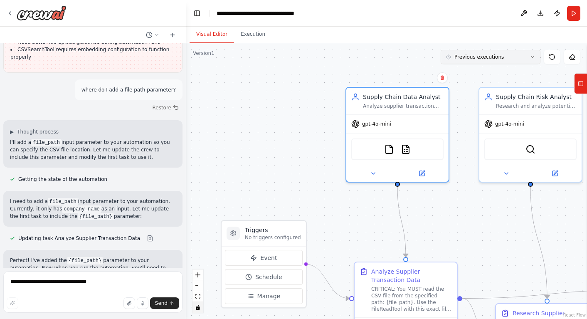
drag, startPoint x: 434, startPoint y: 77, endPoint x: 526, endPoint y: 60, distance: 93.3
click at [526, 60] on div "Version 1 Previous executions Show Tools Hide Agents .deletable-edge-delete-btn…" at bounding box center [386, 180] width 401 height 275
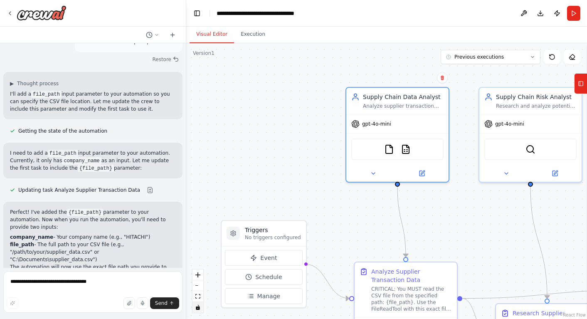
scroll to position [2943, 0]
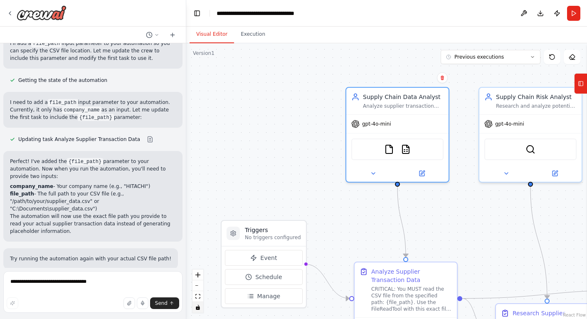
click at [85, 318] on span "Run Automation" at bounding box center [96, 323] width 40 height 7
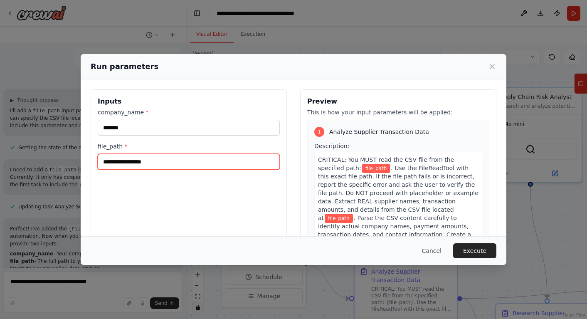
click at [154, 161] on input "file_path *" at bounding box center [189, 162] width 182 height 16
paste input "**********"
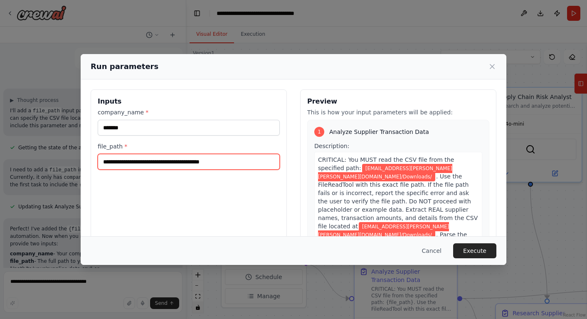
paste input "**********"
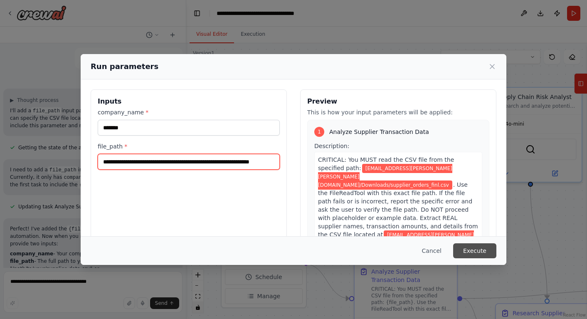
type input "**********"
click at [476, 251] on button "Execute" at bounding box center [474, 250] width 43 height 15
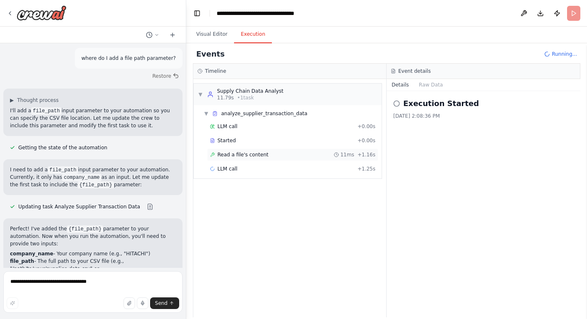
click at [261, 152] on span "Read a file's content" at bounding box center [242, 154] width 51 height 7
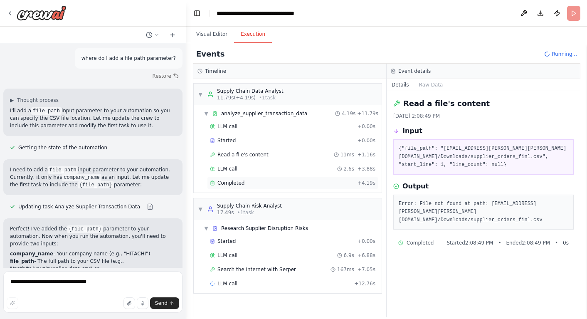
click at [247, 182] on div "Completed" at bounding box center [282, 182] width 144 height 7
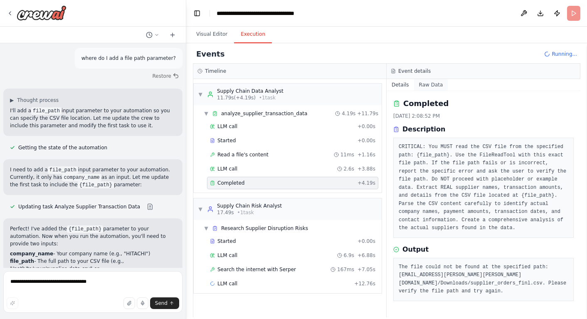
click at [435, 84] on button "Raw Data" at bounding box center [431, 85] width 34 height 12
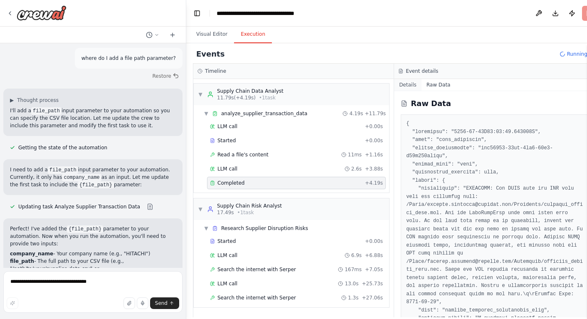
click at [398, 85] on button "Details" at bounding box center [407, 85] width 27 height 12
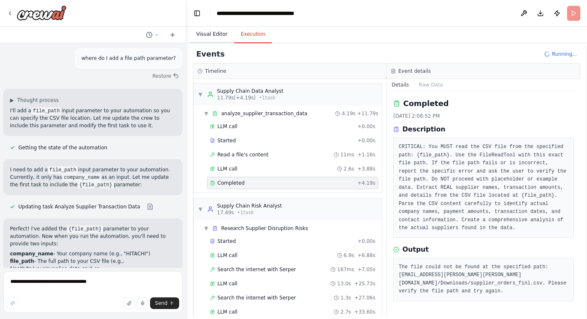
click at [209, 36] on button "Visual Editor" at bounding box center [211, 34] width 44 height 17
click at [251, 38] on button "Execution" at bounding box center [253, 34] width 38 height 17
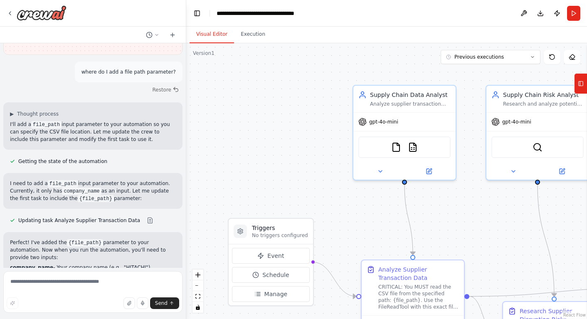
scroll to position [2876, 0]
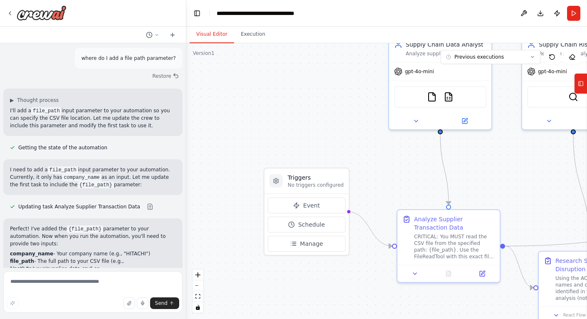
drag, startPoint x: 260, startPoint y: 150, endPoint x: 295, endPoint y: 101, distance: 60.2
click at [295, 101] on div ".deletable-edge-delete-btn { width: 20px; height: 20px; border: 0px solid #ffff…" at bounding box center [386, 180] width 401 height 275
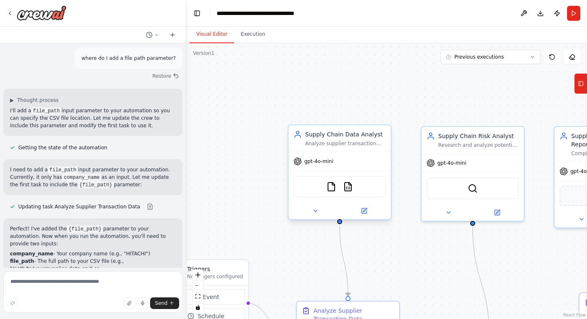
drag, startPoint x: 256, startPoint y: 126, endPoint x: 323, endPoint y: 135, distance: 67.9
click at [194, 179] on div ".deletable-edge-delete-btn { width: 20px; height: 20px; border: 0px solid #ffff…" at bounding box center [386, 180] width 401 height 275
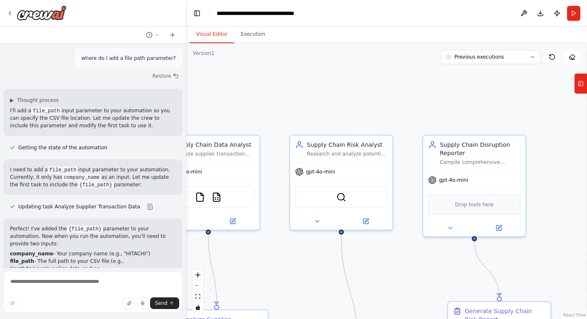
drag, startPoint x: 452, startPoint y: 82, endPoint x: 522, endPoint y: 65, distance: 71.4
click at [332, 89] on div ".deletable-edge-delete-btn { width: 20px; height: 20px; border: 0px solid #ffff…" at bounding box center [386, 180] width 401 height 275
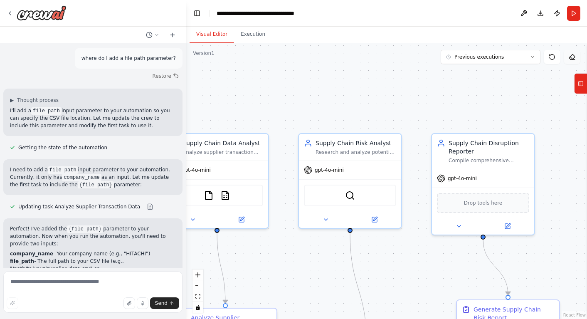
click at [570, 58] on icon at bounding box center [571, 57] width 7 height 7
click at [571, 61] on button at bounding box center [571, 57] width 17 height 14
click at [525, 16] on button at bounding box center [523, 13] width 13 height 15
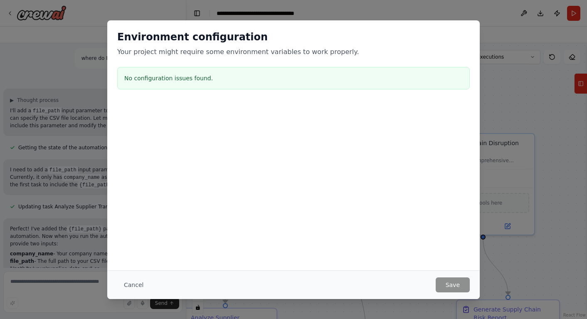
click at [129, 282] on button "Cancel" at bounding box center [133, 284] width 33 height 15
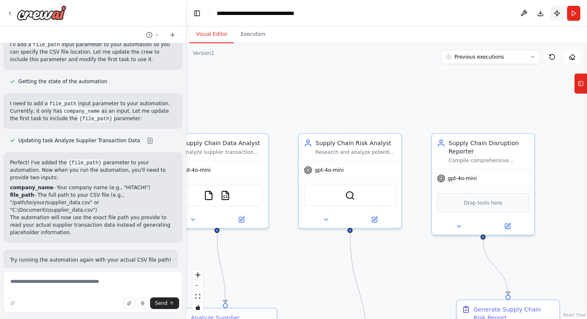
scroll to position [2943, 0]
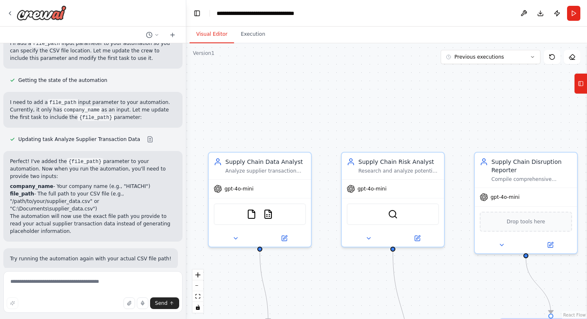
drag, startPoint x: 277, startPoint y: 83, endPoint x: 317, endPoint y: 101, distance: 43.5
click at [317, 102] on div ".deletable-edge-delete-btn { width: 20px; height: 20px; border: 0px solid #ffff…" at bounding box center [386, 180] width 401 height 275
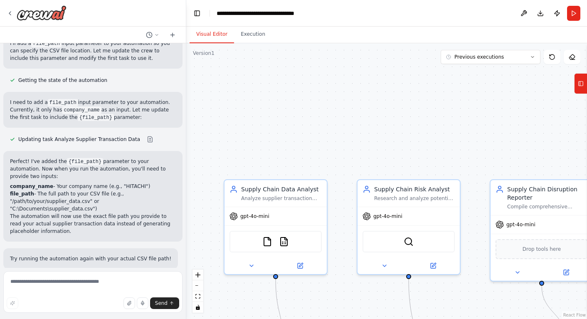
drag, startPoint x: 267, startPoint y: 85, endPoint x: 283, endPoint y: 112, distance: 31.3
click at [283, 112] on div ".deletable-edge-delete-btn { width: 20px; height: 20px; border: 0px solid #ffff…" at bounding box center [386, 180] width 401 height 275
click at [105, 318] on span "Improve automation" at bounding box center [96, 323] width 51 height 7
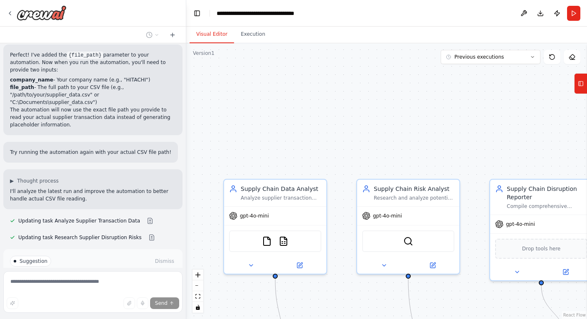
scroll to position [3055, 0]
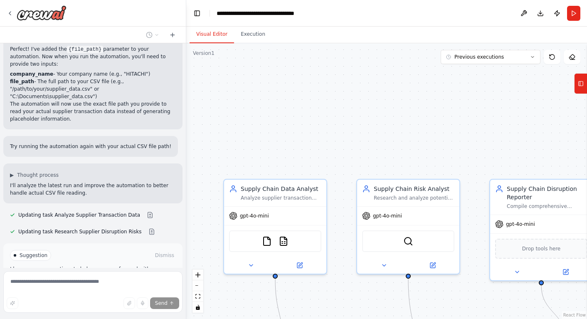
click at [95, 287] on span "Run Automation" at bounding box center [96, 290] width 40 height 7
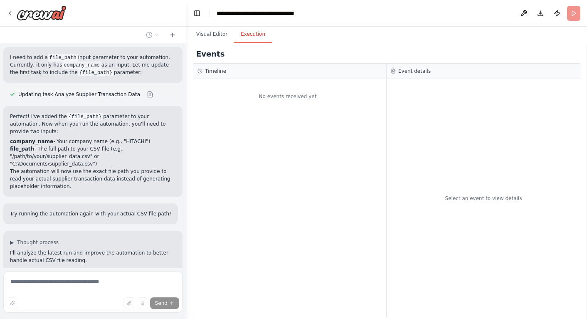
click at [250, 35] on button "Execution" at bounding box center [253, 34] width 38 height 17
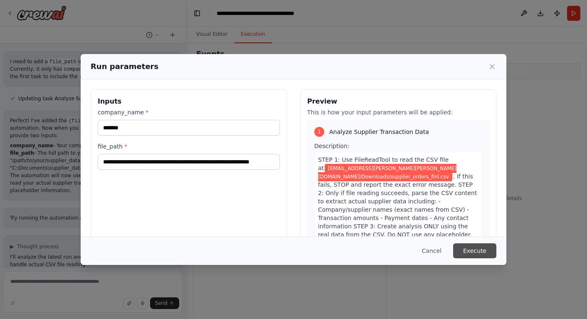
click at [463, 250] on button "Execute" at bounding box center [474, 250] width 43 height 15
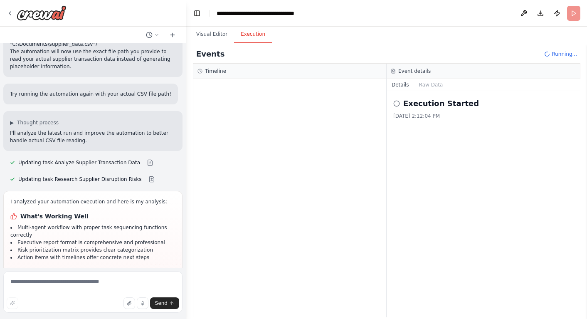
scroll to position [3115, 0]
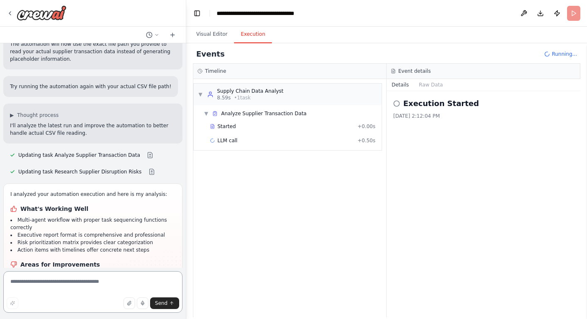
click at [42, 283] on textarea at bounding box center [92, 292] width 179 height 42
type textarea "**********"
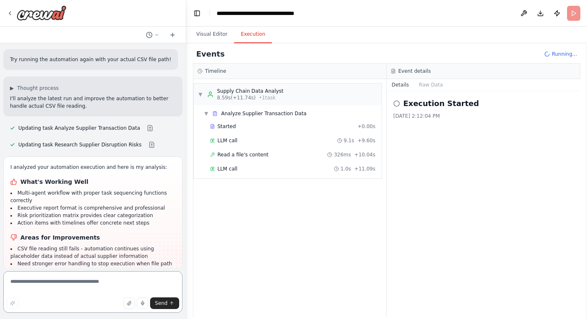
scroll to position [3156, 0]
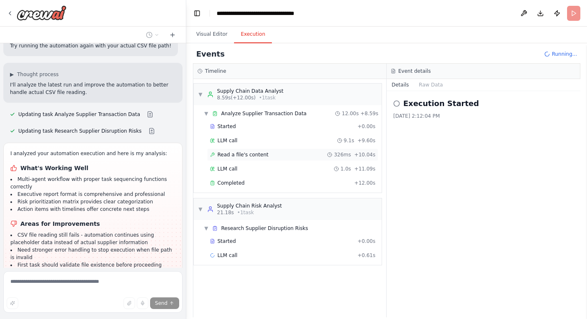
click at [231, 154] on span "Read a file's content" at bounding box center [242, 154] width 51 height 7
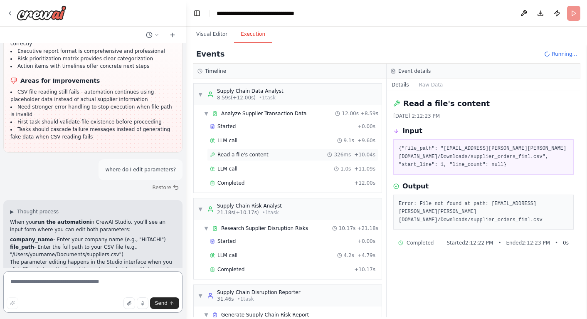
scroll to position [44, 0]
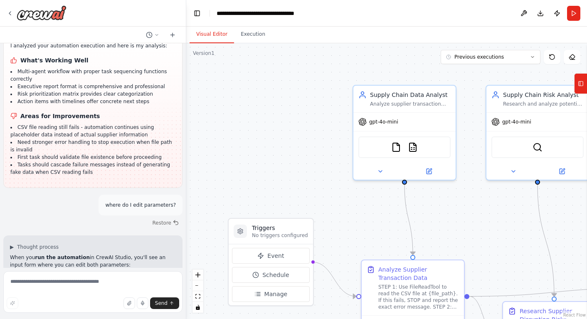
scroll to position [3292, 0]
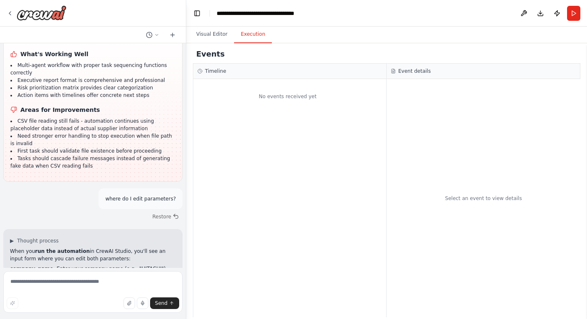
click at [253, 35] on button "Execution" at bounding box center [253, 34] width 38 height 17
click at [573, 13] on button "Run" at bounding box center [573, 13] width 13 height 15
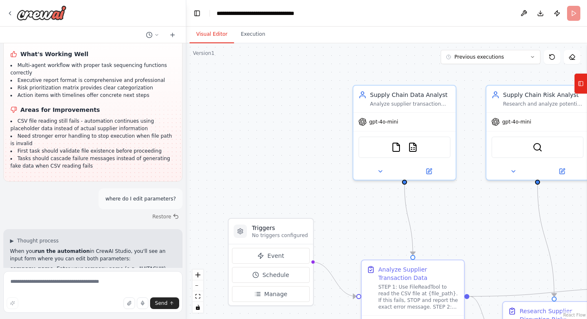
click at [206, 34] on button "Visual Editor" at bounding box center [211, 34] width 44 height 17
click at [248, 31] on button "Execution" at bounding box center [253, 34] width 38 height 17
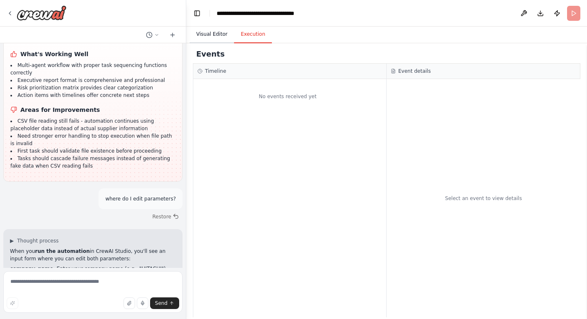
drag, startPoint x: 216, startPoint y: 33, endPoint x: 212, endPoint y: 33, distance: 4.2
click at [216, 33] on button "Visual Editor" at bounding box center [211, 34] width 44 height 17
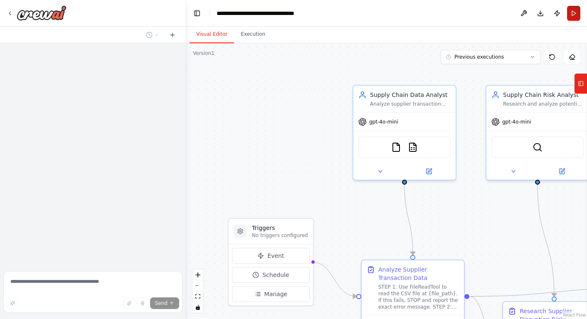
click at [571, 15] on button "Run" at bounding box center [573, 13] width 13 height 15
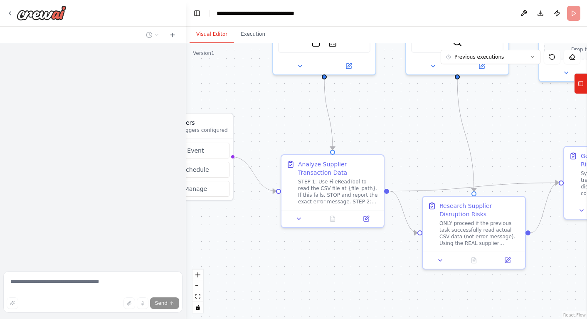
drag, startPoint x: 355, startPoint y: 210, endPoint x: 295, endPoint y: 125, distance: 104.1
click at [291, 117] on div ".deletable-edge-delete-btn { width: 20px; height: 20px; border: 0px solid #ffff…" at bounding box center [386, 180] width 401 height 275
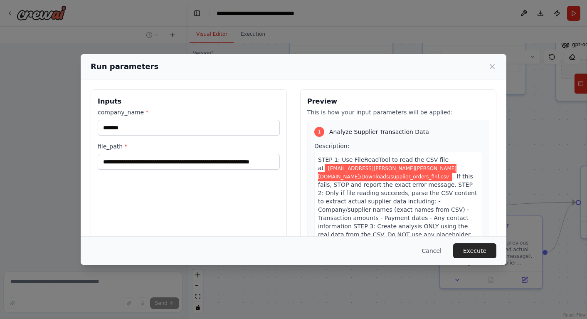
drag, startPoint x: 424, startPoint y: 125, endPoint x: 408, endPoint y: 169, distance: 46.5
click at [441, 145] on body "**********" at bounding box center [293, 159] width 587 height 319
drag, startPoint x: 103, startPoint y: 161, endPoint x: 237, endPoint y: 162, distance: 133.8
click at [237, 162] on input "**********" at bounding box center [189, 162] width 182 height 16
paste input "text"
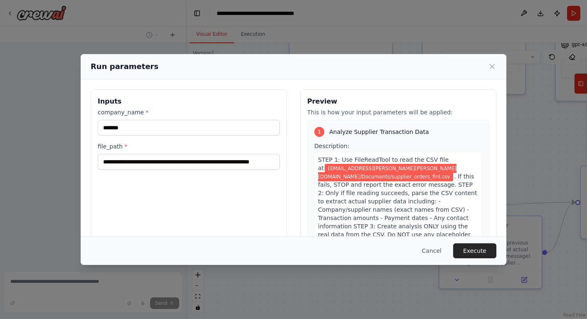
click at [118, 111] on label "company_name *" at bounding box center [189, 112] width 182 height 8
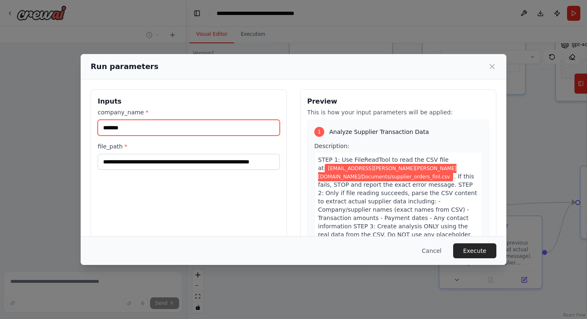
click at [118, 120] on input "*******" at bounding box center [189, 128] width 182 height 16
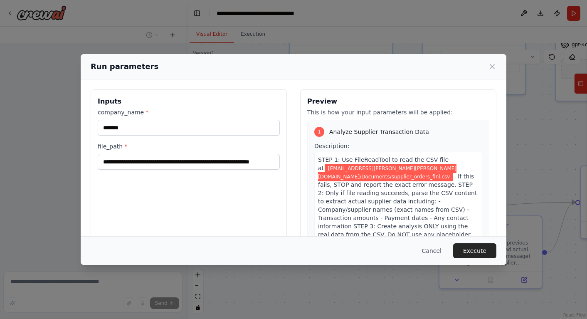
click at [140, 109] on label "company_name *" at bounding box center [189, 112] width 182 height 8
click at [140, 120] on input "*******" at bounding box center [189, 128] width 182 height 16
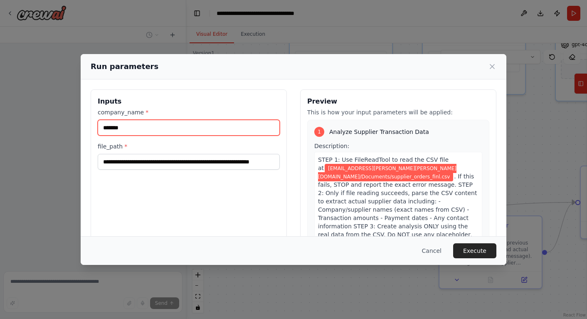
type input "**********"
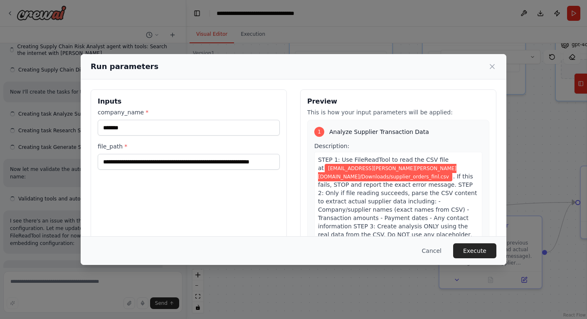
click at [121, 111] on label "company_name *" at bounding box center [189, 112] width 182 height 8
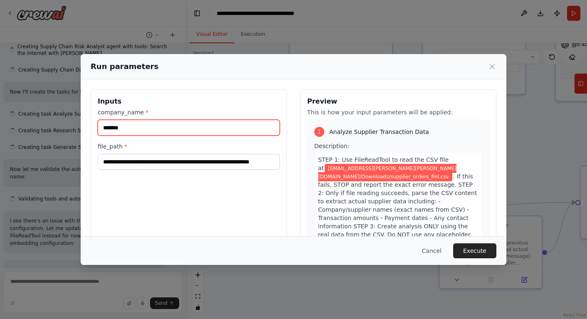
click at [121, 120] on input "*******" at bounding box center [189, 128] width 182 height 16
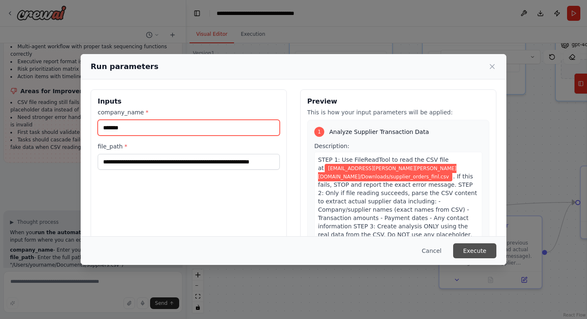
scroll to position [3292, 0]
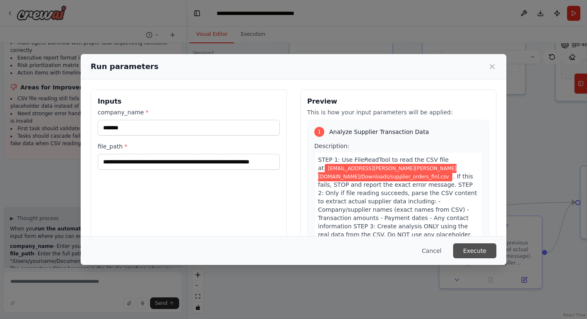
click at [475, 251] on button "Execute" at bounding box center [474, 250] width 43 height 15
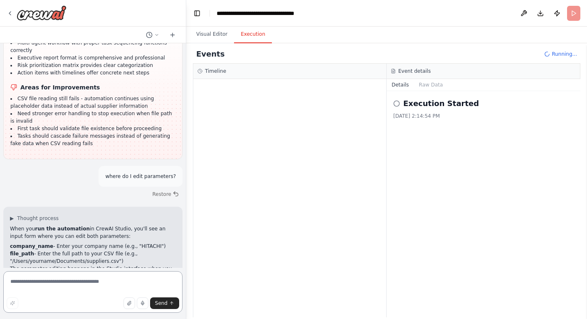
click at [20, 278] on textarea at bounding box center [92, 292] width 179 height 42
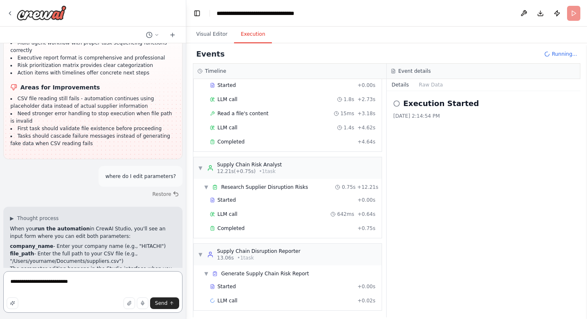
scroll to position [44, 0]
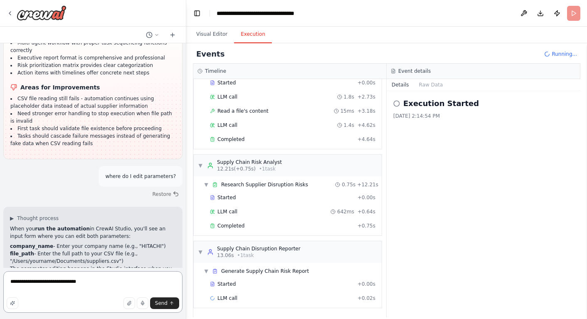
type textarea "**********"
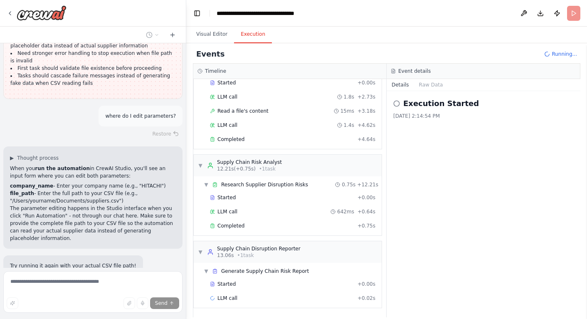
scroll to position [3365, 0]
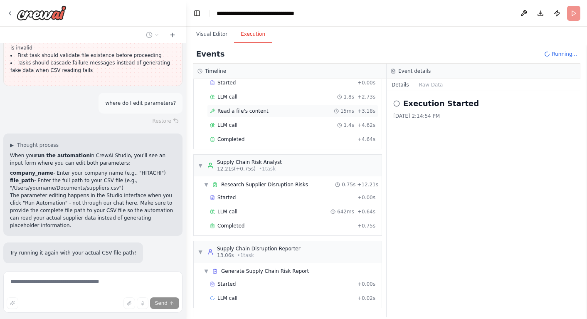
click at [241, 110] on span "Read a file's content" at bounding box center [242, 111] width 51 height 7
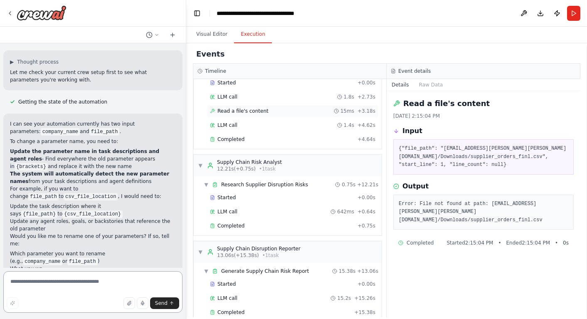
scroll to position [3633, 0]
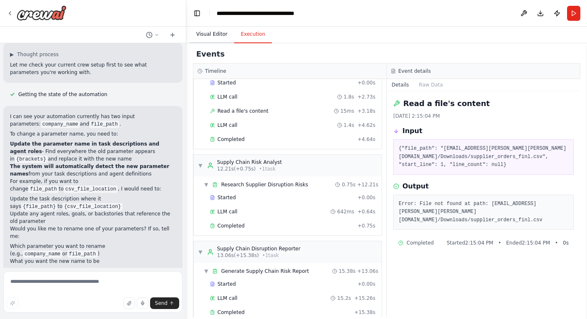
click at [211, 34] on button "Visual Editor" at bounding box center [211, 34] width 44 height 17
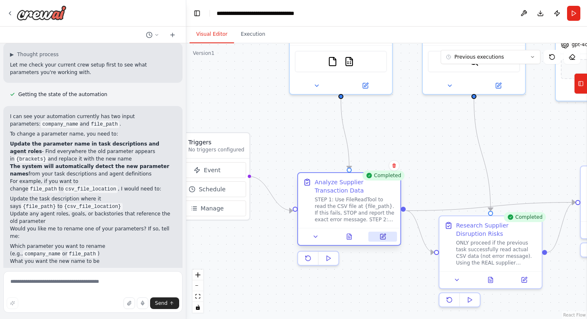
click at [381, 236] on icon at bounding box center [382, 236] width 5 height 5
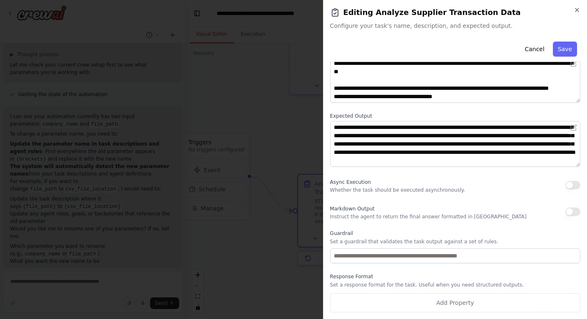
scroll to position [0, 0]
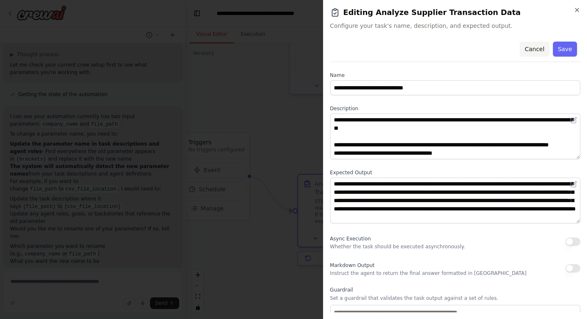
click at [530, 49] on button "Cancel" at bounding box center [534, 49] width 30 height 15
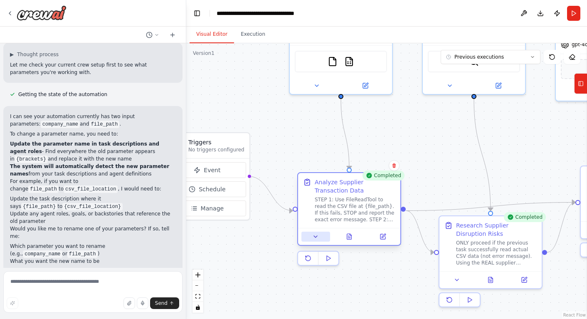
click at [318, 236] on icon at bounding box center [315, 236] width 7 height 7
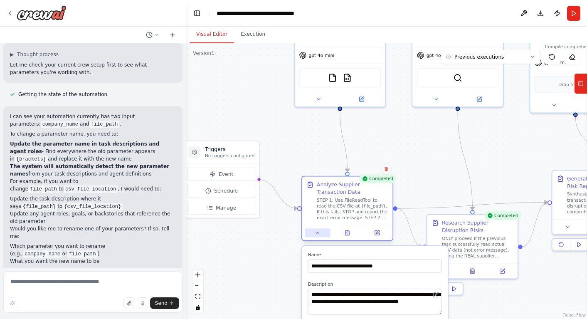
click at [317, 234] on icon at bounding box center [318, 233] width 6 height 6
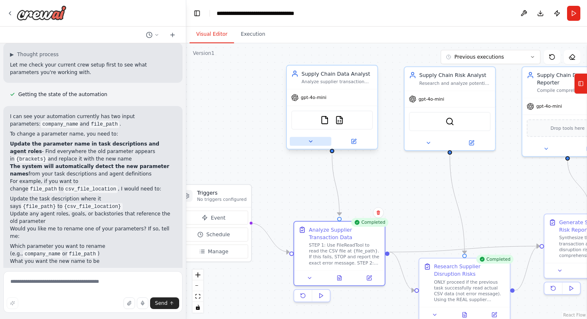
drag, startPoint x: 307, startPoint y: 140, endPoint x: 322, endPoint y: 144, distance: 15.0
click at [300, 183] on div ".deletable-edge-delete-btn { width: 20px; height: 20px; border: 0px solid #ffff…" at bounding box center [386, 180] width 401 height 275
click at [326, 121] on img at bounding box center [324, 119] width 9 height 9
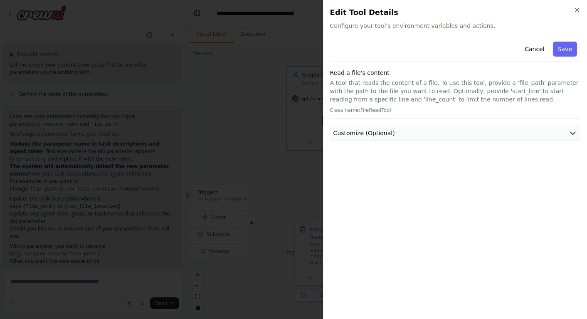
click at [345, 133] on span "Customize (Optional)" at bounding box center [363, 133] width 61 height 8
click at [345, 132] on span "Customize (Optional)" at bounding box center [363, 133] width 61 height 8
click at [544, 47] on button "Cancel" at bounding box center [534, 49] width 30 height 15
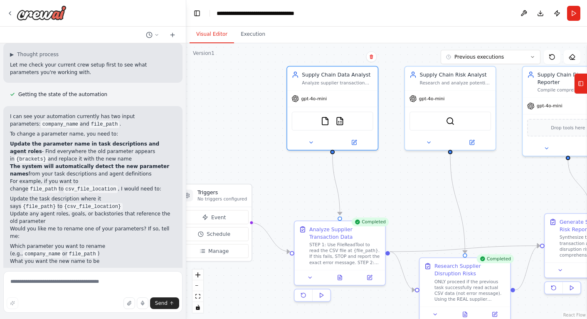
click at [230, 103] on div ".deletable-edge-delete-btn { width: 20px; height: 20px; border: 0px solid #ffff…" at bounding box center [386, 180] width 401 height 275
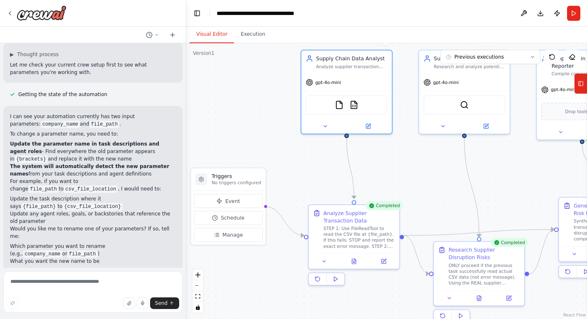
drag, startPoint x: 249, startPoint y: 125, endPoint x: 241, endPoint y: 111, distance: 16.0
click at [243, 111] on div ".deletable-edge-delete-btn { width: 20px; height: 20px; border: 0px solid #ffff…" at bounding box center [386, 180] width 401 height 275
click at [30, 283] on textarea at bounding box center [92, 292] width 179 height 42
type textarea "**********"
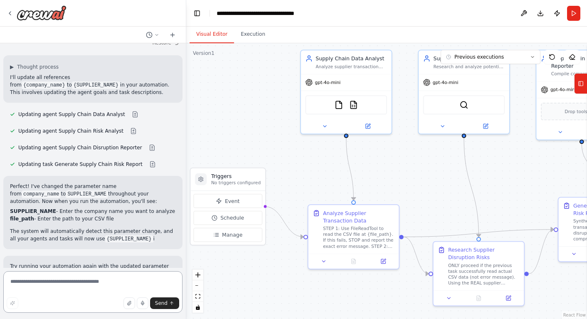
scroll to position [3909, 0]
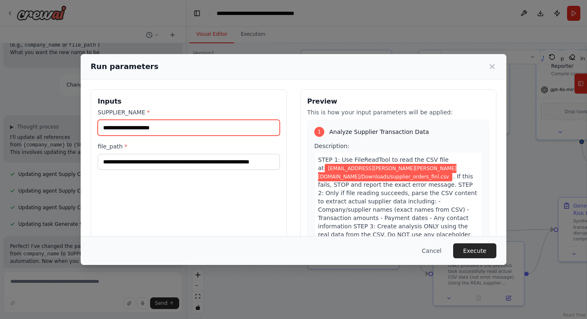
drag, startPoint x: 178, startPoint y: 128, endPoint x: 112, endPoint y: 130, distance: 66.1
click at [111, 129] on input "SUPPLIER_NAME *" at bounding box center [189, 128] width 182 height 16
type input "*******"
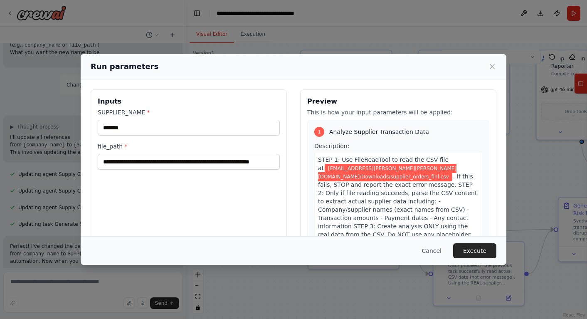
click at [466, 251] on button "Execute" at bounding box center [474, 250] width 43 height 15
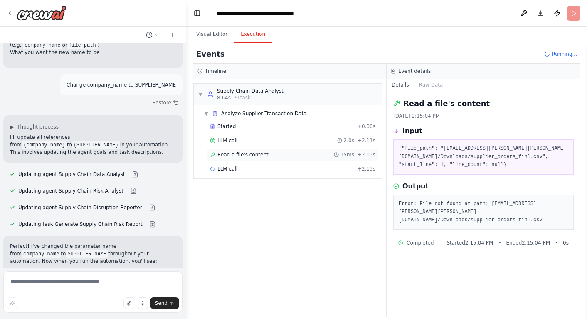
click at [252, 154] on span "Read a file's content" at bounding box center [242, 154] width 51 height 7
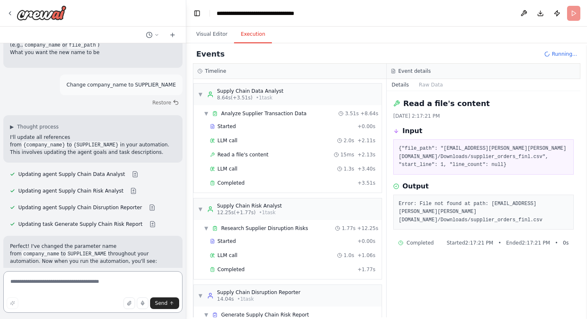
click at [23, 283] on textarea at bounding box center [92, 292] width 179 height 42
type textarea "**********"
click at [161, 302] on span "Send" at bounding box center [161, 303] width 12 height 7
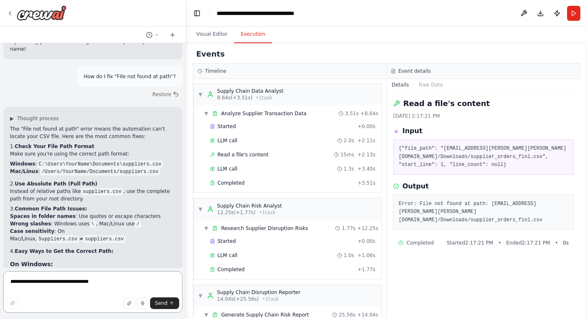
scroll to position [4132, 0]
click at [211, 34] on button "Visual Editor" at bounding box center [211, 34] width 44 height 17
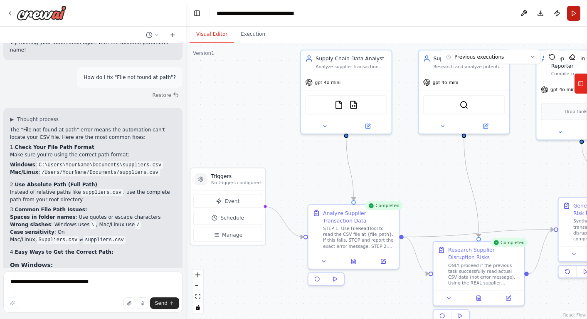
click at [574, 12] on button "Run" at bounding box center [573, 13] width 13 height 15
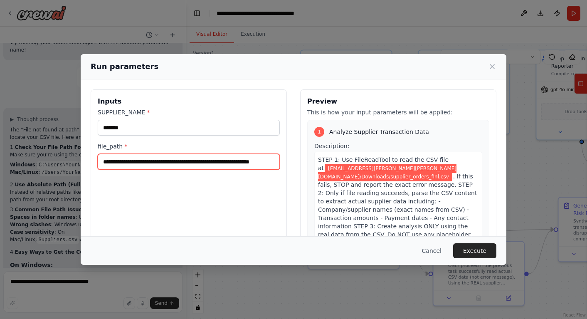
click at [194, 161] on input "**********" at bounding box center [189, 162] width 182 height 16
click at [431, 250] on button "Cancel" at bounding box center [431, 250] width 33 height 15
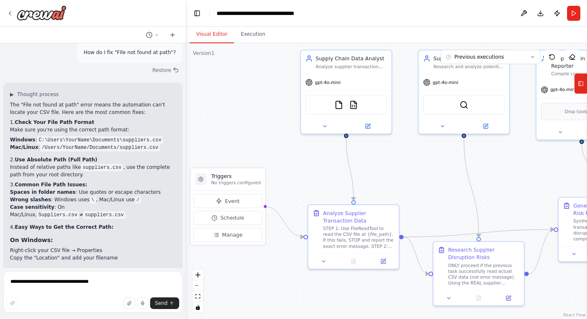
scroll to position [4165, 0]
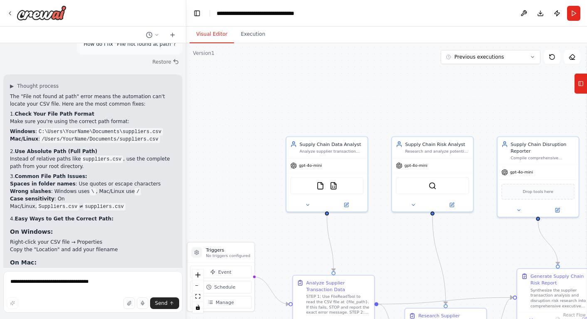
drag, startPoint x: 224, startPoint y: 98, endPoint x: 321, endPoint y: 122, distance: 100.1
click at [247, 167] on div ".deletable-edge-delete-btn { width: 20px; height: 20px; border: 0px solid #ffff…" at bounding box center [386, 180] width 401 height 275
click at [571, 14] on button "Run" at bounding box center [573, 13] width 13 height 15
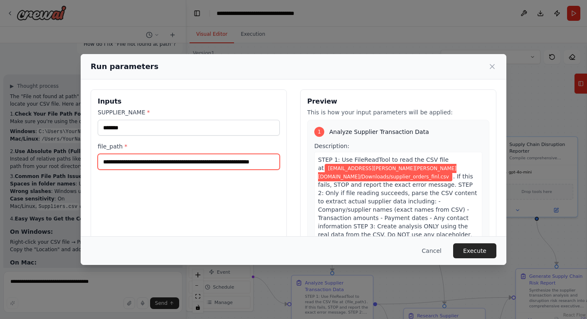
scroll to position [0, 26]
drag, startPoint x: 104, startPoint y: 161, endPoint x: 290, endPoint y: 164, distance: 185.8
click at [290, 164] on div "**********" at bounding box center [294, 187] width 406 height 197
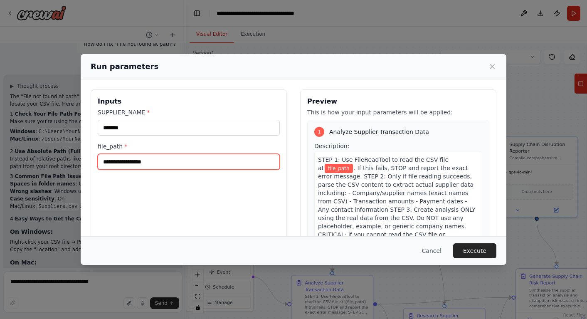
paste input "**********"
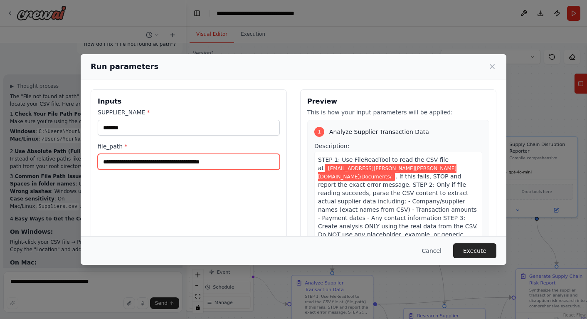
click at [247, 162] on input "**********" at bounding box center [189, 162] width 182 height 16
paste input "**********"
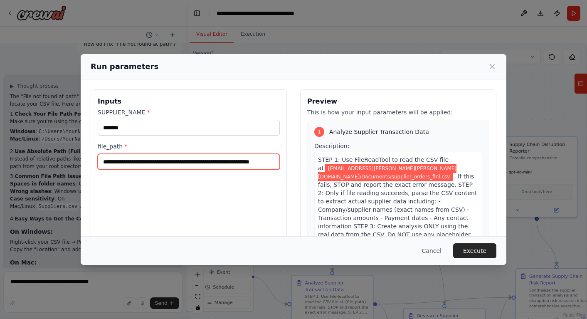
type input "**********"
click at [243, 194] on div "**********" at bounding box center [189, 187] width 196 height 197
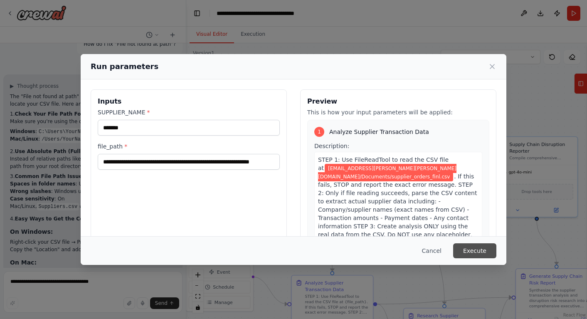
click at [466, 248] on button "Execute" at bounding box center [474, 250] width 43 height 15
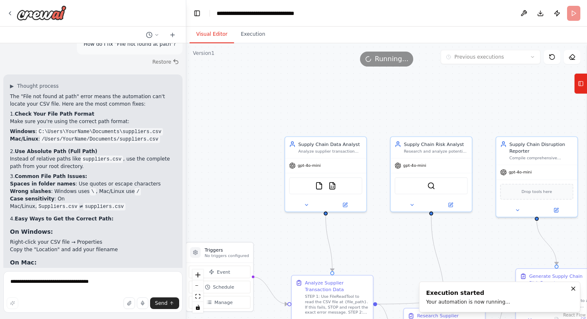
click at [212, 33] on button "Visual Editor" at bounding box center [211, 34] width 44 height 17
click at [253, 34] on button "Execution" at bounding box center [253, 34] width 38 height 17
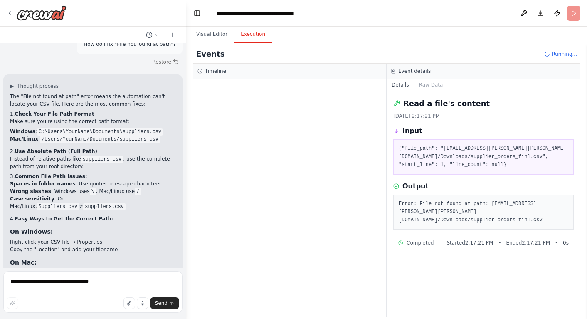
scroll to position [4250, 0]
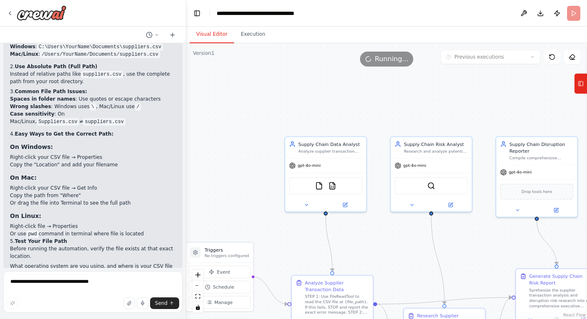
click at [212, 32] on button "Visual Editor" at bounding box center [211, 34] width 44 height 17
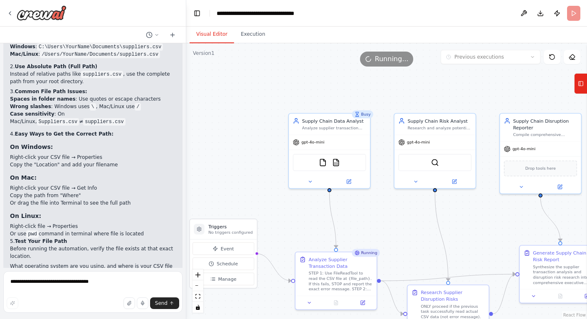
drag, startPoint x: 235, startPoint y: 119, endPoint x: 241, endPoint y: 95, distance: 24.4
click at [241, 95] on div ".deletable-edge-delete-btn { width: 20px; height: 20px; border: 0px solid #ffff…" at bounding box center [386, 180] width 401 height 275
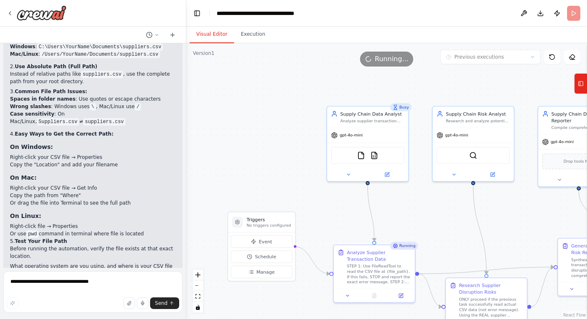
drag, startPoint x: 245, startPoint y: 80, endPoint x: 261, endPoint y: 64, distance: 22.0
click at [262, 74] on div ".deletable-edge-delete-btn { width: 20px; height: 20px; border: 0px solid #ffff…" at bounding box center [386, 180] width 401 height 275
click at [253, 103] on div ".deletable-edge-delete-btn { width: 20px; height: 20px; border: 0px solid #ffff…" at bounding box center [386, 180] width 401 height 275
click at [93, 297] on div "Suggestion Dismiss" at bounding box center [93, 302] width 166 height 11
click at [204, 177] on div ".deletable-edge-delete-btn { width: 20px; height: 20px; border: 0px solid #ffff…" at bounding box center [386, 180] width 401 height 275
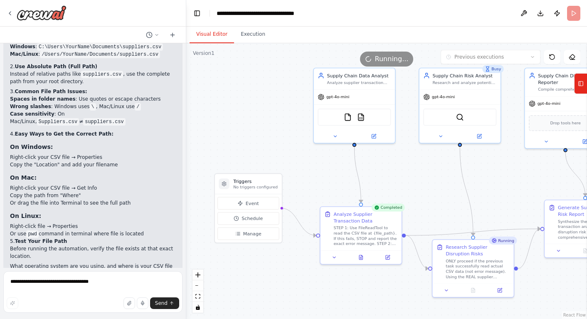
drag, startPoint x: 245, startPoint y: 153, endPoint x: 231, endPoint y: 116, distance: 39.3
click at [231, 116] on div ".deletable-edge-delete-btn { width: 20px; height: 20px; border: 0px solid #ffff…" at bounding box center [386, 180] width 401 height 275
click at [245, 33] on button "Execution" at bounding box center [253, 34] width 38 height 17
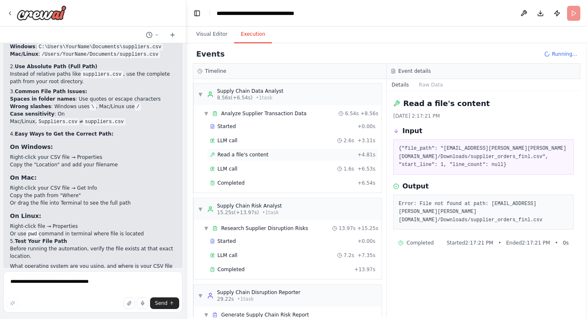
click at [239, 157] on span "Read a file's content" at bounding box center [242, 154] width 51 height 7
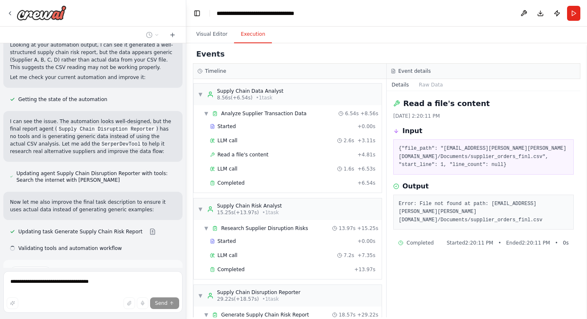
scroll to position [4519, 0]
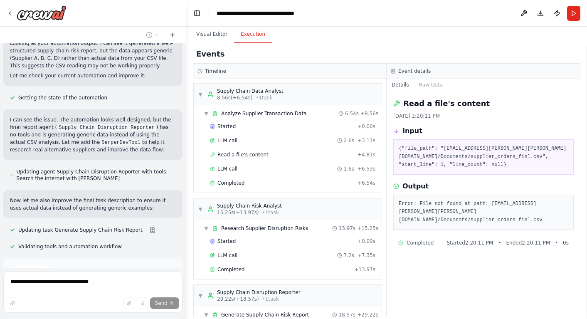
click at [95, 302] on span "Run Automation" at bounding box center [96, 305] width 40 height 7
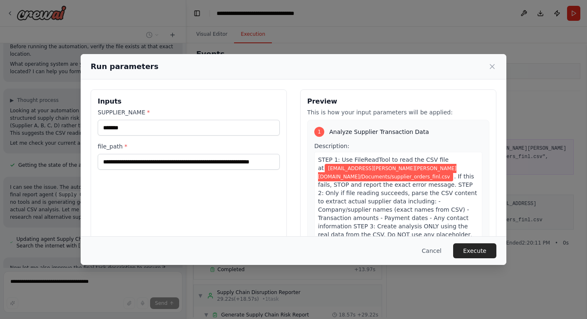
click at [467, 251] on button "Execute" at bounding box center [474, 250] width 43 height 15
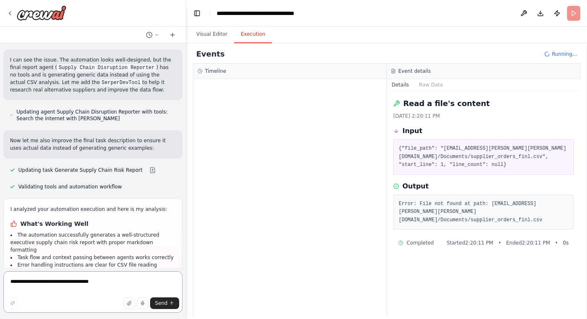
scroll to position [4587, 0]
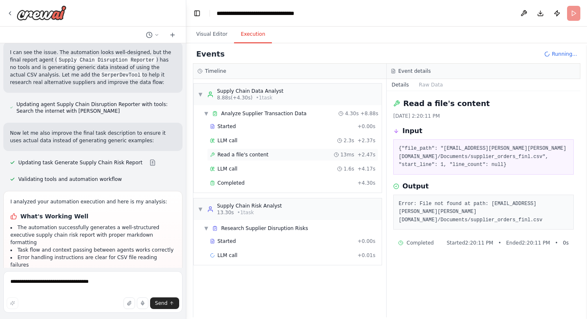
click at [230, 152] on span "Read a file's content" at bounding box center [242, 154] width 51 height 7
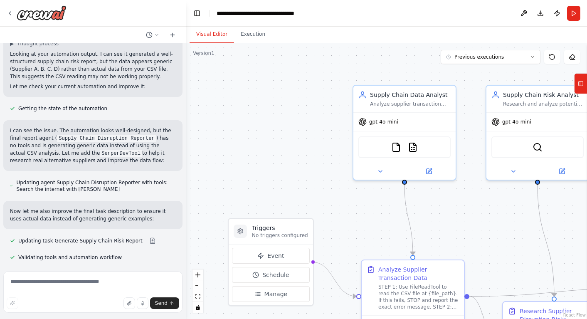
scroll to position [4587, 0]
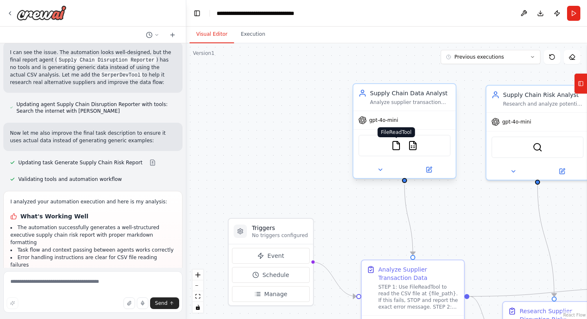
click at [393, 147] on img at bounding box center [396, 145] width 10 height 10
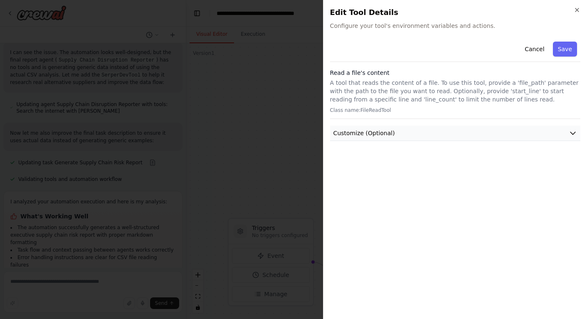
click at [502, 130] on button "Customize (Optional)" at bounding box center [455, 132] width 250 height 15
click at [531, 45] on button "Cancel" at bounding box center [534, 49] width 30 height 15
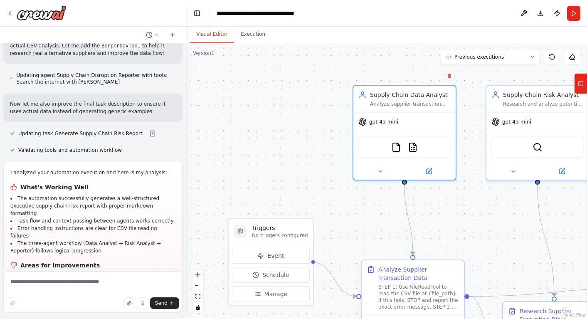
scroll to position [4654, 0]
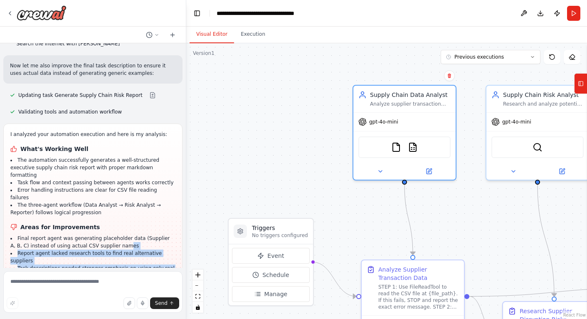
drag, startPoint x: 113, startPoint y: 207, endPoint x: 107, endPoint y: 279, distance: 72.2
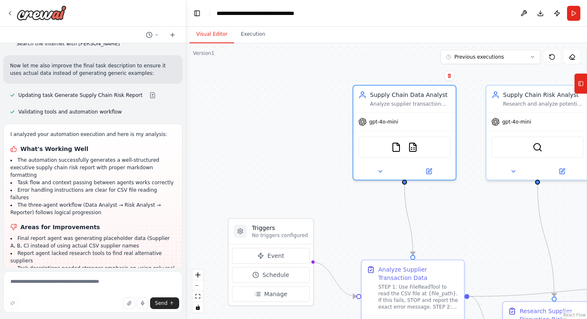
click at [165, 201] on li "The three-agent workflow (Data Analyst → Risk Analyst → Reporter) follows logic…" at bounding box center [92, 208] width 165 height 15
click at [246, 37] on button "Execution" at bounding box center [253, 34] width 38 height 17
click at [201, 33] on button "Visual Editor" at bounding box center [211, 34] width 44 height 17
click at [574, 15] on button "Run" at bounding box center [573, 13] width 13 height 15
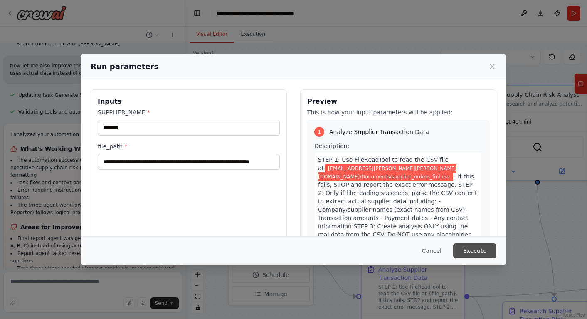
click at [463, 250] on button "Execute" at bounding box center [474, 250] width 43 height 15
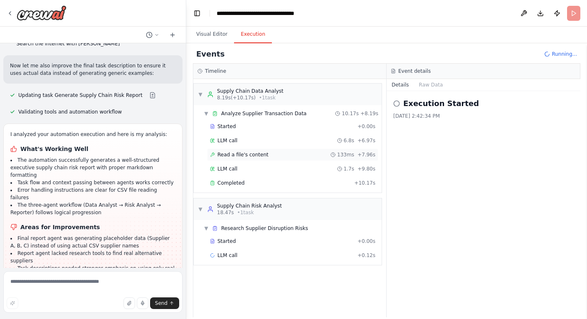
click at [282, 156] on div "Read a file's content 133ms + 7.96s" at bounding box center [292, 154] width 165 height 7
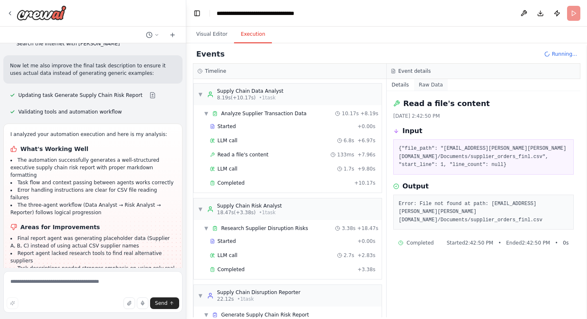
click at [429, 82] on button "Raw Data" at bounding box center [431, 85] width 34 height 12
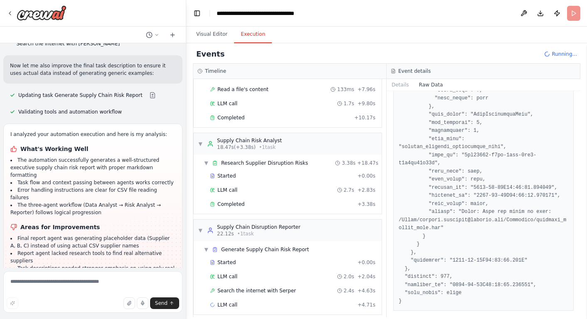
scroll to position [72, 0]
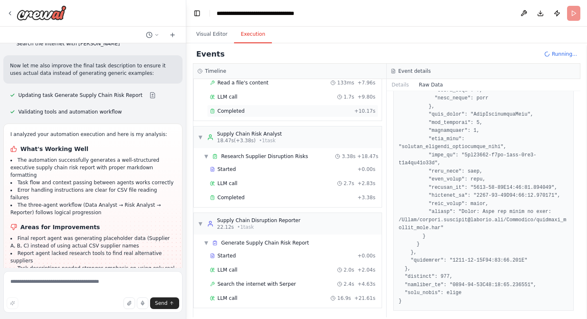
click at [257, 110] on div "Completed" at bounding box center [280, 111] width 141 height 7
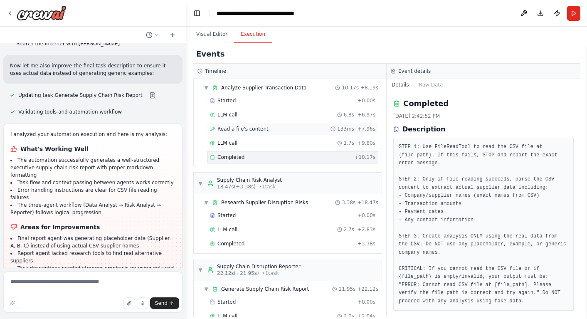
scroll to position [25, 0]
click at [248, 128] on span "Read a file's content" at bounding box center [242, 129] width 51 height 7
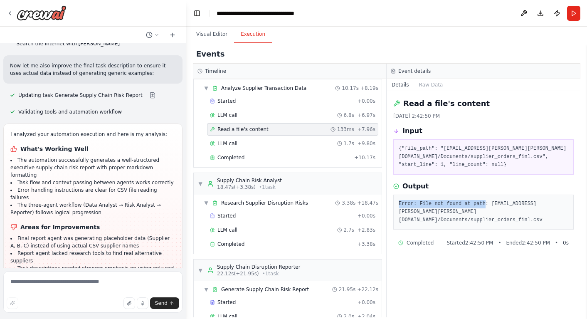
drag, startPoint x: 399, startPoint y: 203, endPoint x: 505, endPoint y: 195, distance: 106.7
click at [486, 202] on pre "Error: File not found at path: /Users/michael.grucella@dataiku.com/Documents/su…" at bounding box center [483, 212] width 170 height 25
copy pre "Error: File not found at path"
drag, startPoint x: 27, startPoint y: 283, endPoint x: 45, endPoint y: 283, distance: 17.5
click at [27, 283] on textarea at bounding box center [92, 292] width 179 height 42
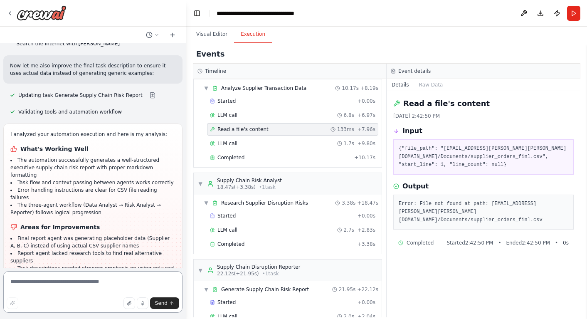
paste textarea "**********"
type textarea "**********"
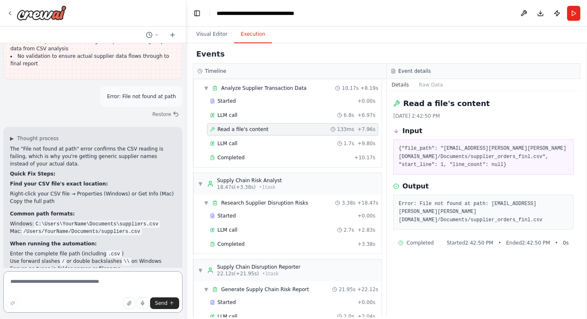
scroll to position [4891, 0]
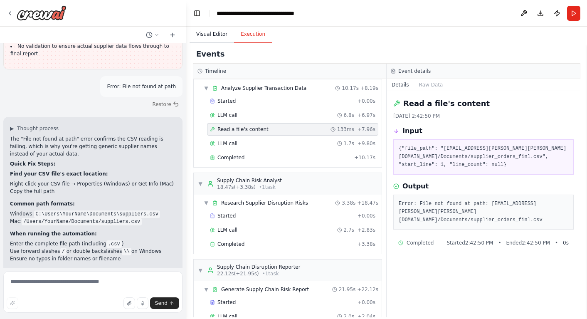
click at [213, 32] on button "Visual Editor" at bounding box center [211, 34] width 44 height 17
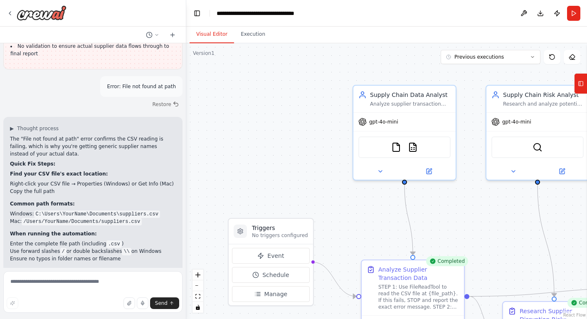
drag, startPoint x: 573, startPoint y: 13, endPoint x: 566, endPoint y: 13, distance: 7.5
click at [573, 13] on button "Run" at bounding box center [573, 13] width 13 height 15
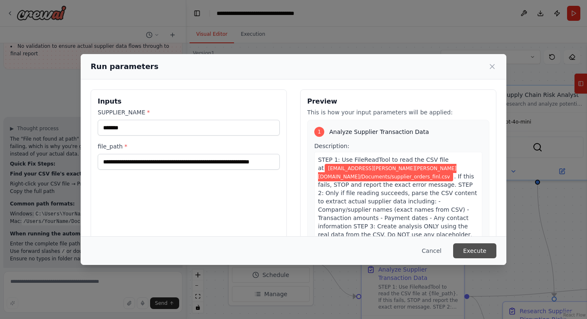
click at [467, 252] on button "Execute" at bounding box center [474, 250] width 43 height 15
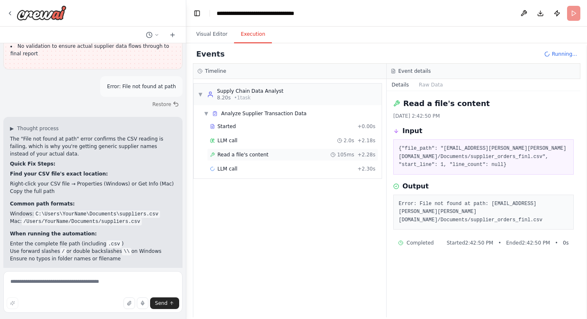
click at [258, 152] on span "Read a file's content" at bounding box center [242, 154] width 51 height 7
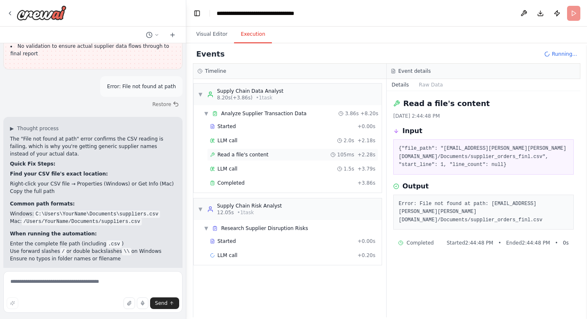
drag, startPoint x: 258, startPoint y: 152, endPoint x: 251, endPoint y: 148, distance: 8.2
click at [258, 152] on span "Read a file's content" at bounding box center [242, 154] width 51 height 7
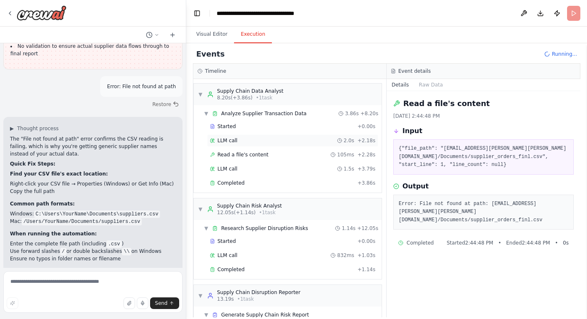
drag, startPoint x: 231, startPoint y: 137, endPoint x: 231, endPoint y: 144, distance: 7.5
click at [230, 137] on span "LLM call" at bounding box center [227, 140] width 20 height 7
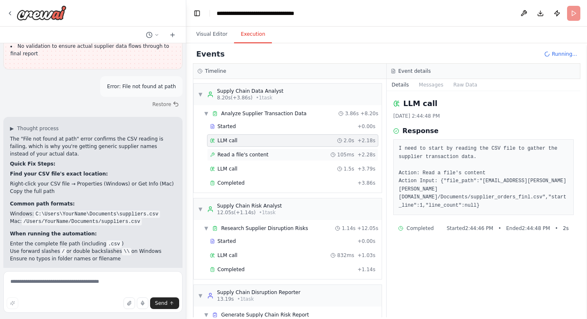
click at [235, 154] on span "Read a file's content" at bounding box center [242, 154] width 51 height 7
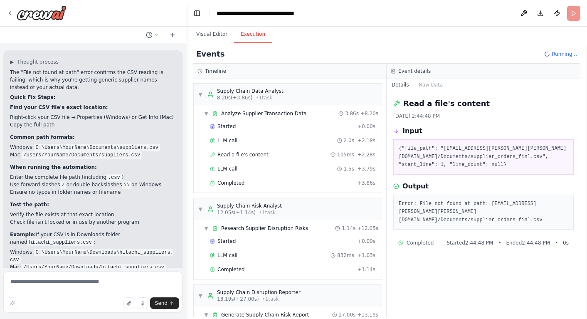
scroll to position [4958, 0]
click at [208, 33] on button "Visual Editor" at bounding box center [211, 34] width 44 height 17
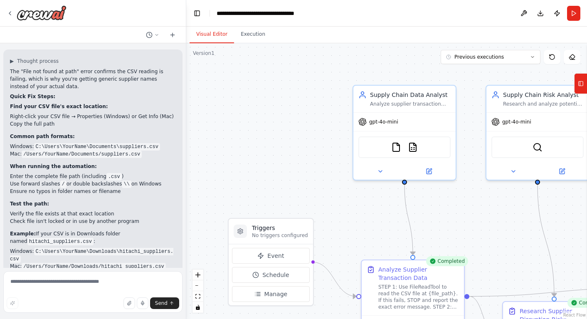
click at [570, 15] on button "Run" at bounding box center [573, 13] width 13 height 15
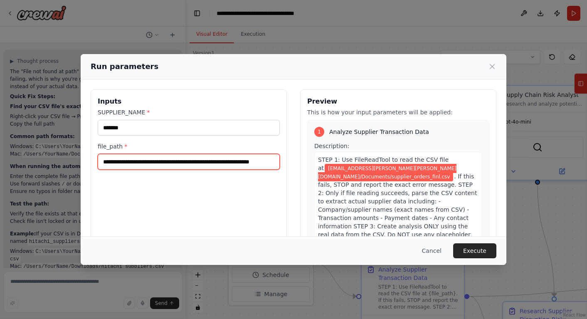
drag, startPoint x: 236, startPoint y: 163, endPoint x: 89, endPoint y: 165, distance: 147.5
click at [89, 165] on div "**********" at bounding box center [293, 187] width 425 height 217
paste input "text"
type input "**********"
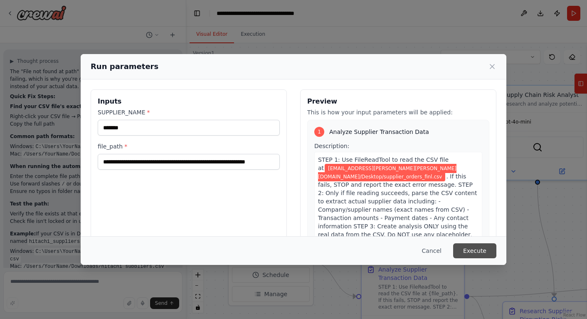
scroll to position [0, 0]
click at [465, 249] on button "Execute" at bounding box center [474, 250] width 43 height 15
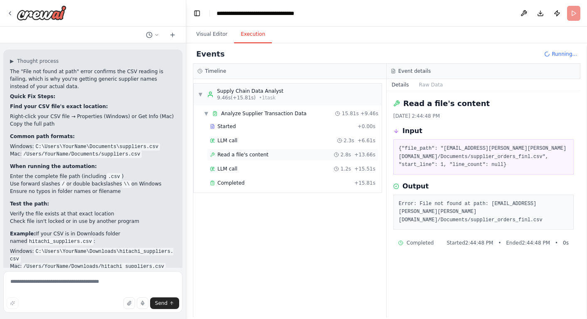
click at [264, 157] on span "Read a file's content" at bounding box center [242, 154] width 51 height 7
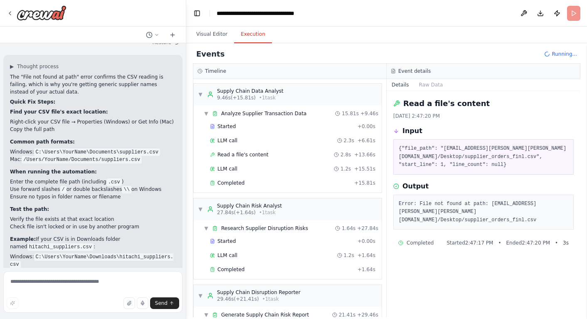
scroll to position [4958, 0]
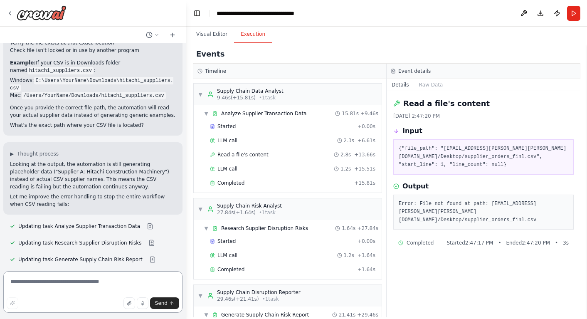
scroll to position [5129, 0]
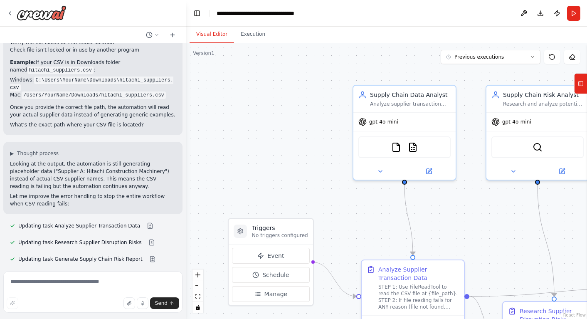
click at [214, 36] on button "Visual Editor" at bounding box center [211, 34] width 44 height 17
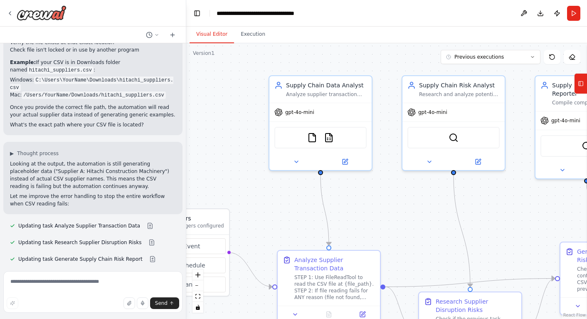
drag, startPoint x: 310, startPoint y: 130, endPoint x: 228, endPoint y: 123, distance: 82.1
click at [226, 120] on div ".deletable-edge-delete-btn { width: 20px; height: 20px; border: 0px solid #ffff…" at bounding box center [386, 180] width 401 height 275
click at [311, 140] on img at bounding box center [312, 136] width 10 height 10
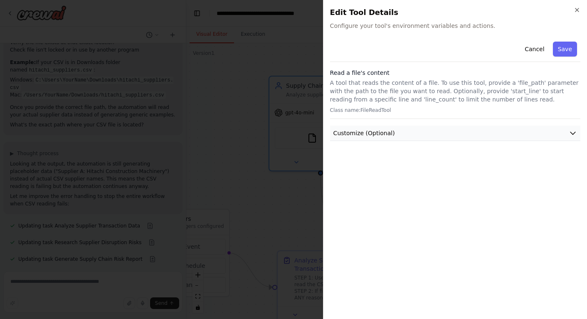
click at [352, 135] on span "Customize (Optional)" at bounding box center [363, 133] width 61 height 8
click at [540, 47] on button "Cancel" at bounding box center [534, 49] width 30 height 15
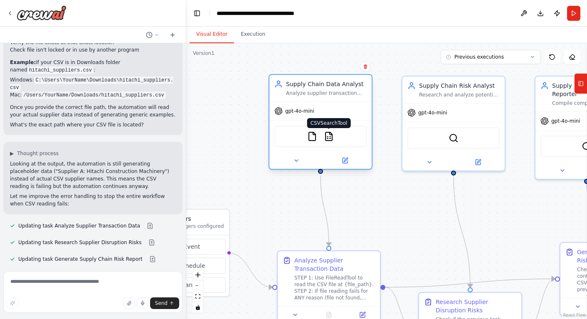
click at [332, 136] on img at bounding box center [329, 136] width 10 height 10
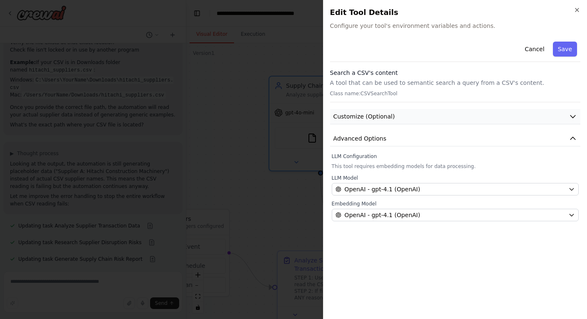
click at [372, 119] on span "Customize (Optional)" at bounding box center [363, 116] width 61 height 8
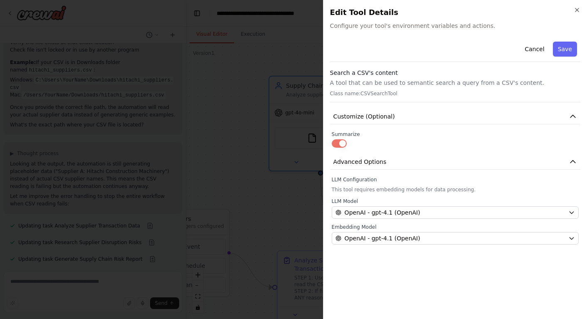
click at [337, 143] on button "button" at bounding box center [339, 143] width 15 height 8
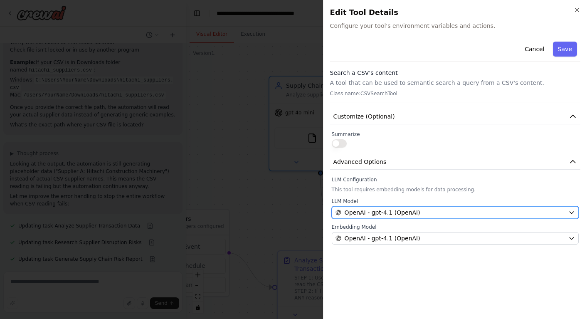
click at [378, 211] on span "OpenAI - gpt-4.1 (OpenAI)" at bounding box center [382, 212] width 76 height 8
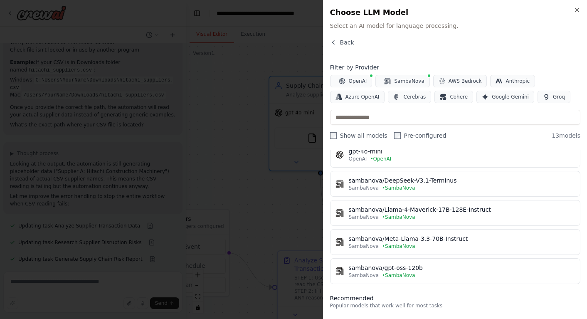
scroll to position [0, 0]
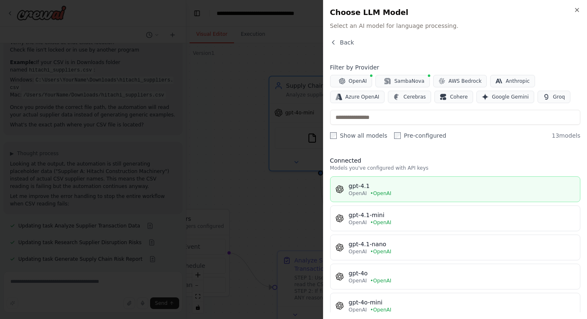
click at [414, 187] on div "gpt-4.1" at bounding box center [462, 186] width 226 height 8
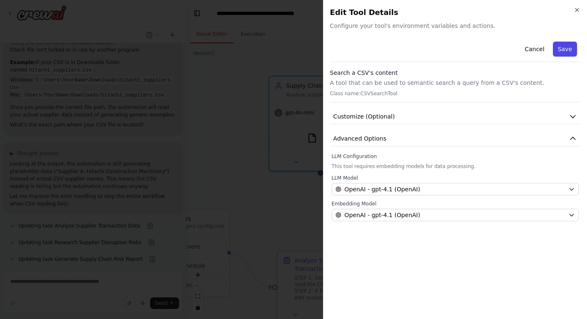
click at [561, 51] on button "Save" at bounding box center [565, 49] width 24 height 15
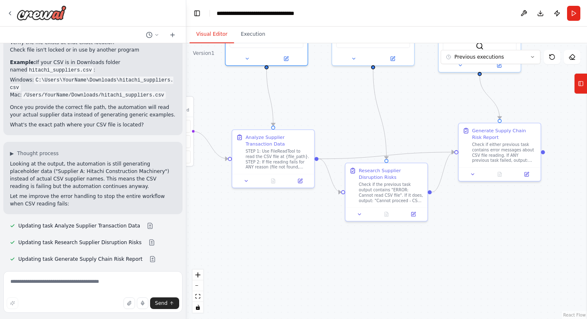
drag, startPoint x: 413, startPoint y: 246, endPoint x: 341, endPoint y: 140, distance: 128.5
click at [346, 137] on div ".deletable-edge-delete-btn { width: 20px; height: 20px; border: 0px solid #ffff…" at bounding box center [386, 180] width 401 height 275
click at [277, 155] on div "STEP 1: Use FileReadTool to read the CSV file at {file_path}. STEP 2: If file r…" at bounding box center [278, 156] width 64 height 21
click at [298, 178] on icon at bounding box center [300, 178] width 4 height 4
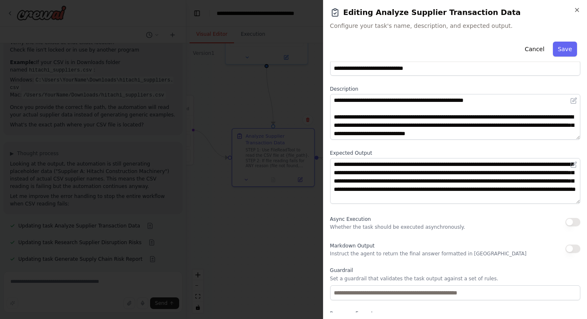
scroll to position [7, 0]
click at [578, 10] on icon "button" at bounding box center [576, 10] width 7 height 7
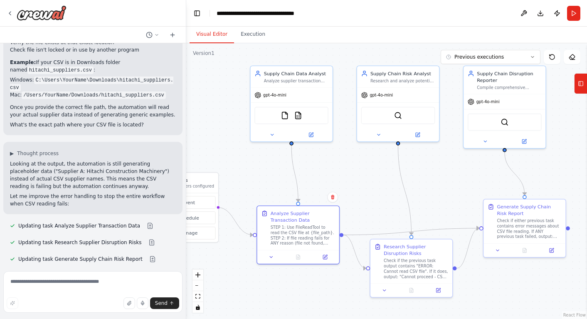
drag, startPoint x: 256, startPoint y: 113, endPoint x: 267, endPoint y: 165, distance: 53.5
click at [267, 165] on div ".deletable-edge-delete-btn { width: 20px; height: 20px; border: 0px solid #ffff…" at bounding box center [386, 180] width 401 height 275
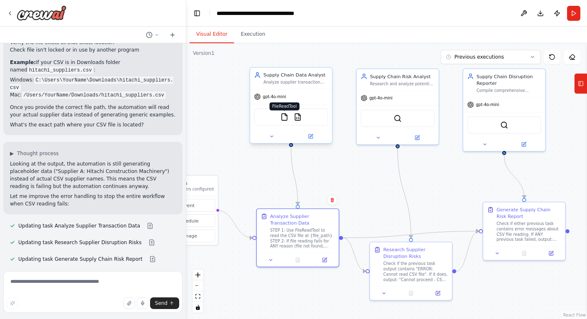
click at [282, 118] on img at bounding box center [284, 117] width 8 height 8
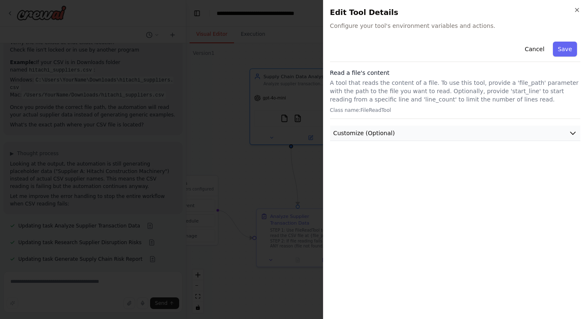
click at [371, 132] on span "Customize (Optional)" at bounding box center [363, 133] width 61 height 8
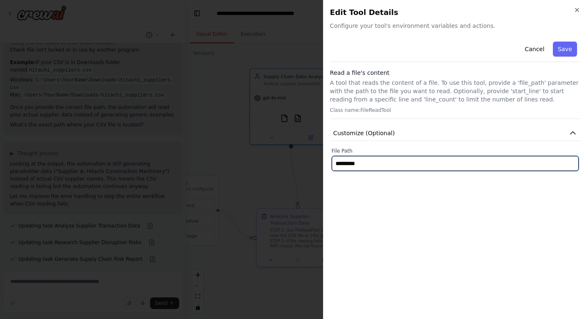
click at [366, 162] on input "*********" at bounding box center [455, 163] width 247 height 15
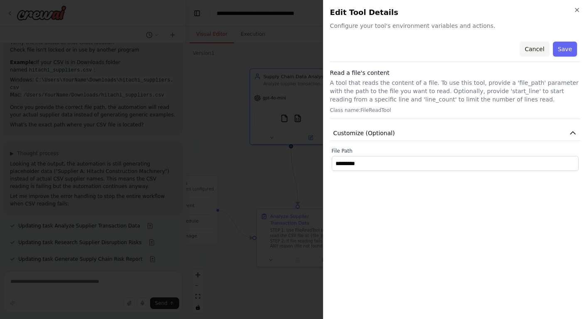
click at [533, 48] on button "Cancel" at bounding box center [534, 49] width 30 height 15
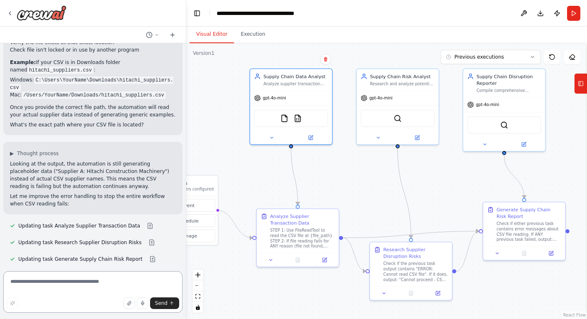
drag, startPoint x: 36, startPoint y: 281, endPoint x: 49, endPoint y: 280, distance: 13.4
click at [36, 281] on textarea at bounding box center [92, 292] width 179 height 42
type textarea "**********"
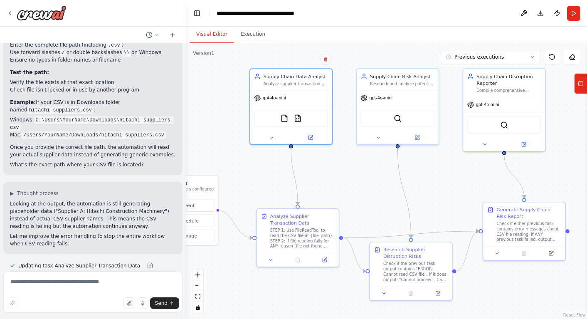
scroll to position [5135, 0]
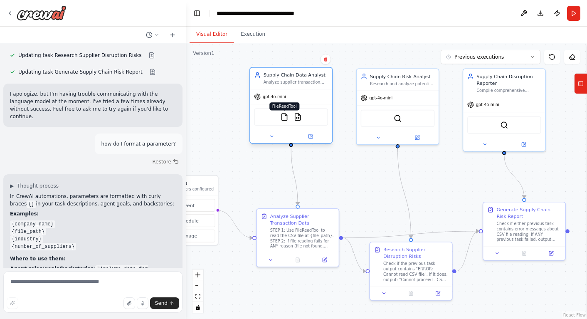
click at [284, 120] on img at bounding box center [284, 117] width 8 height 8
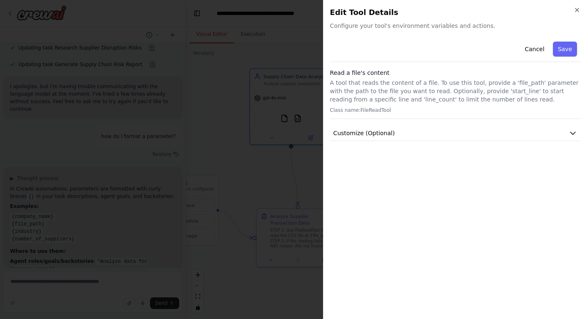
scroll to position [5331, 0]
drag, startPoint x: 359, startPoint y: 133, endPoint x: 359, endPoint y: 142, distance: 9.2
click at [359, 133] on span "Customize (Optional)" at bounding box center [363, 133] width 61 height 8
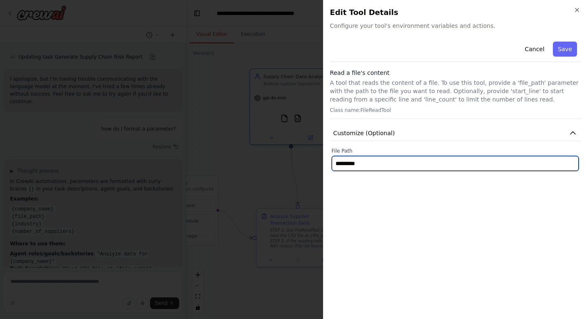
drag, startPoint x: 338, startPoint y: 165, endPoint x: 354, endPoint y: 163, distance: 16.3
click at [338, 164] on input "*********" at bounding box center [455, 163] width 247 height 15
type input "**********"
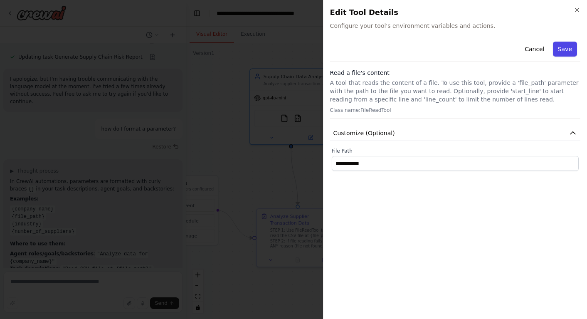
click at [559, 49] on button "Save" at bounding box center [565, 49] width 24 height 15
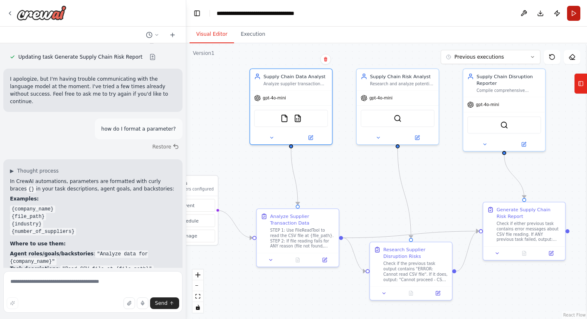
click at [570, 15] on button "Run" at bounding box center [573, 13] width 13 height 15
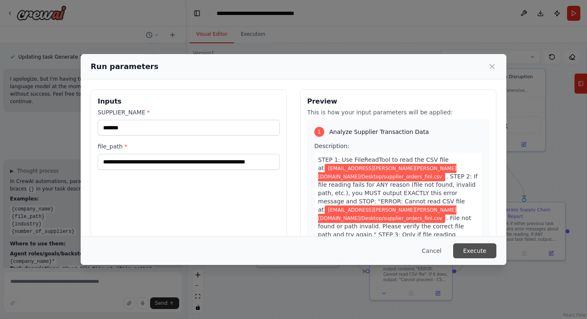
click at [478, 252] on button "Execute" at bounding box center [474, 250] width 43 height 15
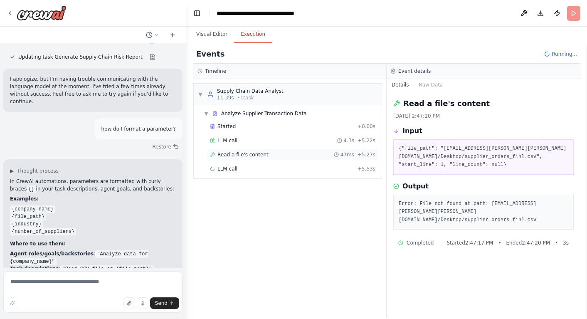
click at [262, 154] on span "Read a file's content" at bounding box center [242, 154] width 51 height 7
drag, startPoint x: 234, startPoint y: 139, endPoint x: 231, endPoint y: 144, distance: 5.2
click at [232, 139] on span "LLM call" at bounding box center [227, 140] width 20 height 7
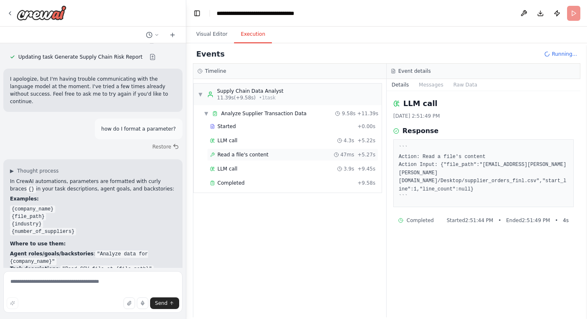
click at [234, 155] on span "Read a file's content" at bounding box center [242, 154] width 51 height 7
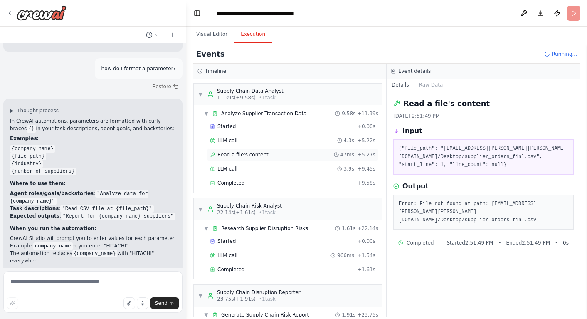
scroll to position [5399, 0]
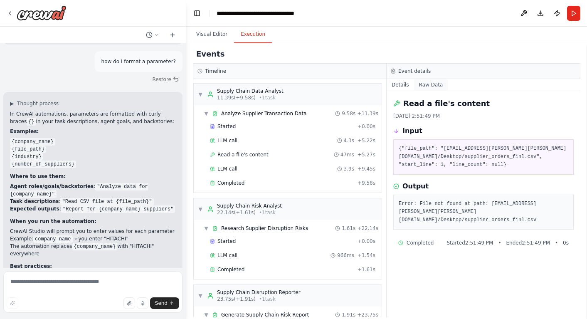
click at [433, 85] on button "Raw Data" at bounding box center [431, 85] width 34 height 12
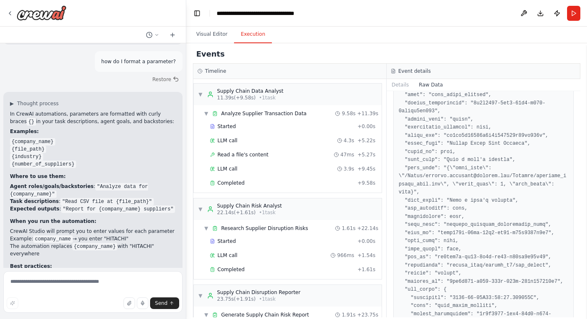
scroll to position [0, 0]
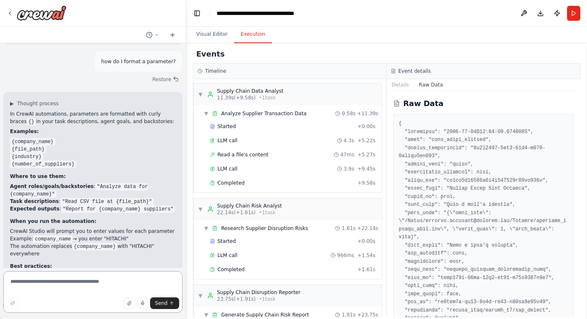
click at [32, 284] on textarea at bounding box center [92, 292] width 179 height 42
type textarea "**********"
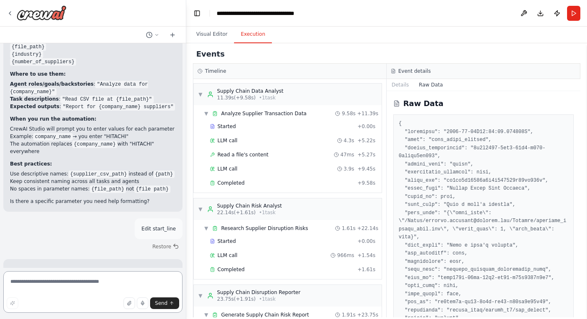
scroll to position [5508, 0]
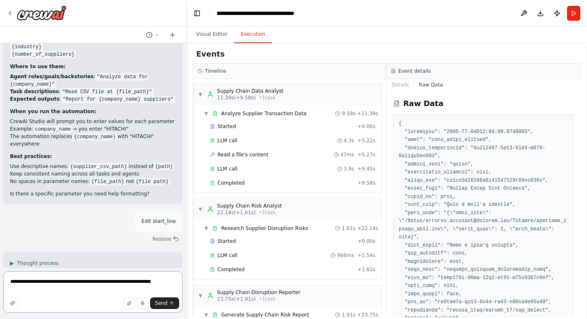
type textarea "**********"
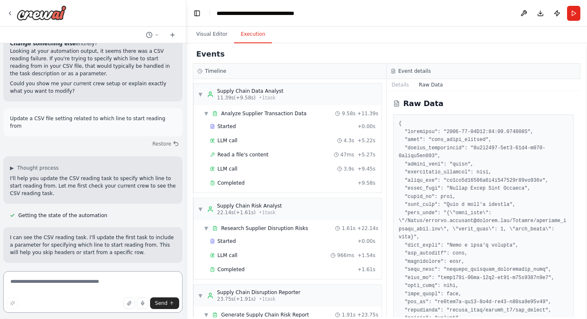
scroll to position [5797, 0]
click at [215, 34] on button "Visual Editor" at bounding box center [211, 34] width 44 height 17
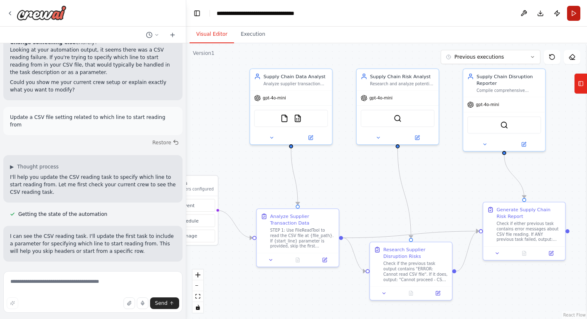
click at [573, 13] on button "Run" at bounding box center [573, 13] width 13 height 15
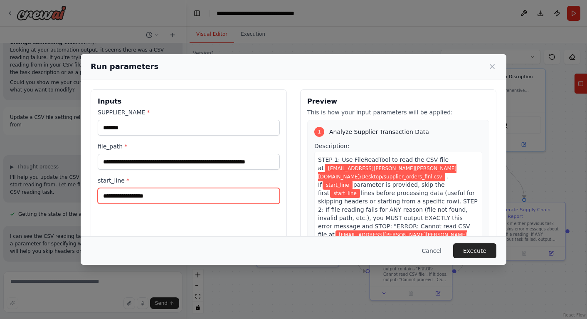
drag, startPoint x: 124, startPoint y: 196, endPoint x: 138, endPoint y: 195, distance: 14.2
click at [125, 196] on input "start_line *" at bounding box center [189, 196] width 182 height 16
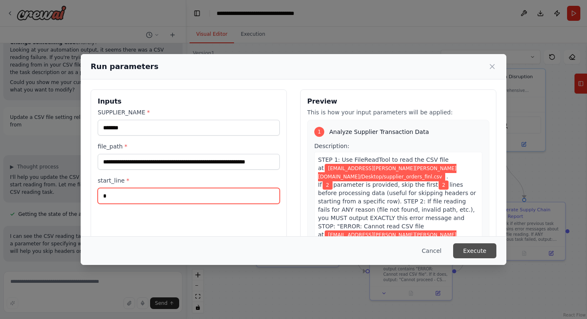
type input "*"
click at [475, 250] on button "Execute" at bounding box center [474, 250] width 43 height 15
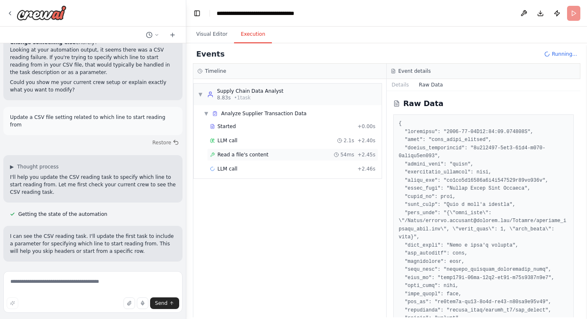
click at [267, 151] on div "Read a file's content 54ms + 2.45s" at bounding box center [292, 154] width 165 height 7
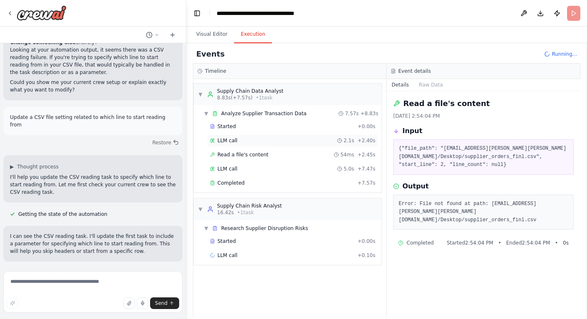
click at [238, 141] on div "LLM call 2.1s + 2.40s" at bounding box center [292, 140] width 165 height 7
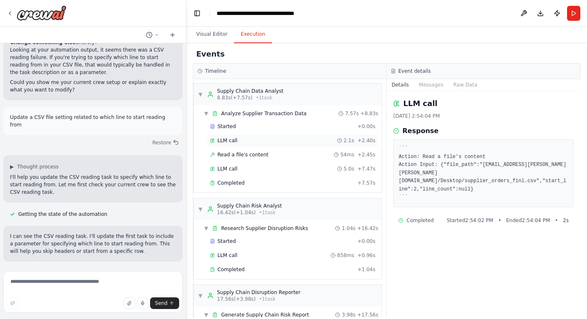
click at [238, 142] on div "LLM call 2.1s + 2.40s" at bounding box center [292, 140] width 165 height 7
click at [235, 167] on span "LLM call" at bounding box center [227, 168] width 20 height 7
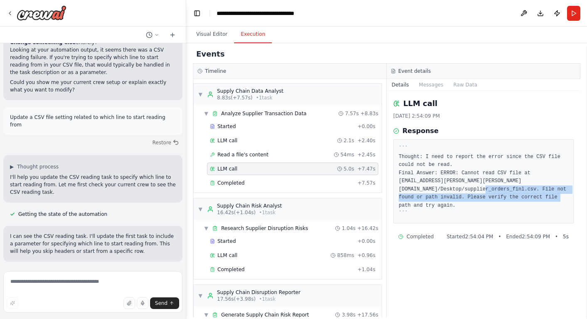
drag, startPoint x: 519, startPoint y: 197, endPoint x: 442, endPoint y: 188, distance: 77.4
click at [442, 188] on pre "``` Thought: I need to report the error since the CSV file could not be read. F…" at bounding box center [483, 181] width 170 height 73
copy pre "File not found or path invalid. Please verify the correct file path and try aga…"
click at [40, 279] on textarea at bounding box center [92, 292] width 179 height 42
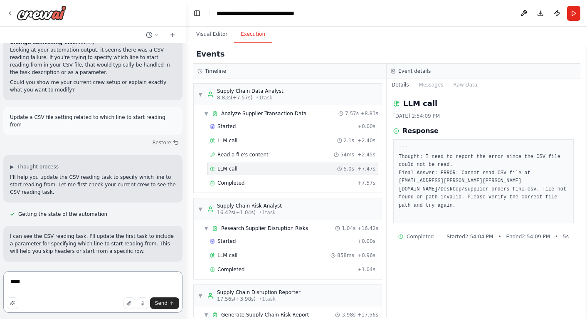
paste textarea "**********"
type textarea "**********"
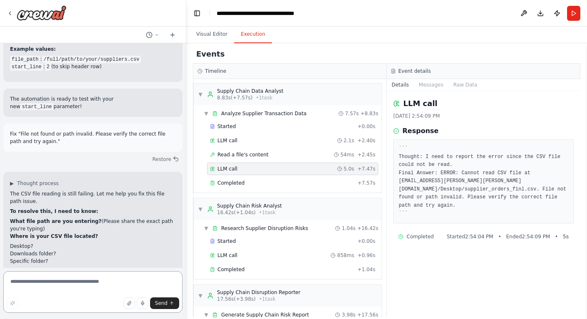
scroll to position [6165, 0]
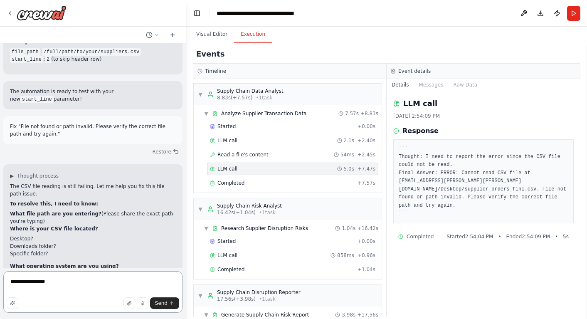
paste textarea "**********"
type textarea "**********"
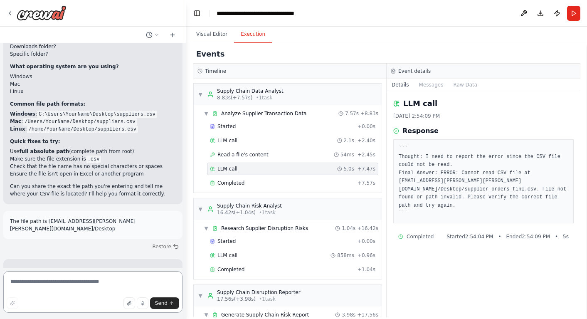
scroll to position [6372, 0]
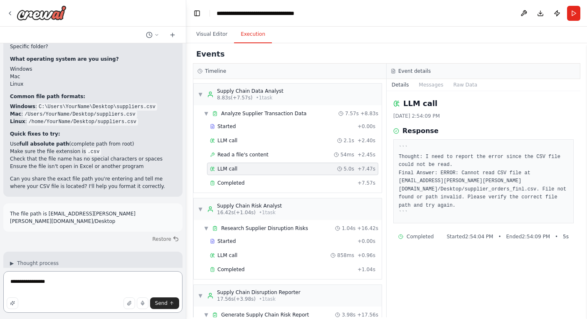
paste textarea "**********"
type textarea "**********"
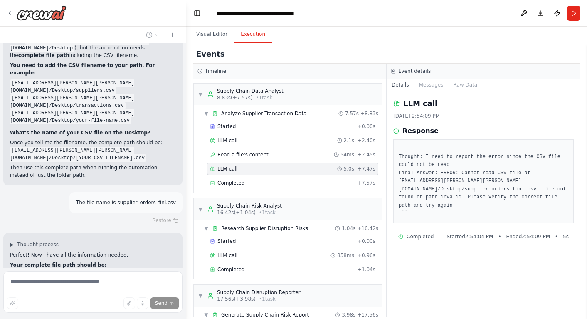
scroll to position [6614, 0]
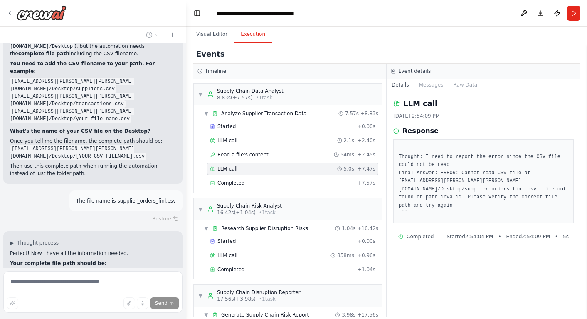
drag, startPoint x: 51, startPoint y: 148, endPoint x: 12, endPoint y: 141, distance: 38.9
click at [12, 295] on code "[EMAIL_ADDRESS][PERSON_NAME][PERSON_NAME][DOMAIN_NAME]/Desktop/supplier_orders_…" at bounding box center [92, 302] width 165 height 15
copy code "[EMAIL_ADDRESS][PERSON_NAME][PERSON_NAME][DOMAIN_NAME]/Desktop/supplier_orders_…"
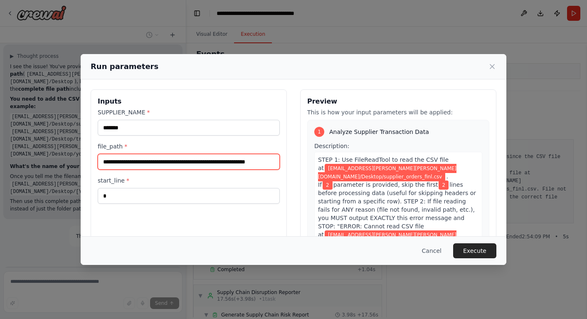
scroll to position [0, 19]
drag, startPoint x: 106, startPoint y: 160, endPoint x: 286, endPoint y: 160, distance: 179.9
click at [286, 160] on div "**********" at bounding box center [189, 187] width 196 height 197
click at [472, 252] on button "Execute" at bounding box center [474, 250] width 43 height 15
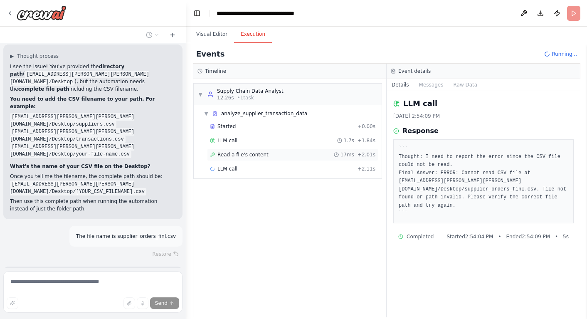
click at [225, 156] on span "Read a file's content" at bounding box center [242, 154] width 51 height 7
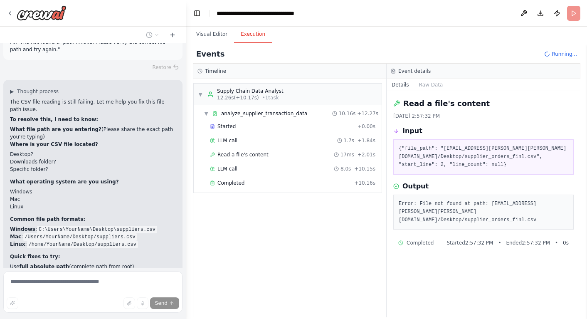
scroll to position [6249, 0]
click at [202, 36] on button "Visual Editor" at bounding box center [211, 34] width 44 height 17
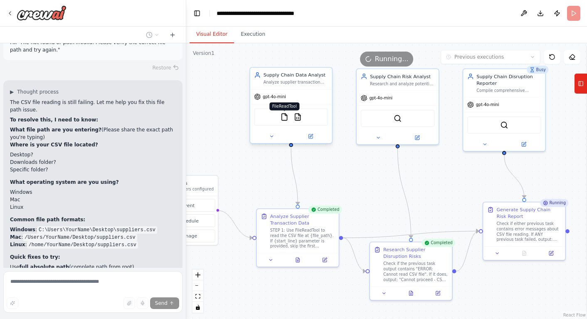
click at [282, 120] on img at bounding box center [284, 117] width 8 height 8
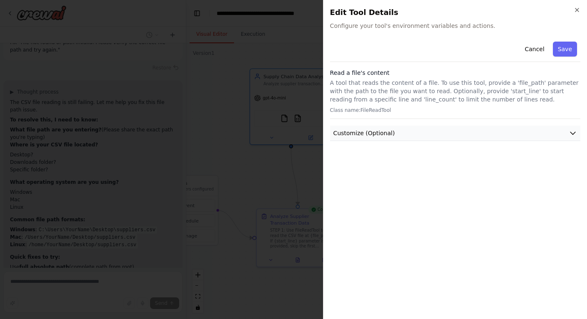
click at [360, 133] on span "Customize (Optional)" at bounding box center [363, 133] width 61 height 8
click at [537, 48] on button "Cancel" at bounding box center [534, 49] width 30 height 15
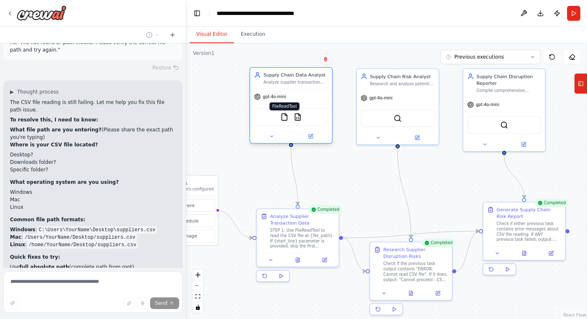
click at [283, 118] on img at bounding box center [284, 117] width 8 height 8
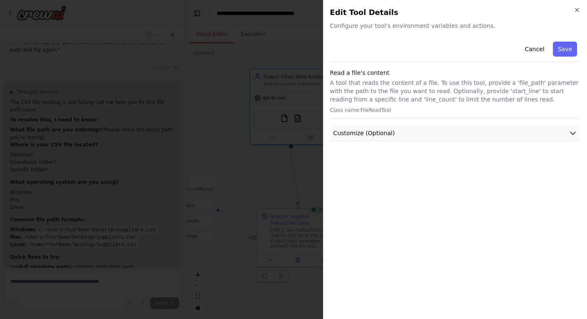
click at [390, 133] on span "Customize (Optional)" at bounding box center [363, 133] width 61 height 8
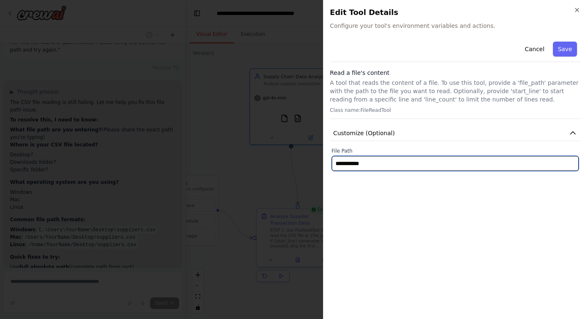
drag, startPoint x: 376, startPoint y: 163, endPoint x: 330, endPoint y: 162, distance: 46.2
click at [330, 162] on div "**********" at bounding box center [455, 159] width 250 height 23
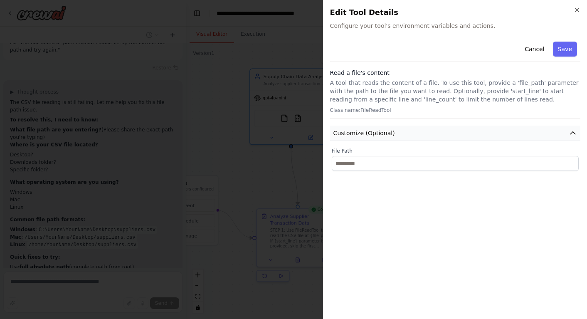
click at [408, 140] on button "Customize (Optional)" at bounding box center [455, 132] width 250 height 15
click at [412, 133] on button "Customize (Optional)" at bounding box center [455, 132] width 250 height 15
click at [562, 53] on button "Save" at bounding box center [565, 49] width 24 height 15
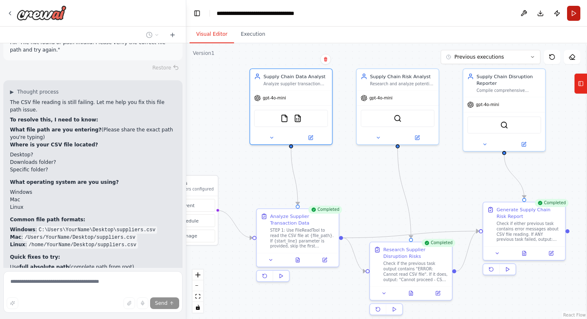
click at [572, 15] on button "Run" at bounding box center [573, 13] width 13 height 15
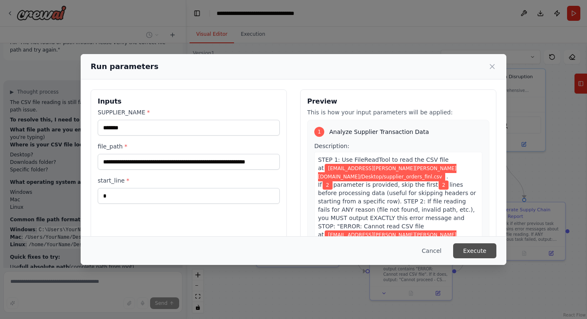
click at [471, 251] on button "Execute" at bounding box center [474, 250] width 43 height 15
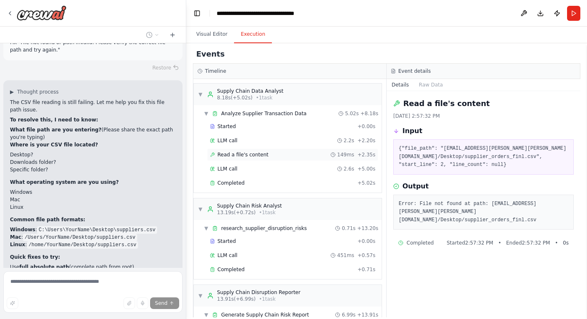
click at [249, 151] on span "Read a file's content" at bounding box center [242, 154] width 51 height 7
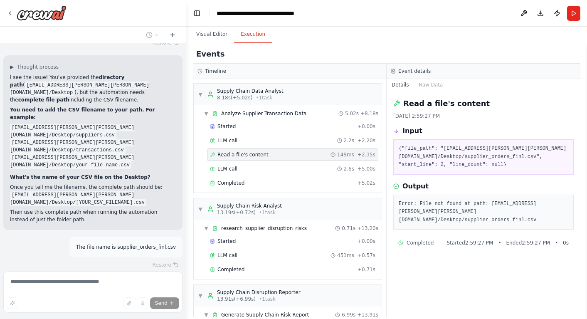
scroll to position [6646, 0]
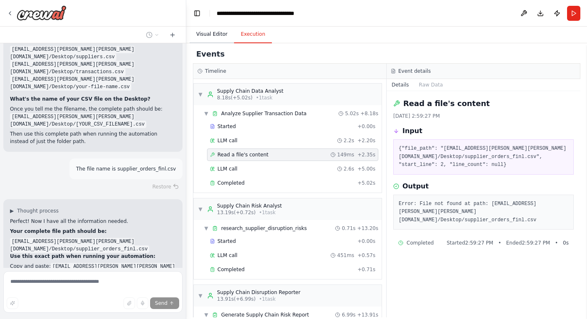
click at [213, 36] on button "Visual Editor" at bounding box center [211, 34] width 44 height 17
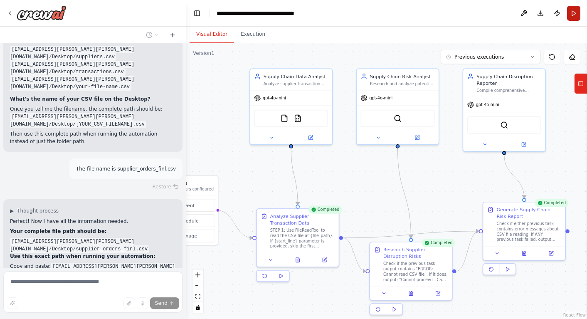
click at [573, 14] on button "Run" at bounding box center [573, 13] width 13 height 15
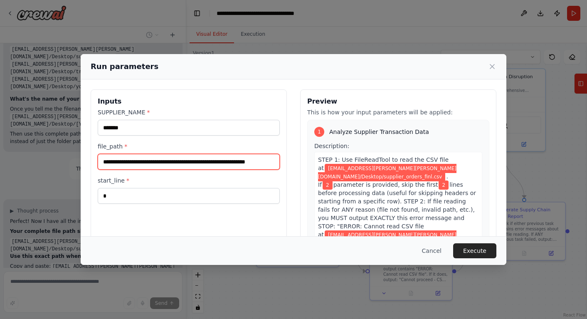
click at [252, 162] on input "**********" at bounding box center [189, 162] width 182 height 16
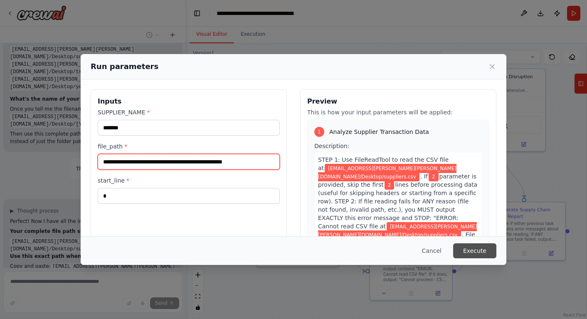
type input "**********"
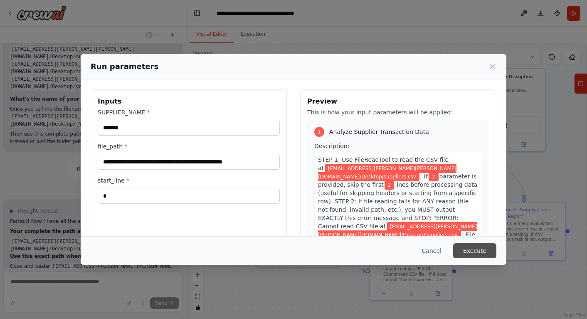
click at [469, 251] on button "Execute" at bounding box center [474, 250] width 43 height 15
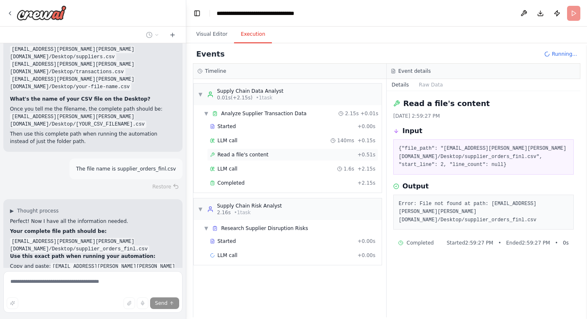
click at [252, 155] on span "Read a file's content" at bounding box center [242, 154] width 51 height 7
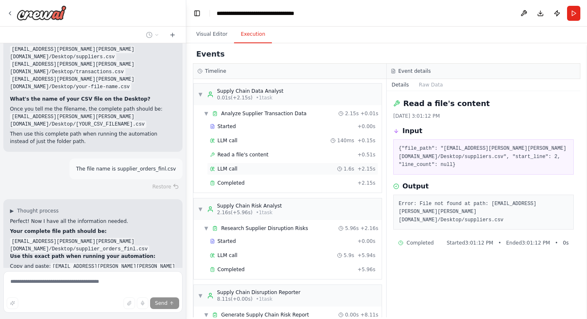
click at [240, 165] on div "LLM call 1.6s + 2.15s" at bounding box center [292, 168] width 165 height 7
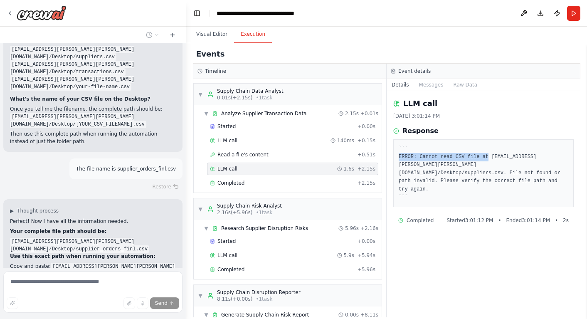
drag, startPoint x: 398, startPoint y: 157, endPoint x: 481, endPoint y: 152, distance: 82.4
click at [487, 155] on pre "``` ERROR: Cannot read CSV file at /Users/michael.grucella@dataiku.com/Desktop/…" at bounding box center [483, 173] width 170 height 57
copy pre "ERROR: Cannot read CSV file at"
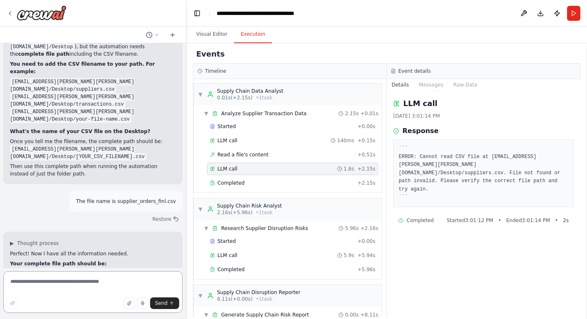
click at [27, 284] on textarea at bounding box center [92, 292] width 179 height 42
paste textarea "**********"
type textarea "**********"
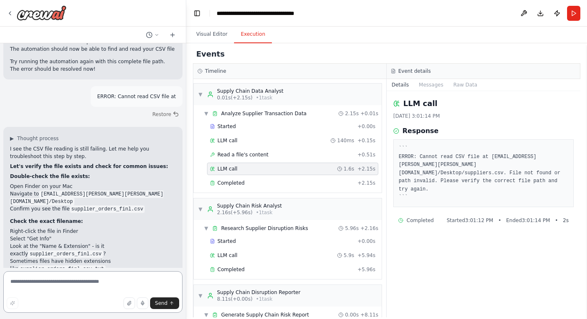
scroll to position [6893, 0]
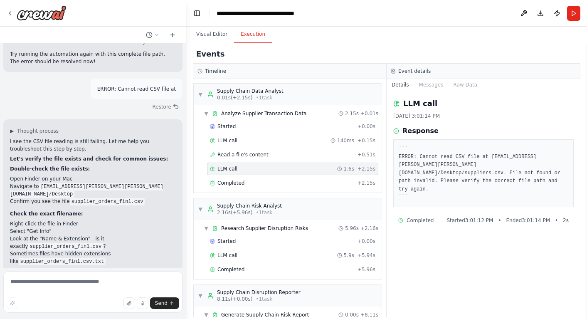
drag, startPoint x: 54, startPoint y: 170, endPoint x: 36, endPoint y: 157, distance: 22.3
click at [27, 317] on code "ls "[EMAIL_ADDRESS][PERSON_NAME][PERSON_NAME][DOMAIN_NAME]/Desktop/supplier_ord…" at bounding box center [85, 324] width 150 height 15
copy code "ls "[EMAIL_ADDRESS][PERSON_NAME][PERSON_NAME][DOMAIN_NAME]/Desktop/supplier_ord…"
drag, startPoint x: 35, startPoint y: 281, endPoint x: 49, endPoint y: 278, distance: 14.0
click at [35, 280] on textarea at bounding box center [92, 292] width 179 height 42
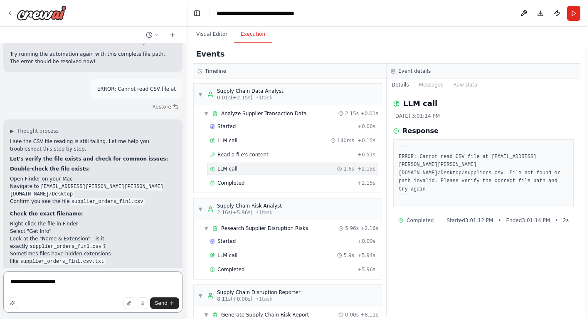
type textarea "**********"
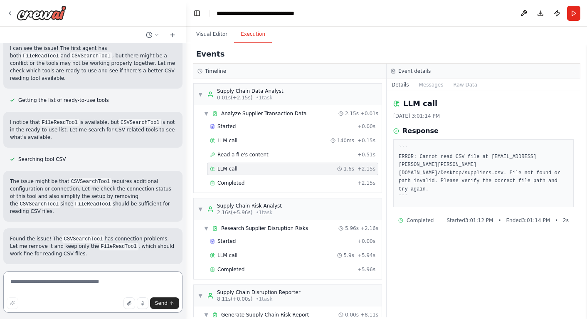
scroll to position [7406, 0]
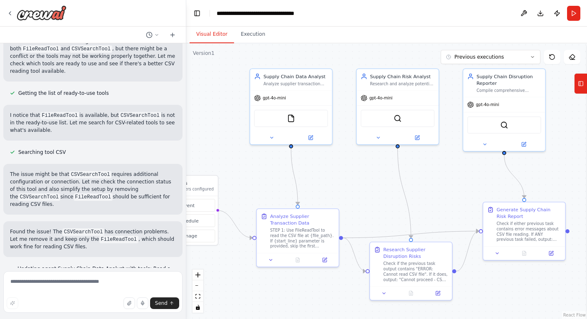
click at [214, 33] on button "Visual Editor" at bounding box center [211, 34] width 44 height 17
click at [570, 11] on button "Run" at bounding box center [573, 13] width 13 height 15
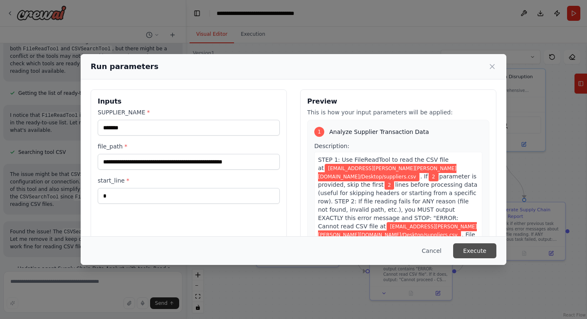
click at [477, 250] on button "Execute" at bounding box center [474, 250] width 43 height 15
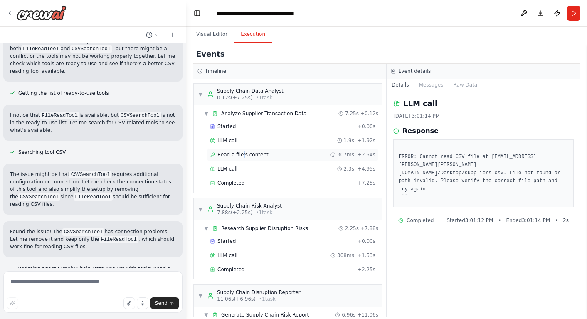
click at [242, 156] on span "Read a file's content" at bounding box center [242, 154] width 51 height 7
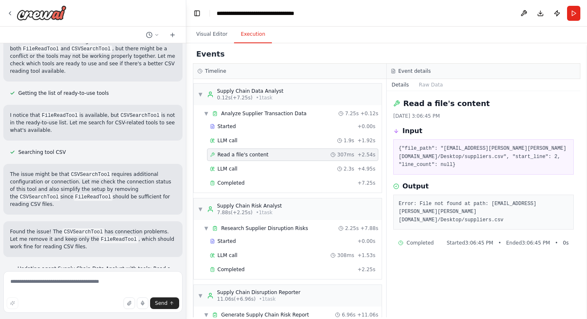
click at [246, 155] on span "Read a file's content" at bounding box center [242, 154] width 51 height 7
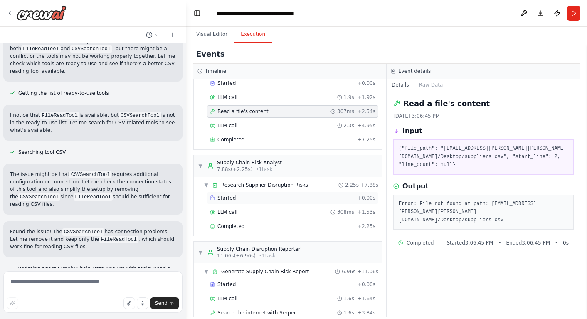
scroll to position [42, 0]
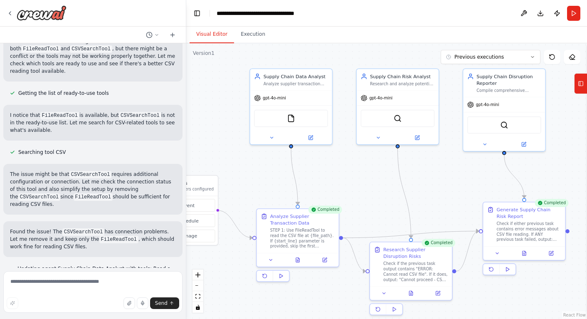
click at [217, 33] on button "Visual Editor" at bounding box center [211, 34] width 44 height 17
click at [289, 117] on img at bounding box center [291, 117] width 8 height 8
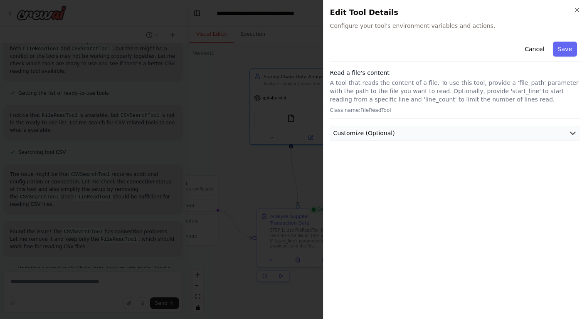
click at [382, 133] on span "Customize (Optional)" at bounding box center [363, 133] width 61 height 8
click at [538, 49] on button "Cancel" at bounding box center [534, 49] width 30 height 15
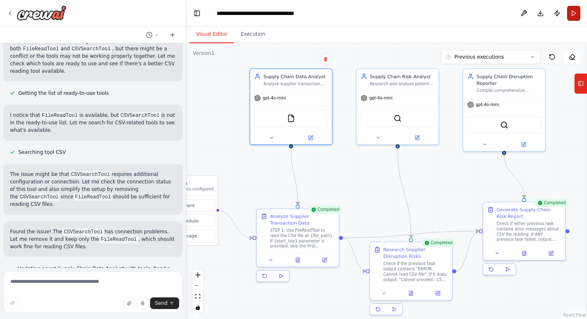
click at [573, 15] on button "Run" at bounding box center [573, 13] width 13 height 15
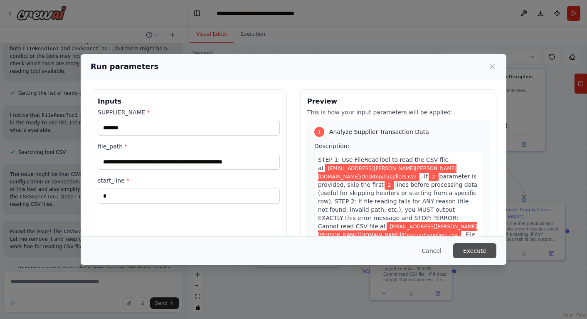
click at [490, 249] on button "Execute" at bounding box center [474, 250] width 43 height 15
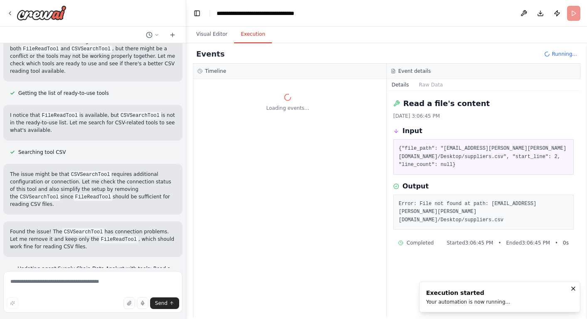
scroll to position [0, 0]
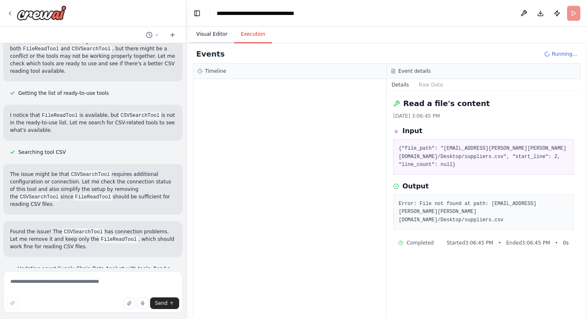
click at [212, 34] on button "Visual Editor" at bounding box center [211, 34] width 44 height 17
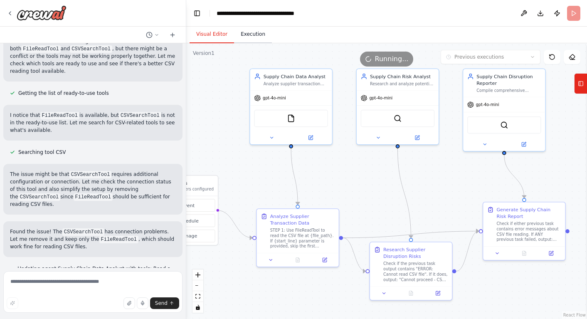
click at [251, 36] on button "Execution" at bounding box center [253, 34] width 38 height 17
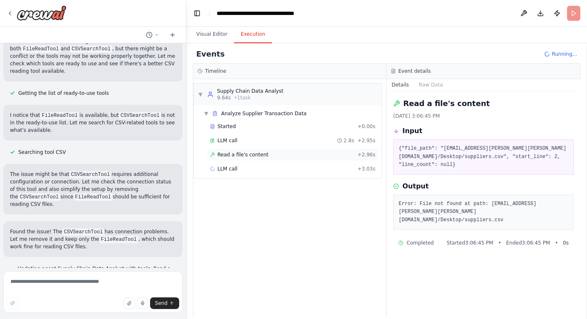
click at [233, 151] on span "Read a file's content" at bounding box center [242, 154] width 51 height 7
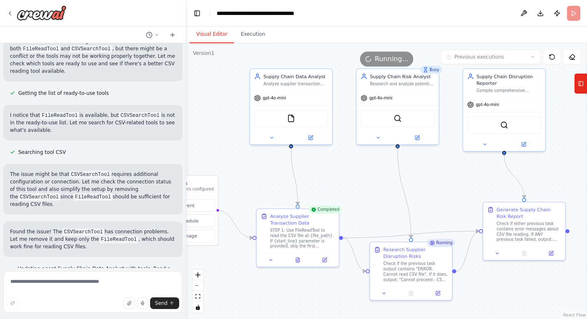
click at [214, 33] on button "Visual Editor" at bounding box center [211, 34] width 44 height 17
click at [58, 15] on img at bounding box center [42, 12] width 50 height 15
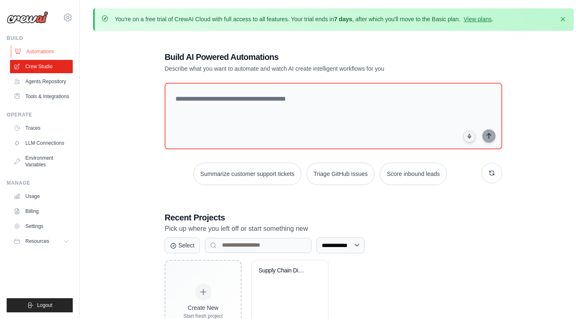
click at [44, 50] on link "Automations" at bounding box center [42, 51] width 63 height 13
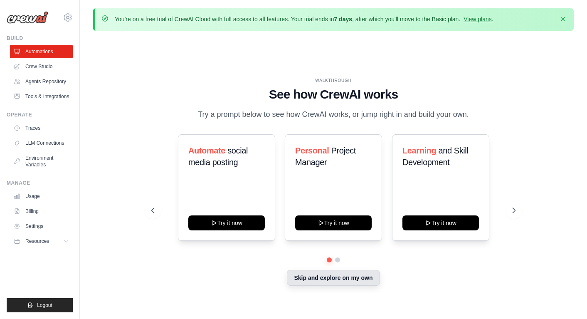
click at [302, 275] on button "Skip and explore on my own" at bounding box center [333, 278] width 93 height 16
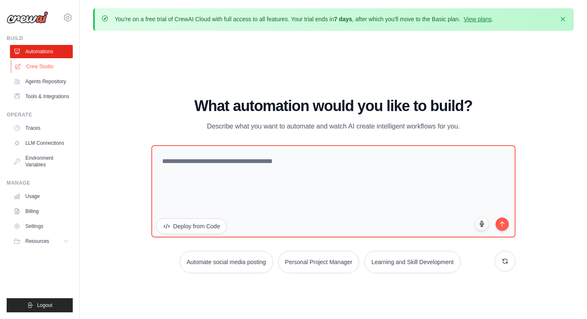
click at [30, 63] on link "Crew Studio" at bounding box center [42, 66] width 63 height 13
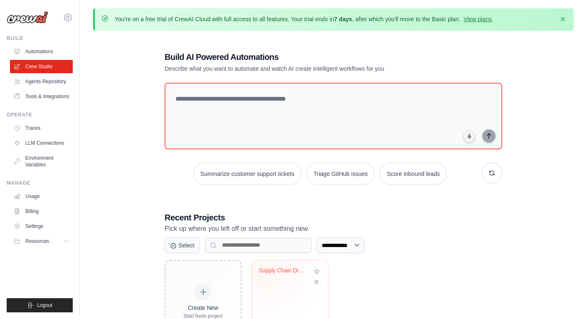
click at [266, 267] on div "Supply Chain Disruption Risk Analyz..." at bounding box center [283, 270] width 50 height 7
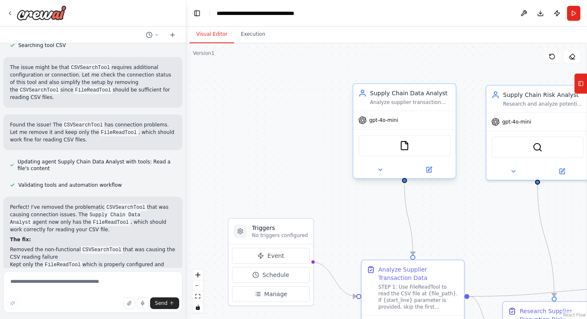
scroll to position [7514, 0]
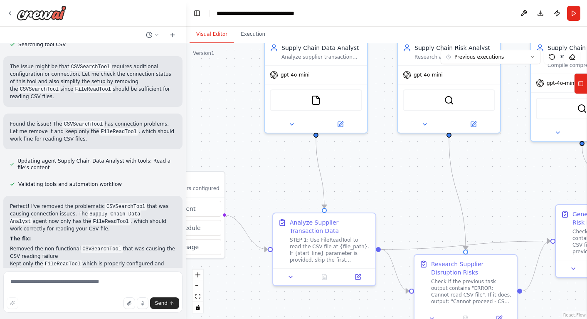
drag, startPoint x: 390, startPoint y: 226, endPoint x: 302, endPoint y: 179, distance: 99.6
click at [302, 179] on div ".deletable-edge-delete-btn { width: 20px; height: 20px; border: 0px solid #ffff…" at bounding box center [386, 180] width 401 height 275
